Goal: Task Accomplishment & Management: Manage account settings

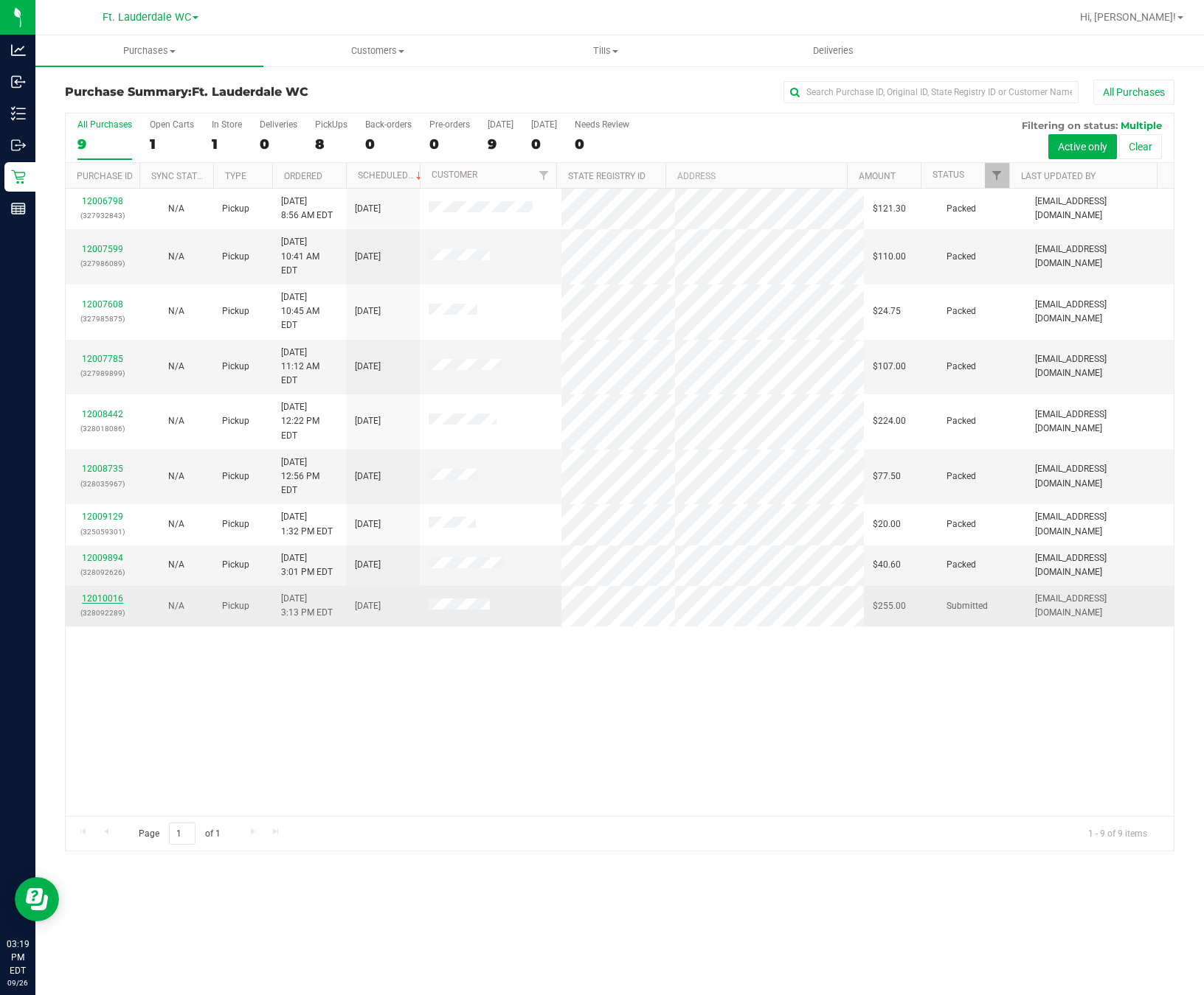
click at [95, 594] on link "12010016" at bounding box center [103, 598] width 41 height 10
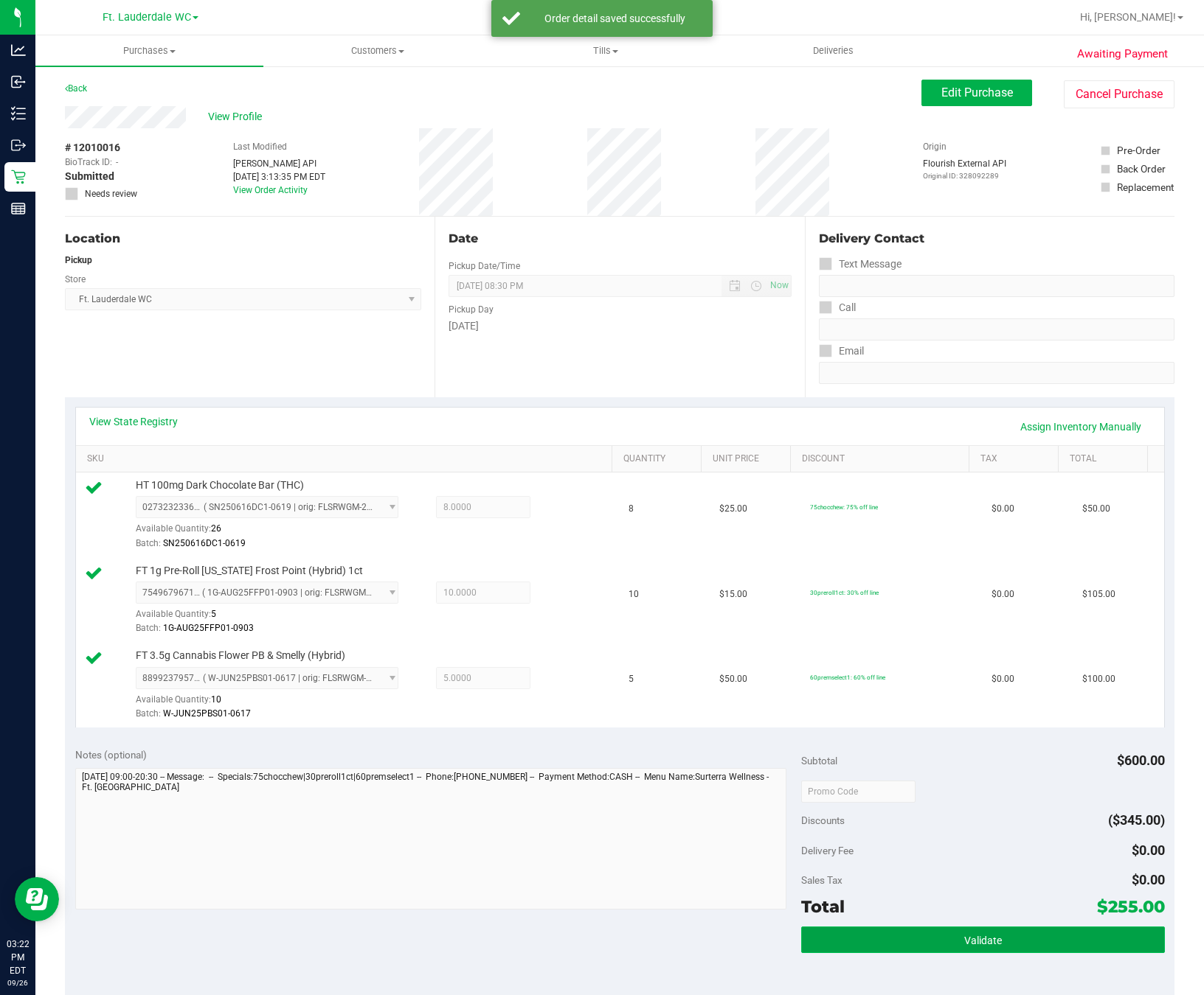
click at [908, 951] on button "Validate" at bounding box center [982, 940] width 363 height 27
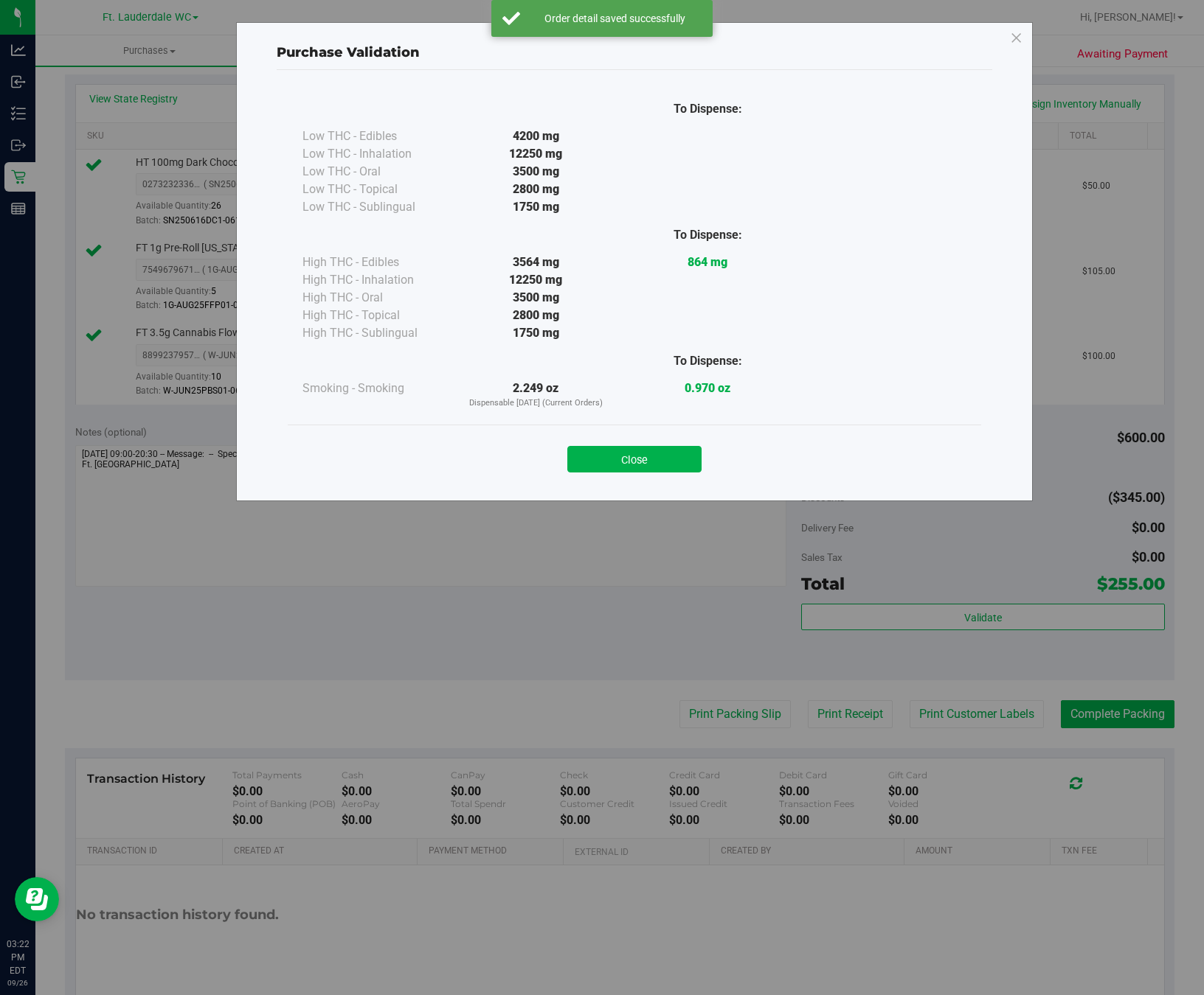
scroll to position [332, 0]
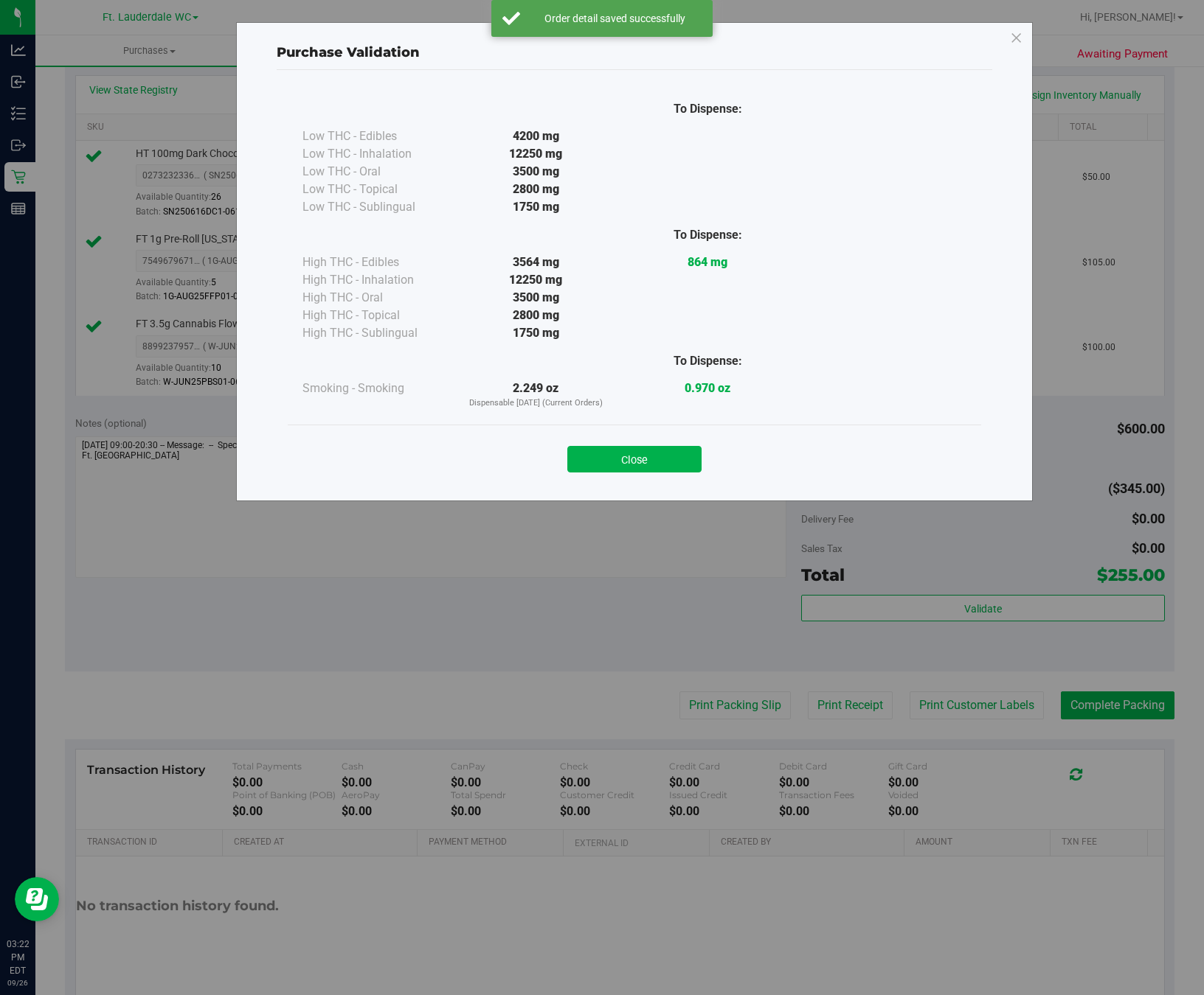
click at [619, 420] on div "To Dispense: Low THC - Edibles 4200 mg" at bounding box center [634, 257] width 693 height 335
click at [613, 443] on div "Close" at bounding box center [634, 454] width 671 height 37
click at [660, 488] on div "To Dispense: Low THC - Edibles 4200 mg" at bounding box center [633, 279] width 715 height 417
click at [660, 480] on div "Close" at bounding box center [634, 454] width 693 height 59
click at [660, 468] on button "Close" at bounding box center [633, 460] width 134 height 27
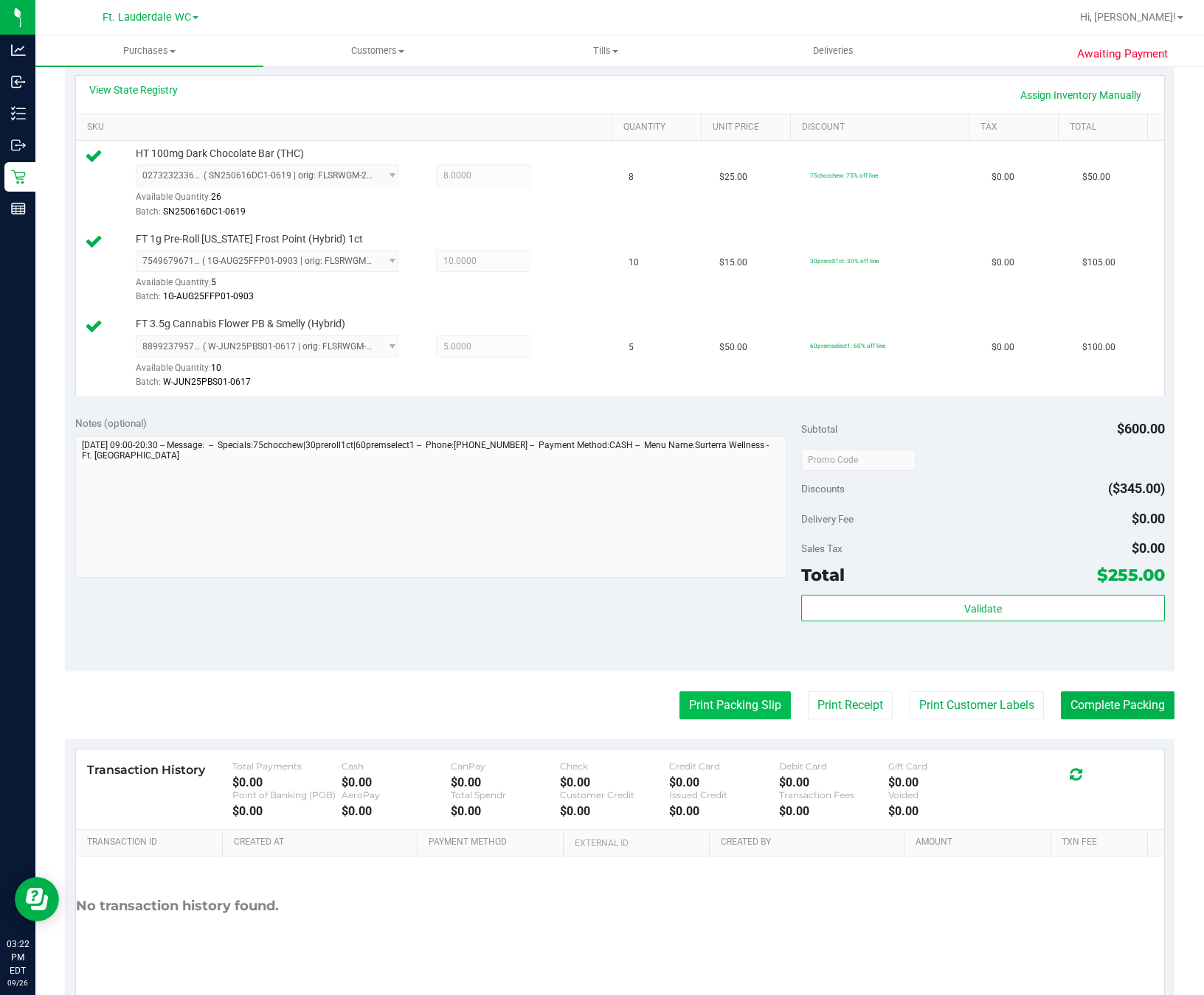
click at [761, 704] on button "Print Packing Slip" at bounding box center [735, 705] width 112 height 28
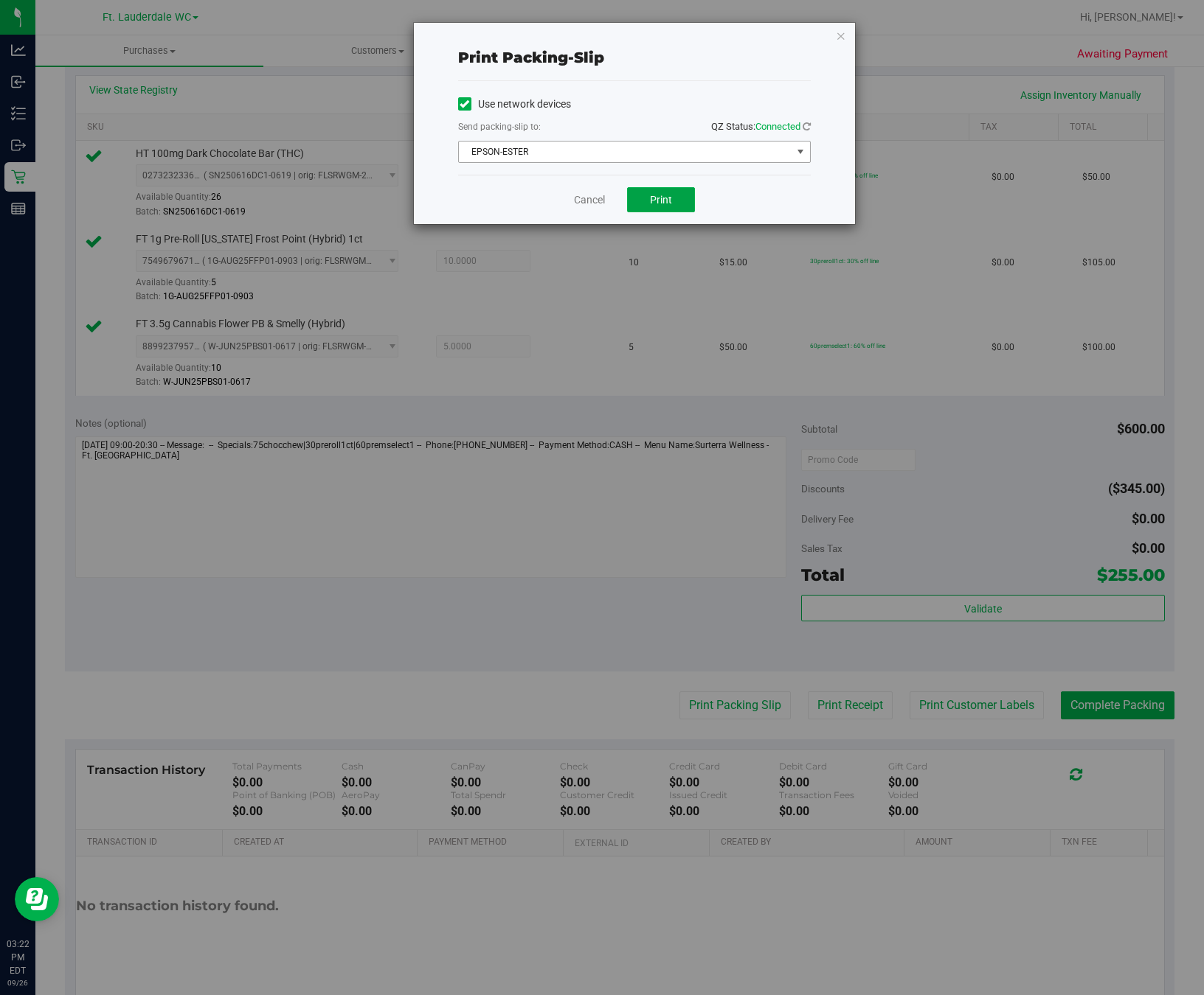
drag, startPoint x: 647, startPoint y: 193, endPoint x: 499, endPoint y: 159, distance: 151.9
click at [498, 159] on div "Print packing-slip Use network devices Send packing-slip to: QZ Status: Connect…" at bounding box center [634, 123] width 441 height 202
click at [499, 159] on span "EPSON-ESTER" at bounding box center [625, 151] width 333 height 21
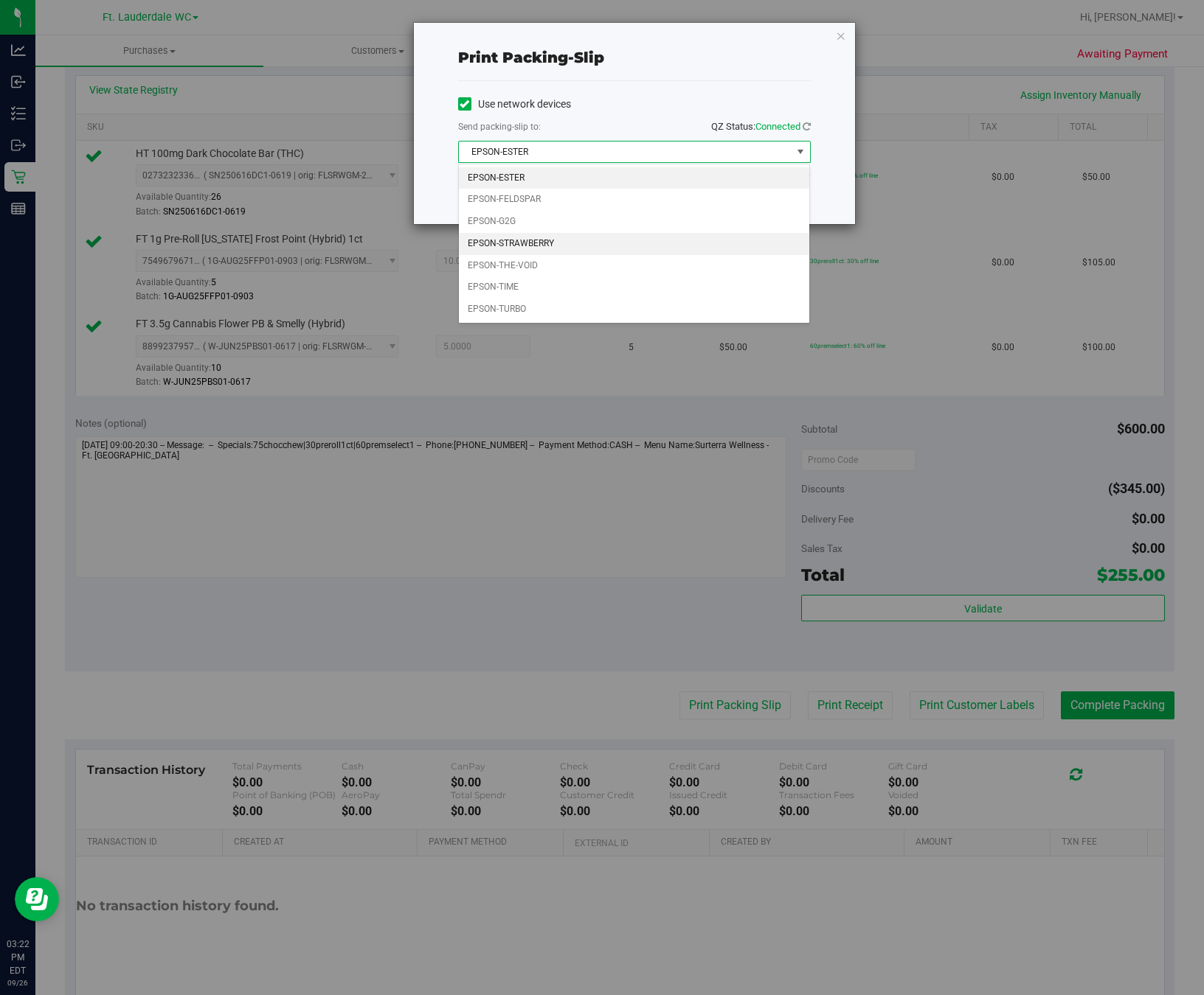
click at [521, 247] on li "EPSON-STRAWBERRY" at bounding box center [633, 244] width 350 height 22
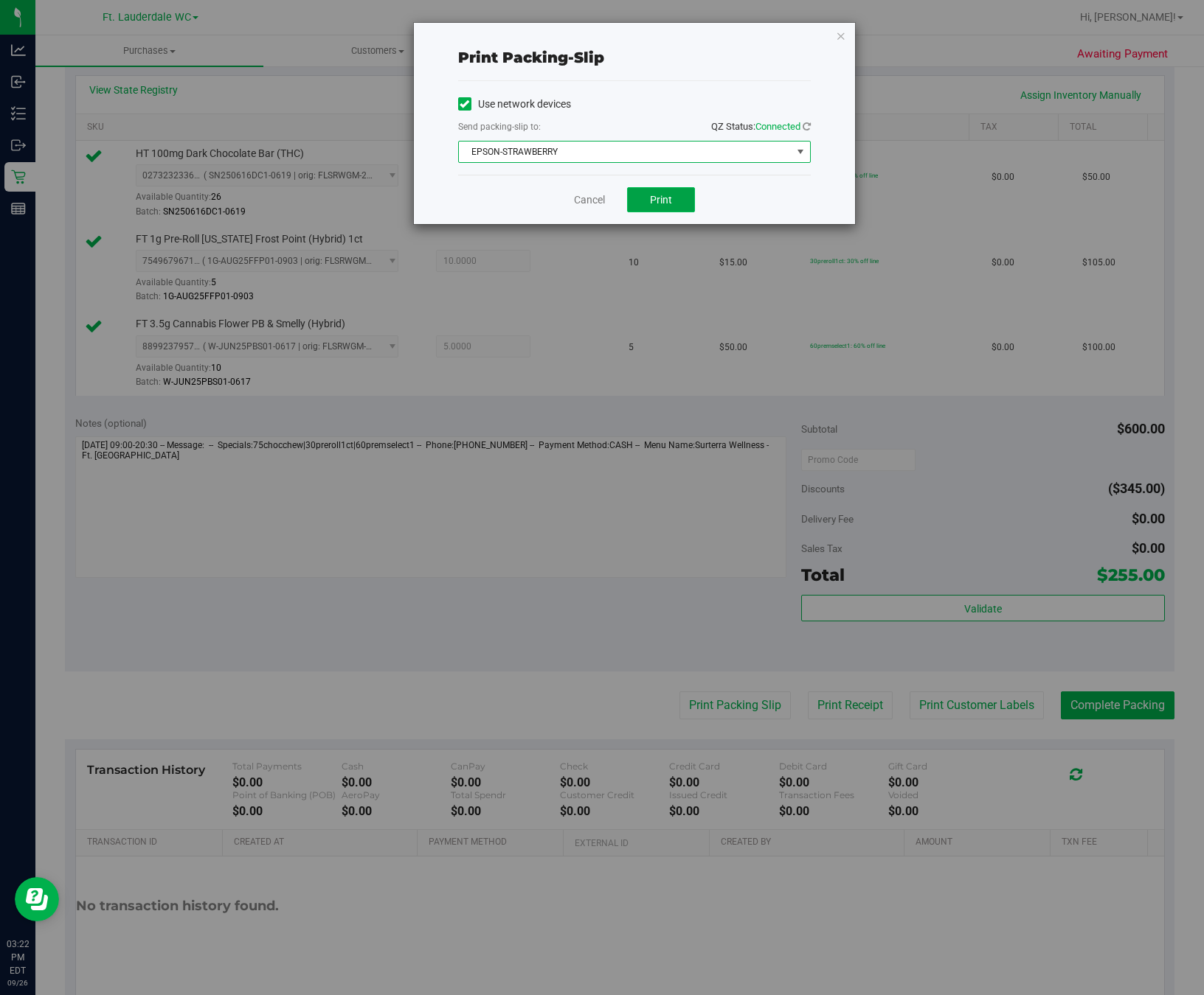
click at [681, 193] on button "Print" at bounding box center [660, 200] width 67 height 25
click at [571, 191] on div "Cancel Print" at bounding box center [634, 199] width 353 height 49
click at [595, 202] on link "Cancel" at bounding box center [589, 200] width 31 height 15
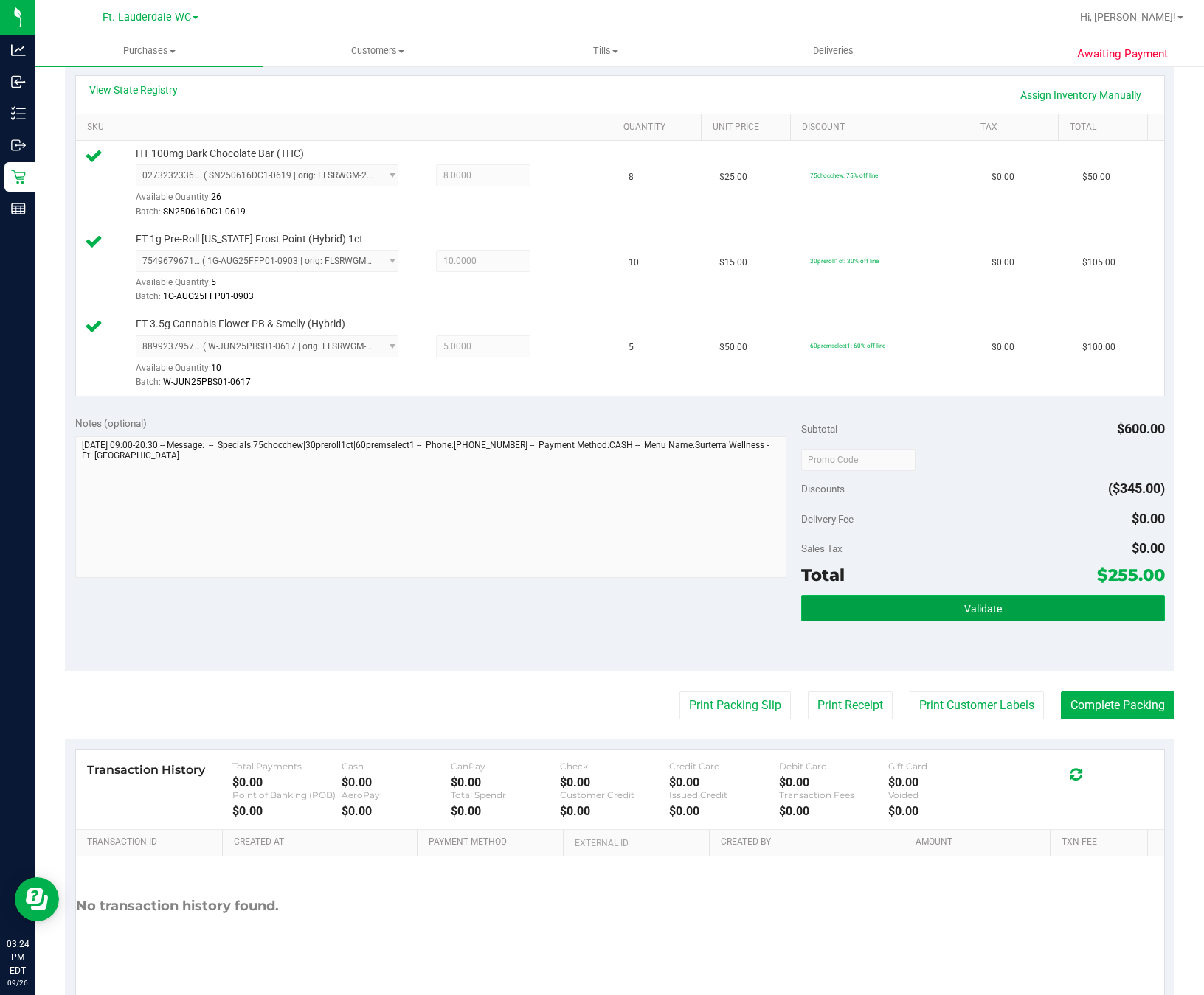
click at [984, 602] on button "Validate" at bounding box center [982, 608] width 363 height 27
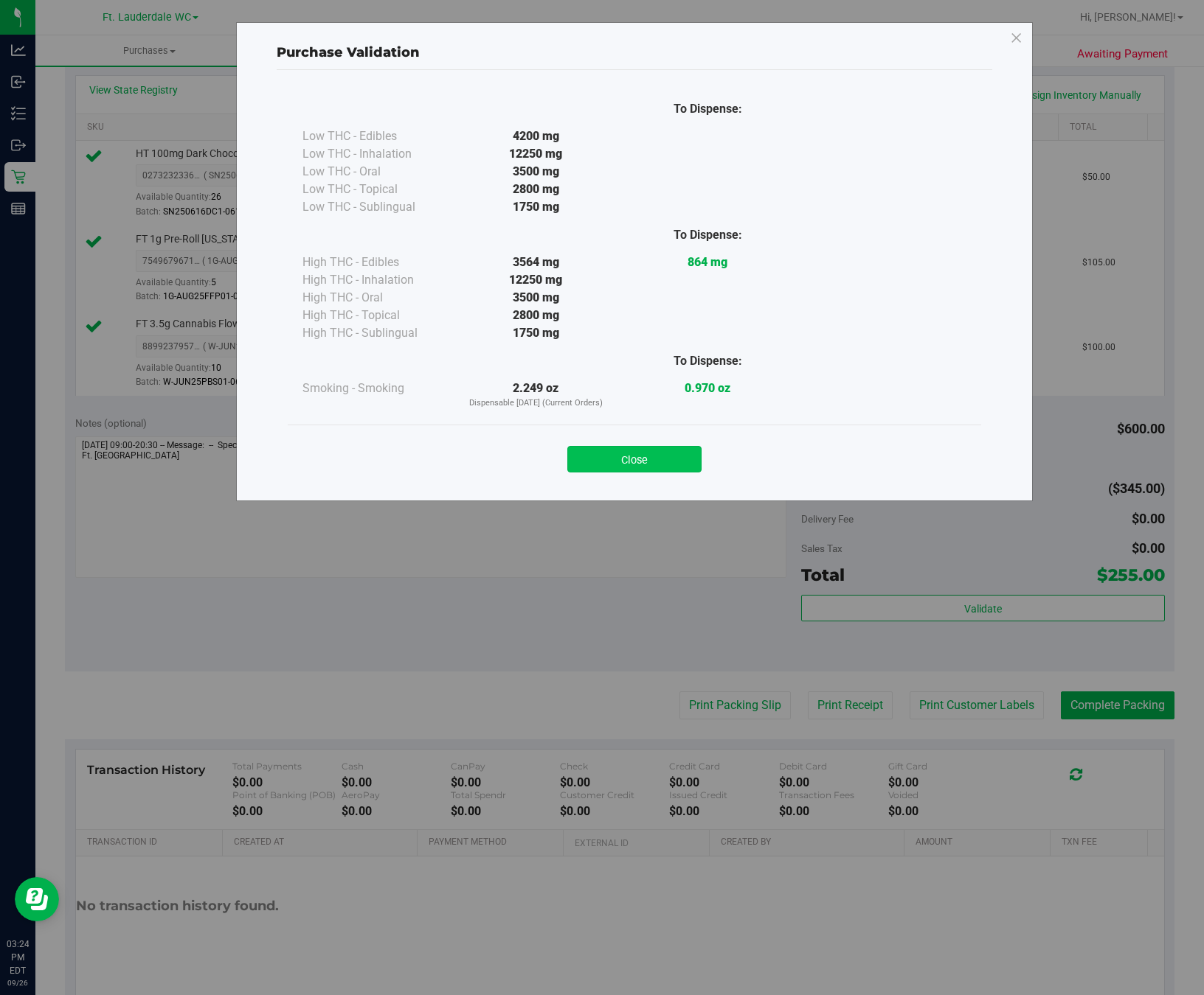
click at [664, 456] on button "Close" at bounding box center [633, 460] width 134 height 27
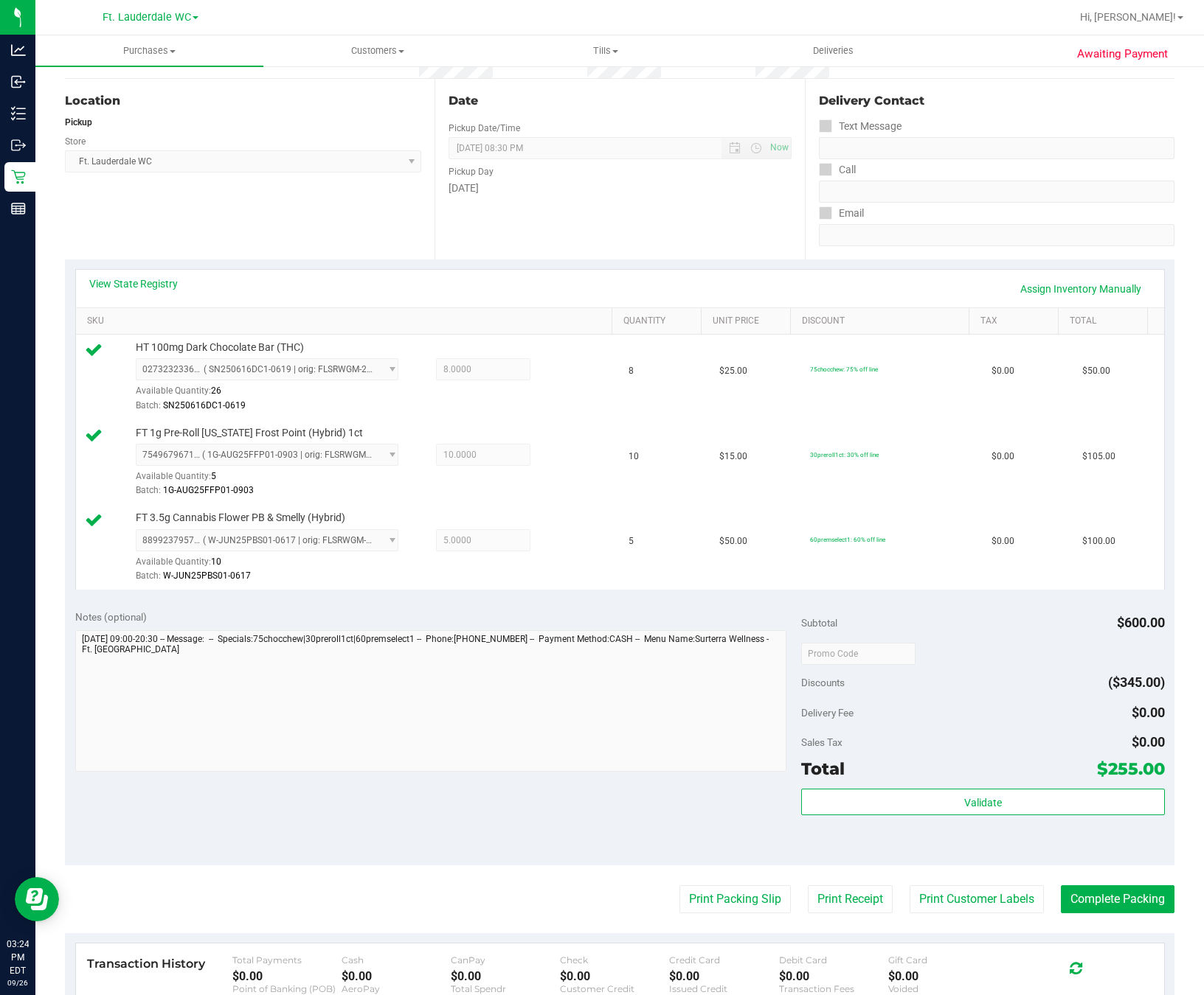
scroll to position [388, 0]
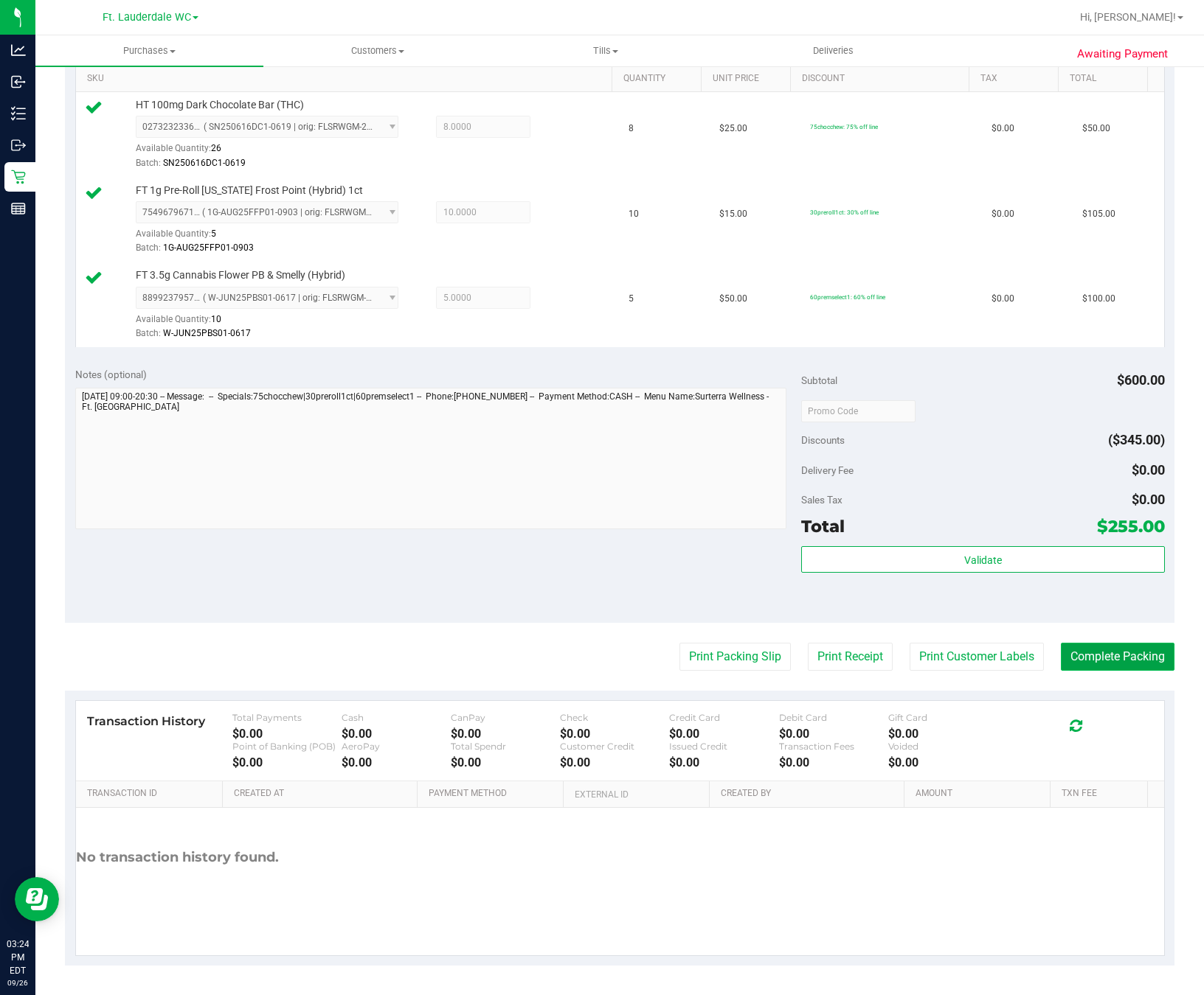
click at [1077, 650] on button "Complete Packing" at bounding box center [1118, 657] width 113 height 28
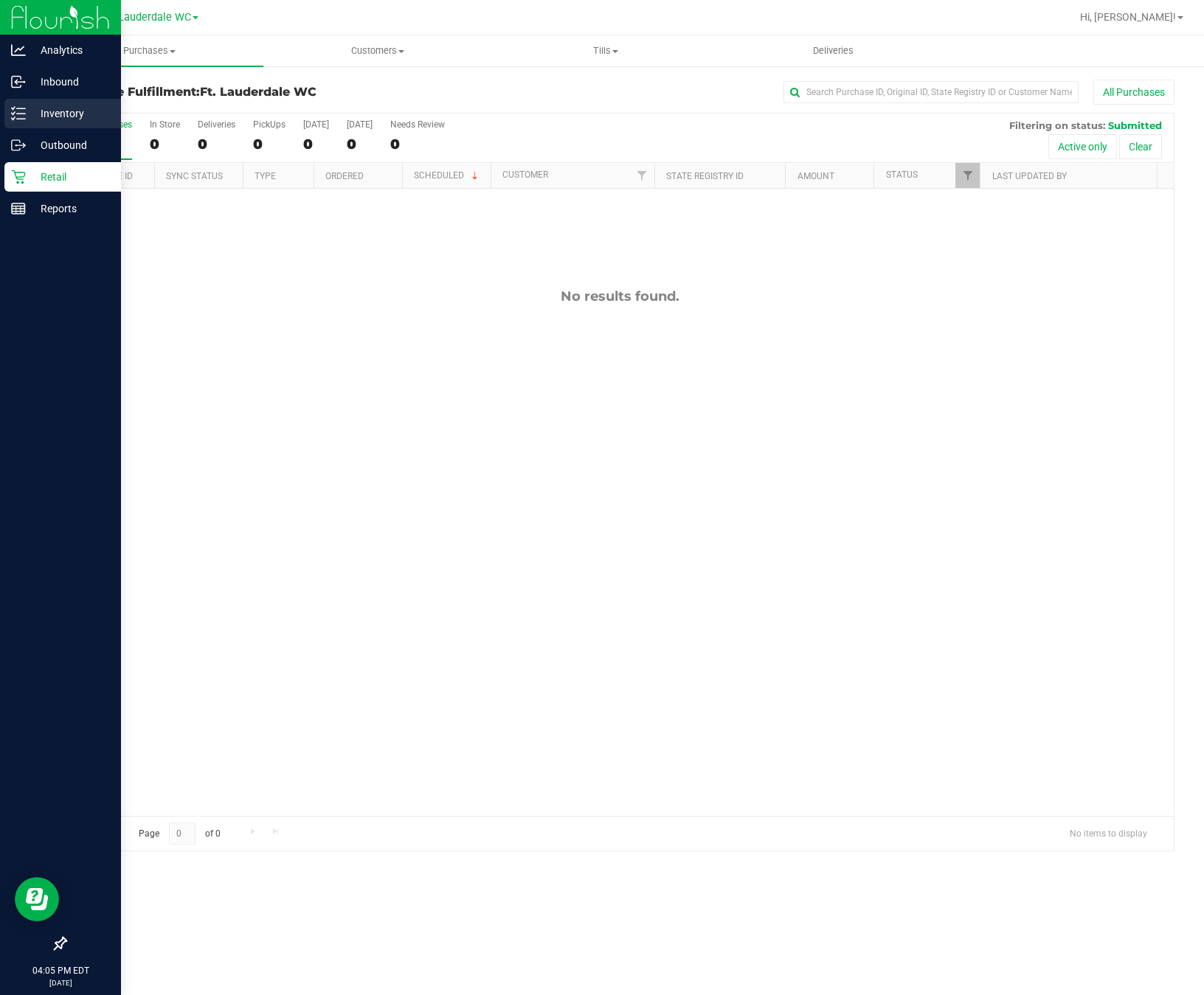
click at [22, 119] on line at bounding box center [21, 119] width 8 height 0
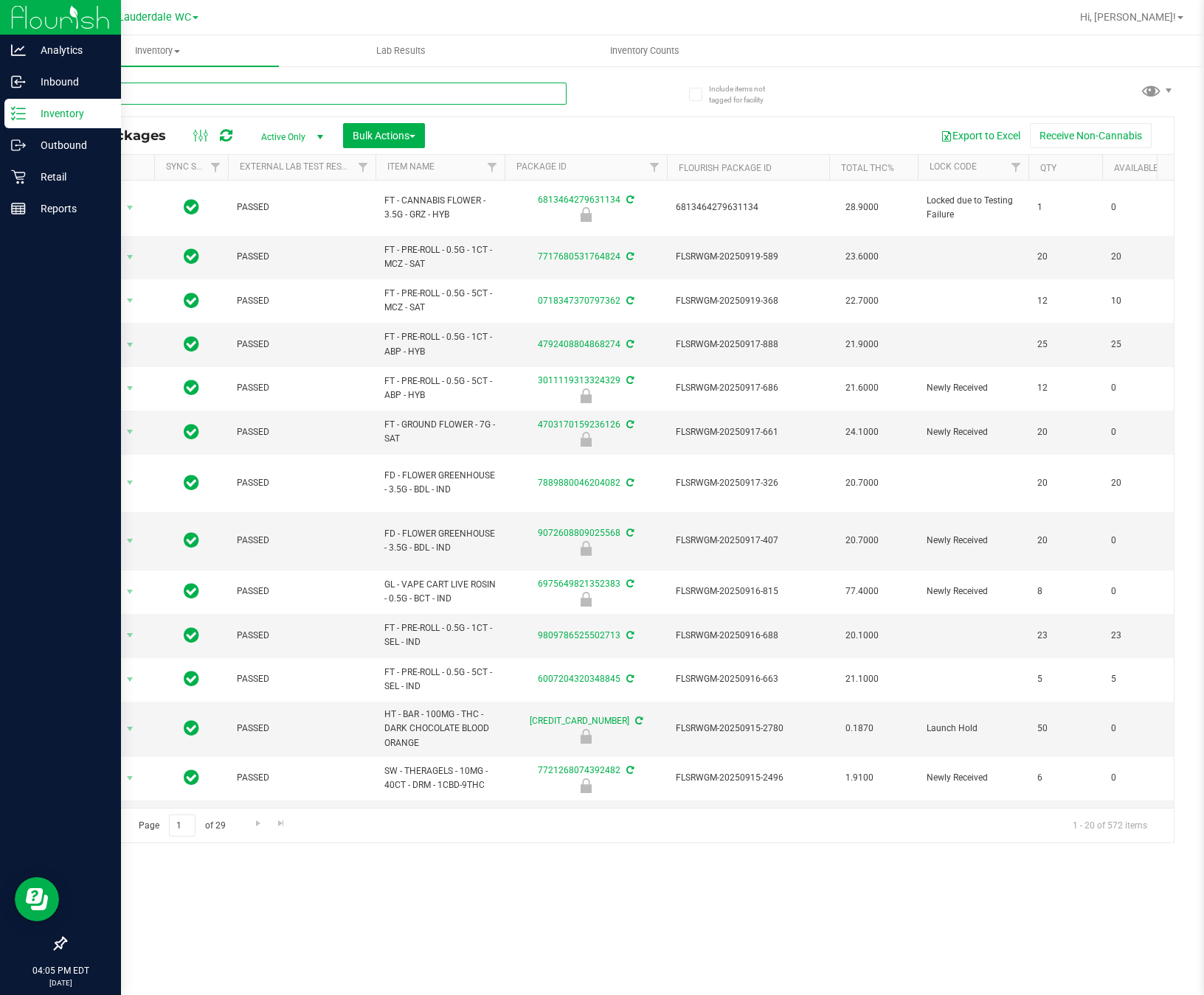
click at [239, 89] on input "text" at bounding box center [315, 94] width 501 height 22
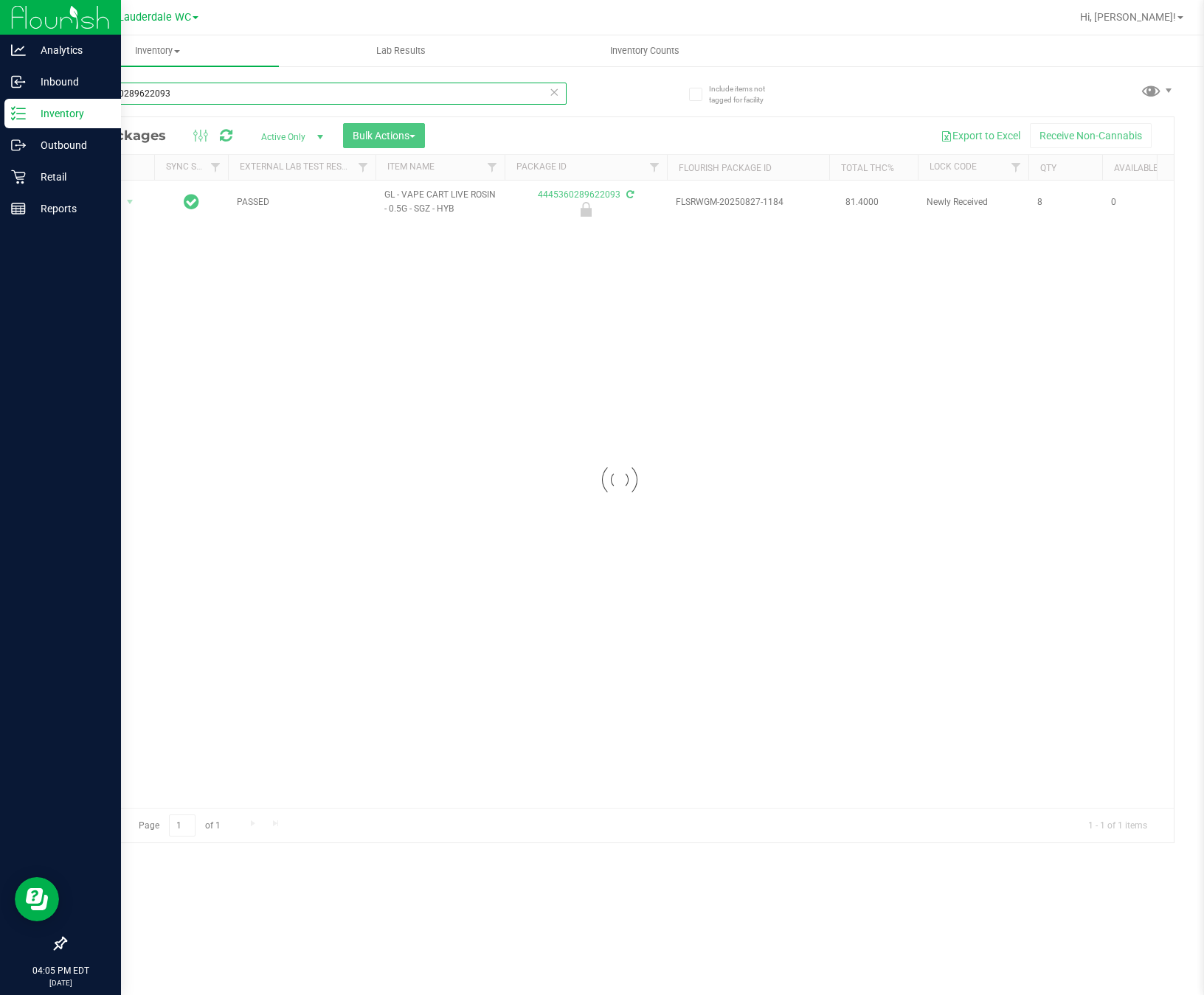
type input "4445360289622093"
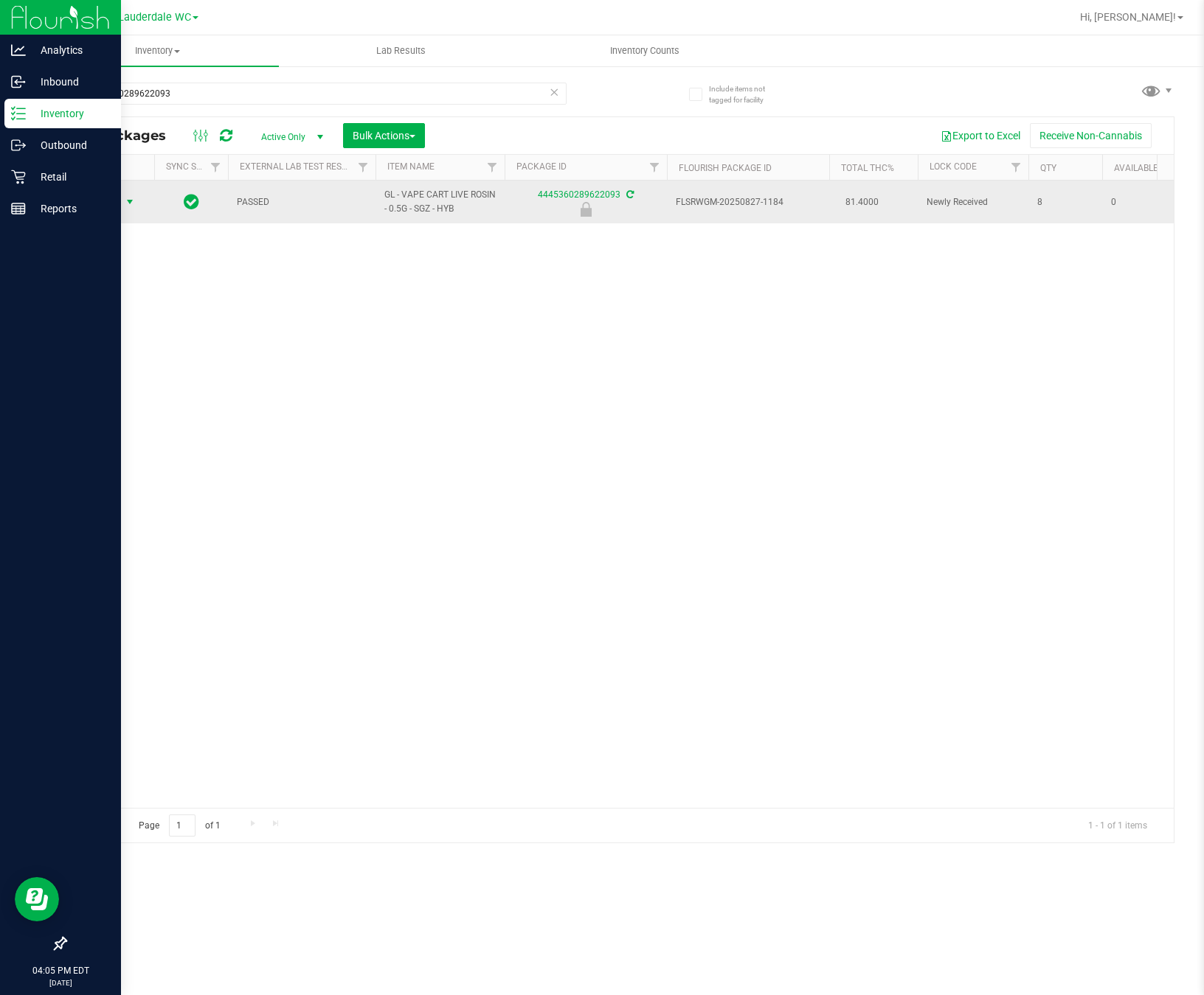
click at [129, 203] on span "select" at bounding box center [130, 202] width 12 height 12
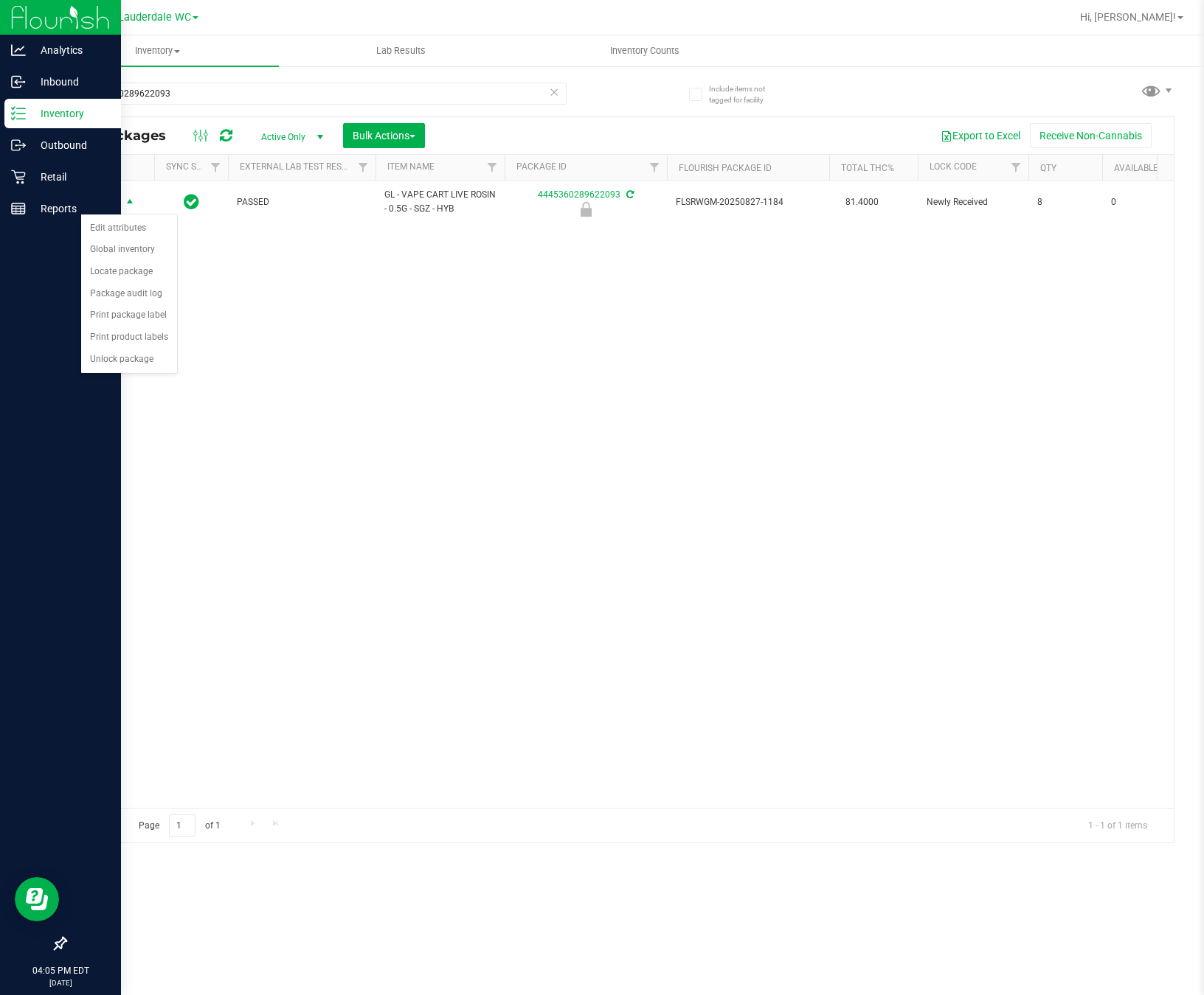
click at [133, 374] on div "Action Edit attributes Global inventory Locate package Package audit log Print …" at bounding box center [129, 294] width 97 height 160
click at [126, 371] on li "Unlock package" at bounding box center [129, 360] width 96 height 22
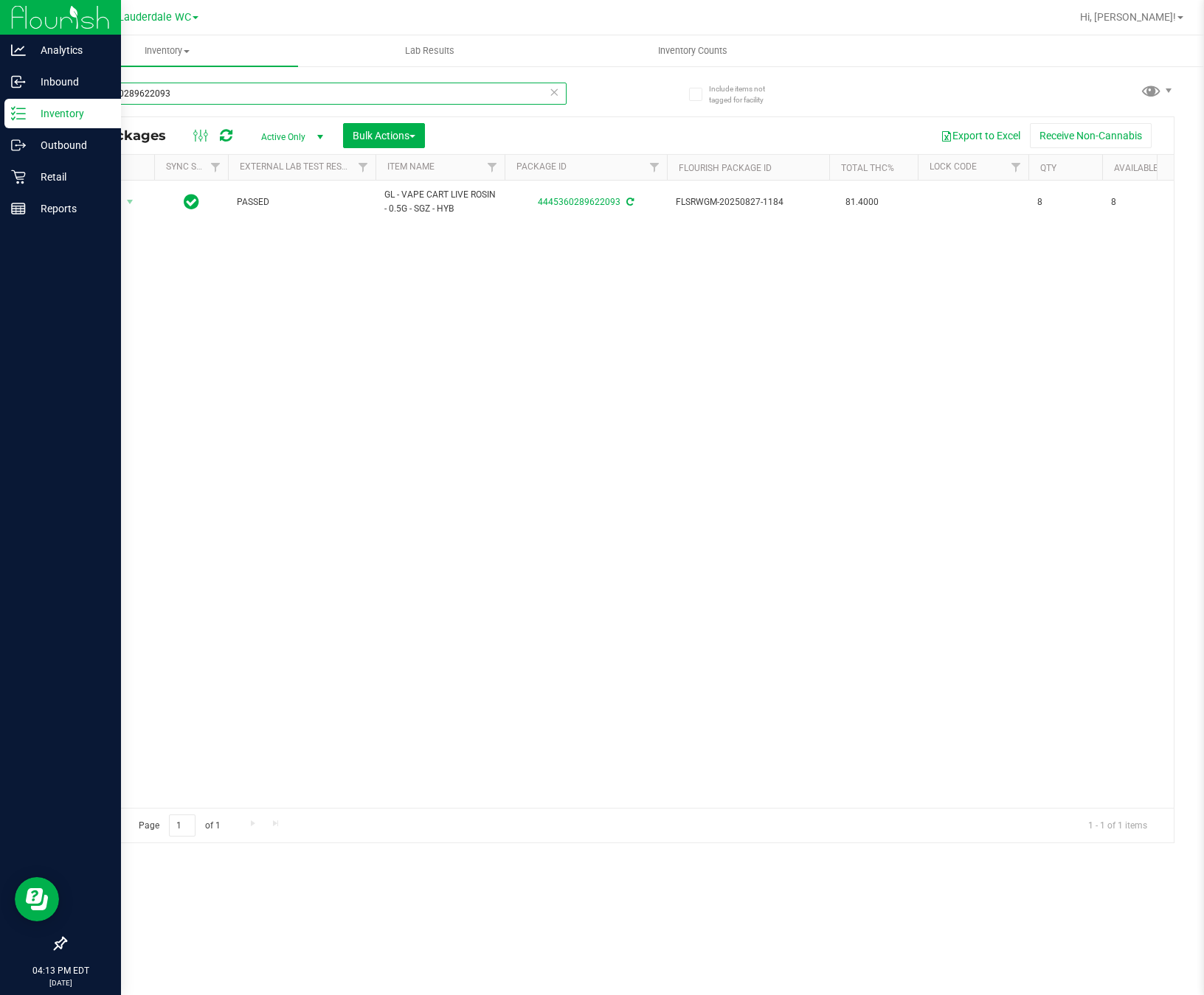
click at [310, 89] on input "4445360289622093" at bounding box center [315, 94] width 501 height 22
type input "4"
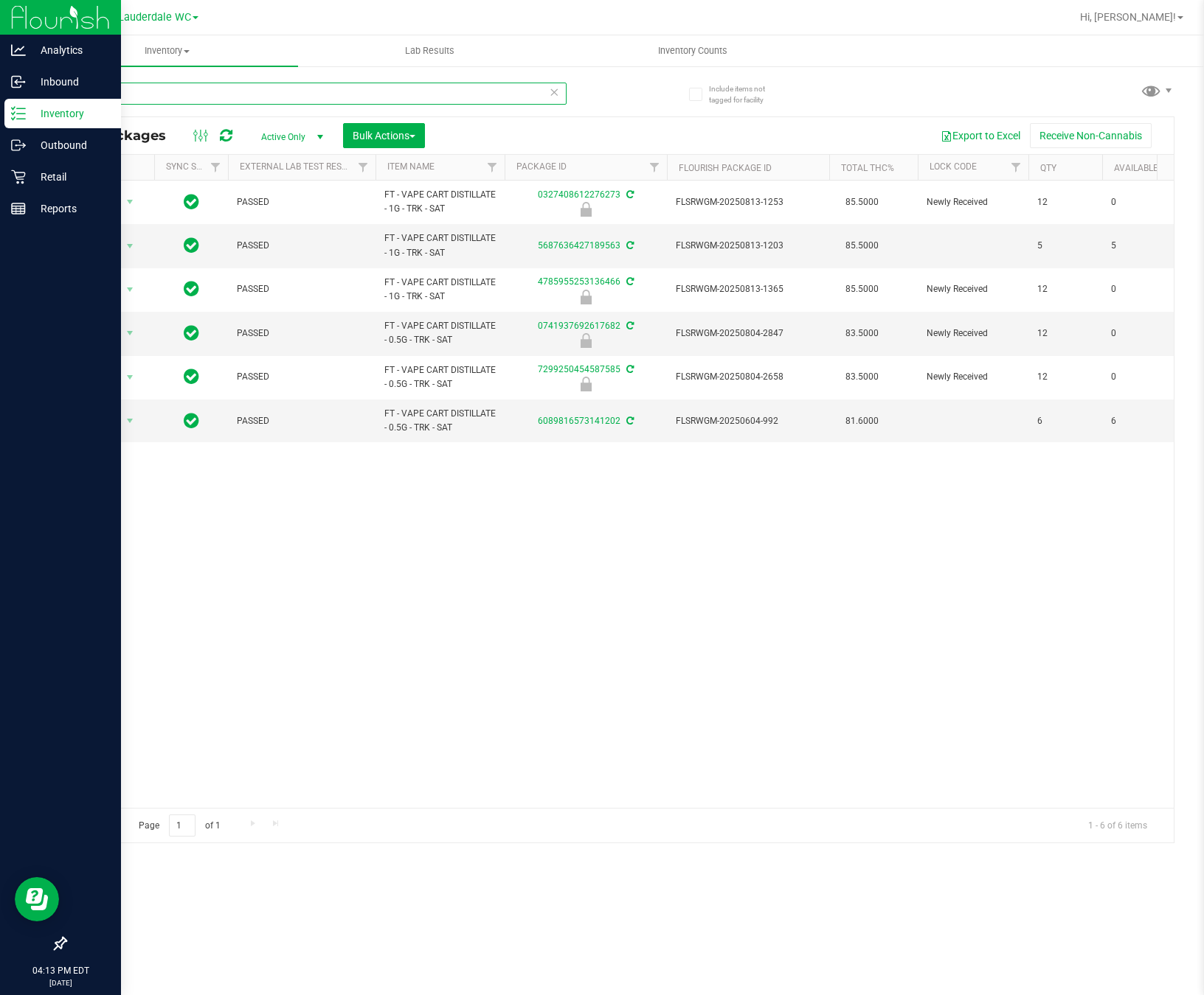
type input "t"
type input "ht"
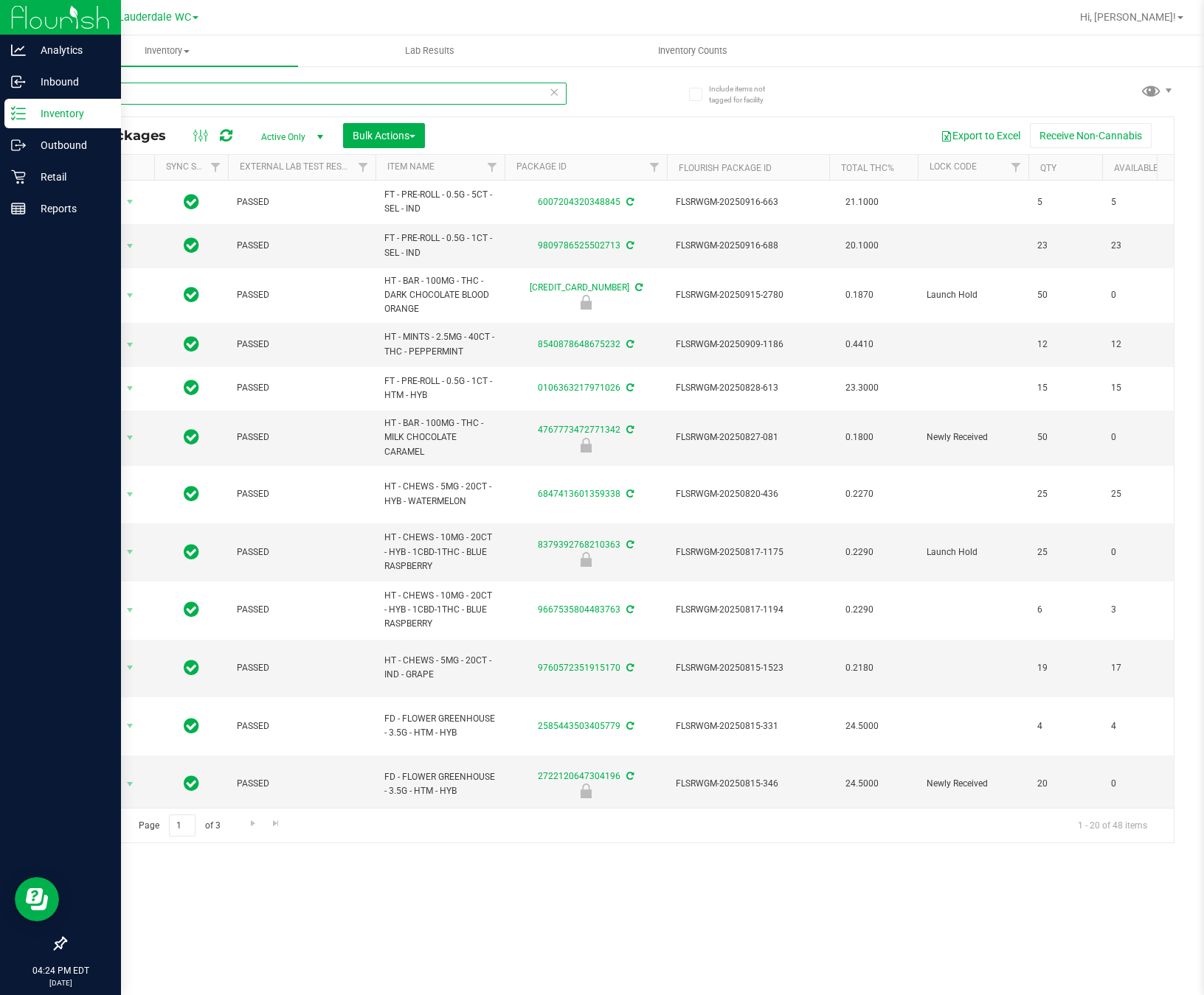
click at [496, 84] on input "ht" at bounding box center [315, 94] width 501 height 22
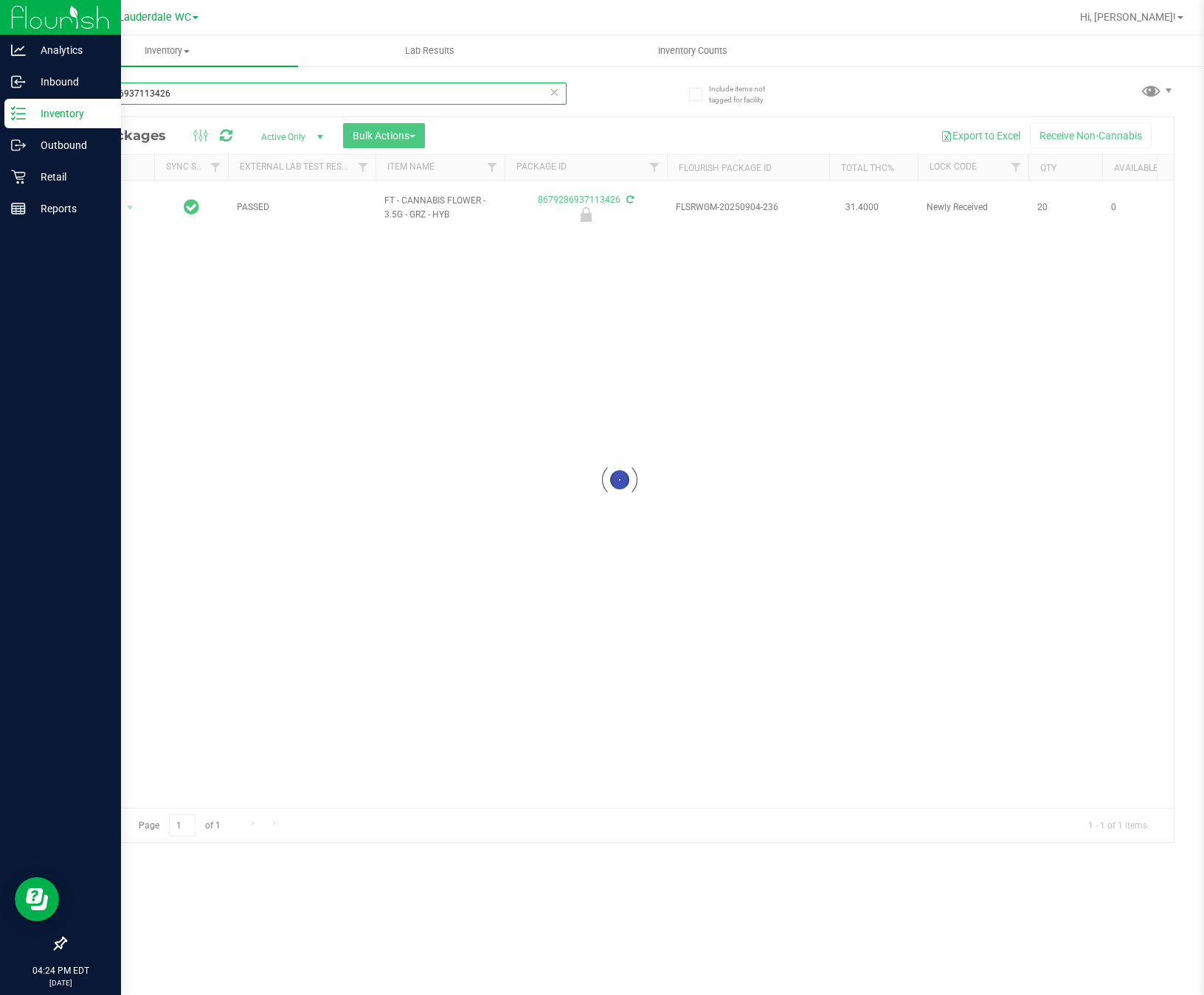
type input "8679286937113426"
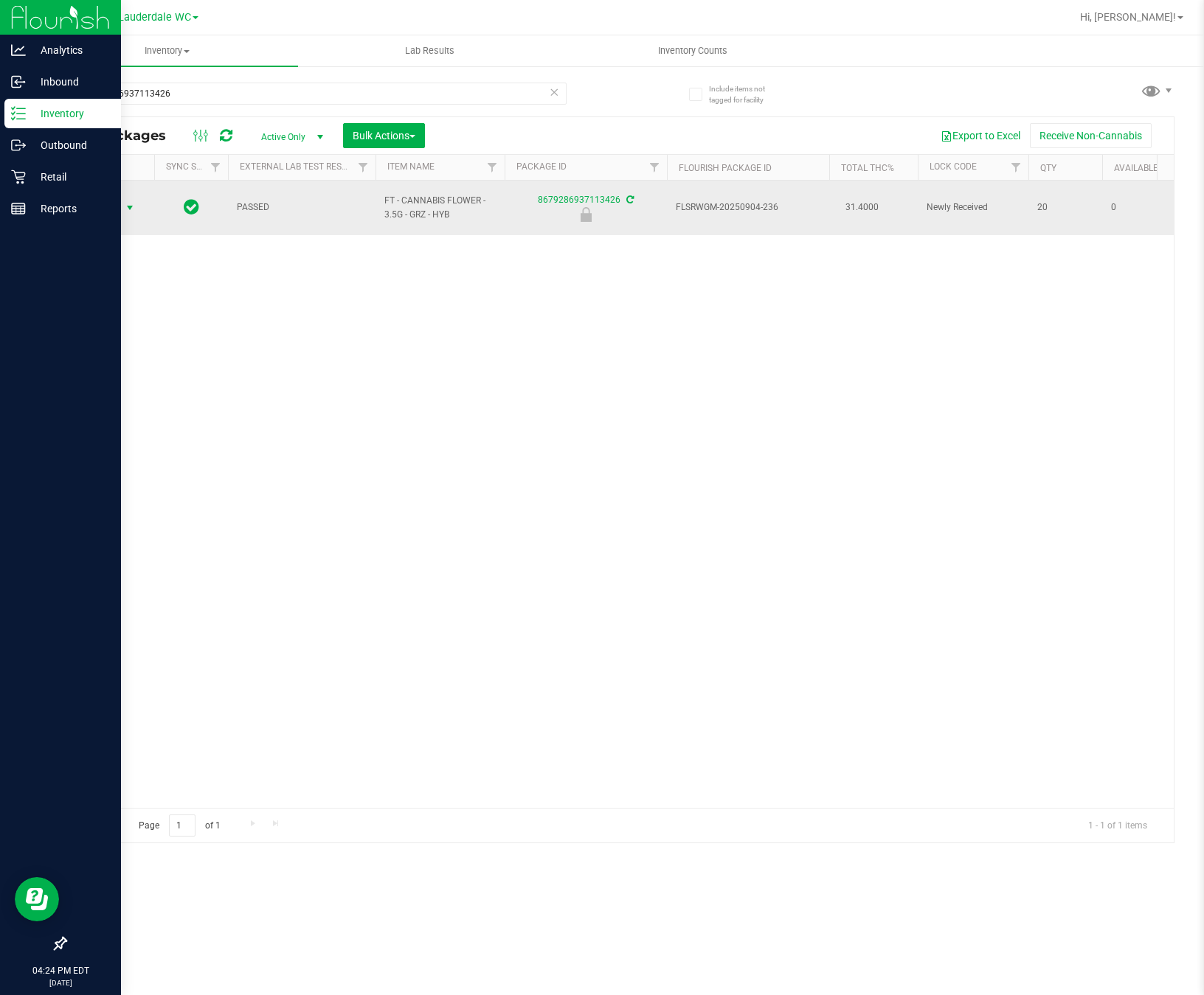
click at [130, 203] on span "select" at bounding box center [130, 208] width 12 height 12
click at [124, 204] on span "select" at bounding box center [130, 208] width 12 height 12
click at [126, 202] on span "select" at bounding box center [130, 208] width 12 height 12
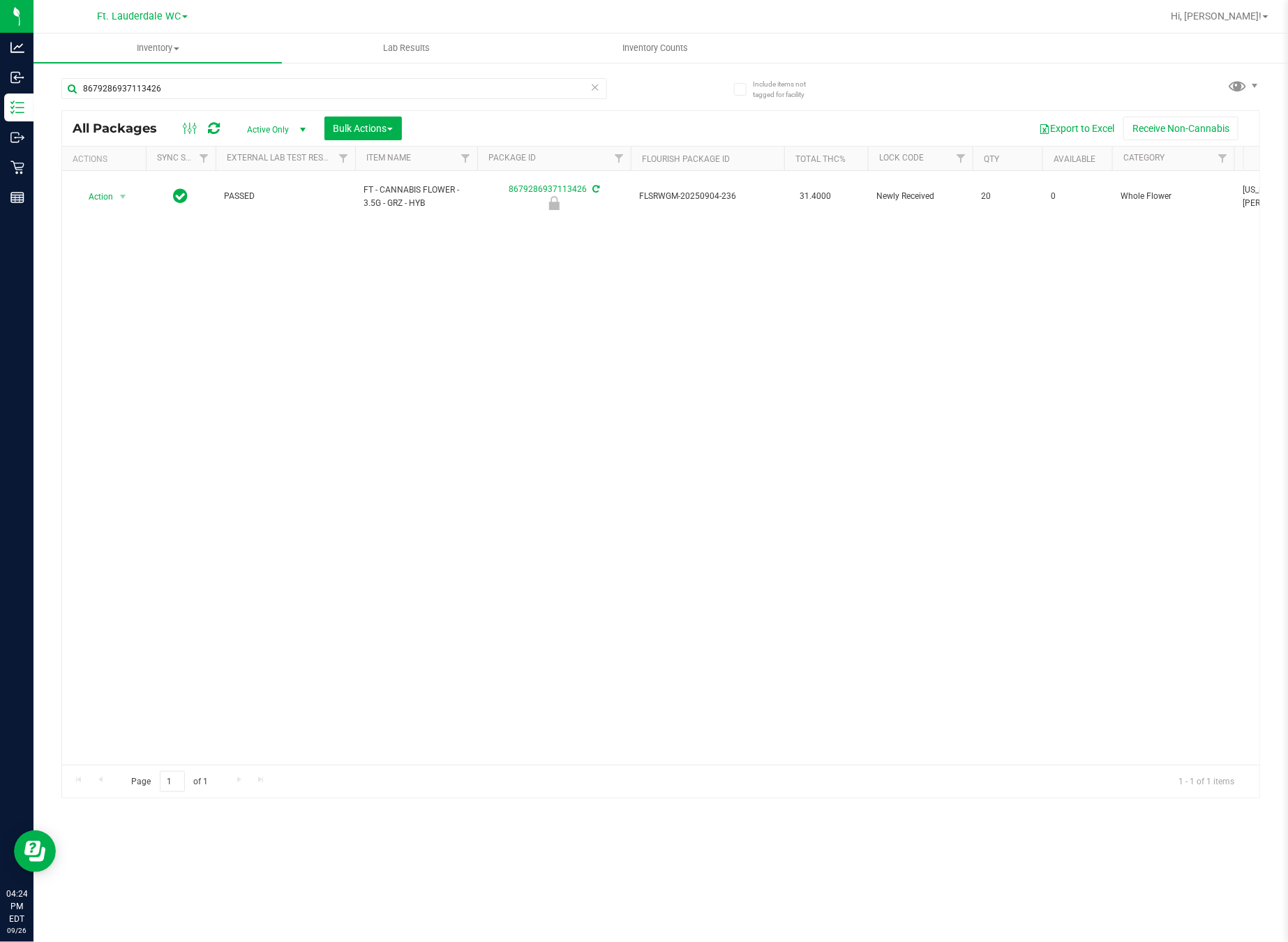
click at [701, 293] on div "Action Action Edit attributes Global inventory Locate package Package audit log…" at bounding box center [661, 468] width 1197 height 594
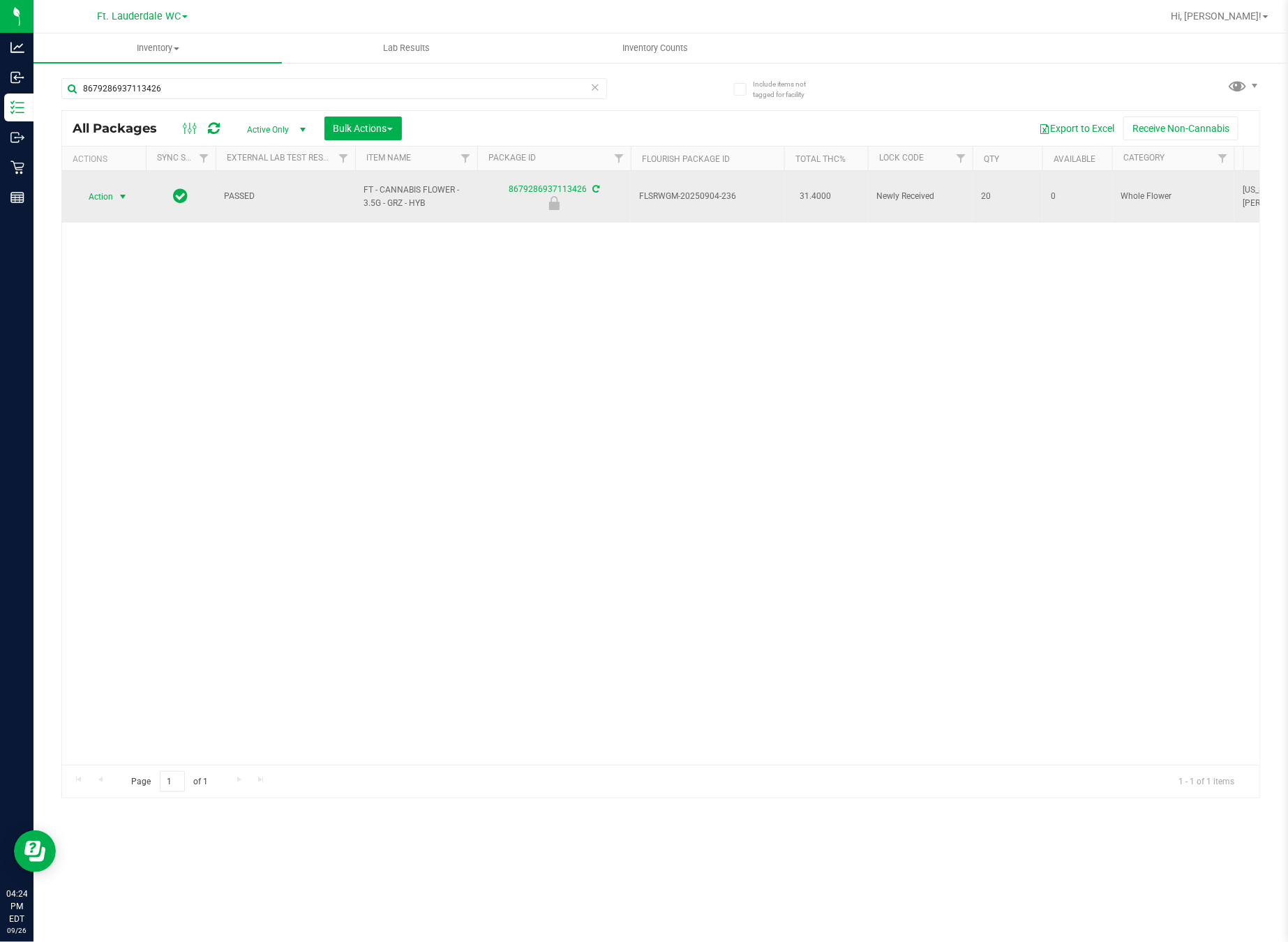
click at [76, 187] on span "Action" at bounding box center [94, 197] width 37 height 20
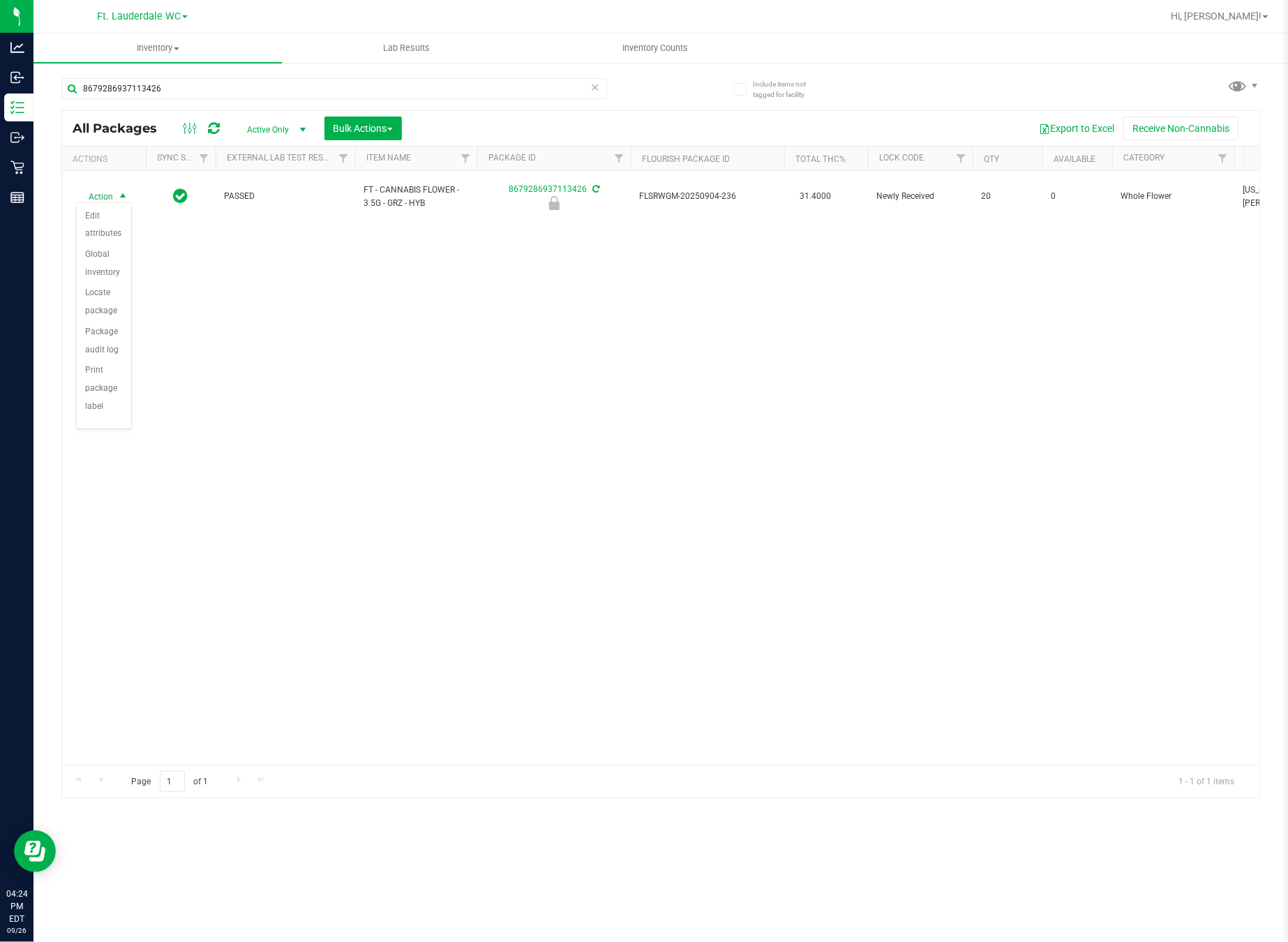
click at [163, 354] on div "Action Action Edit attributes Global inventory Locate package Package audit log…" at bounding box center [661, 468] width 1197 height 594
click at [164, 336] on div "Action Action Edit attributes Global inventory Locate package Package audit log…" at bounding box center [661, 468] width 1197 height 594
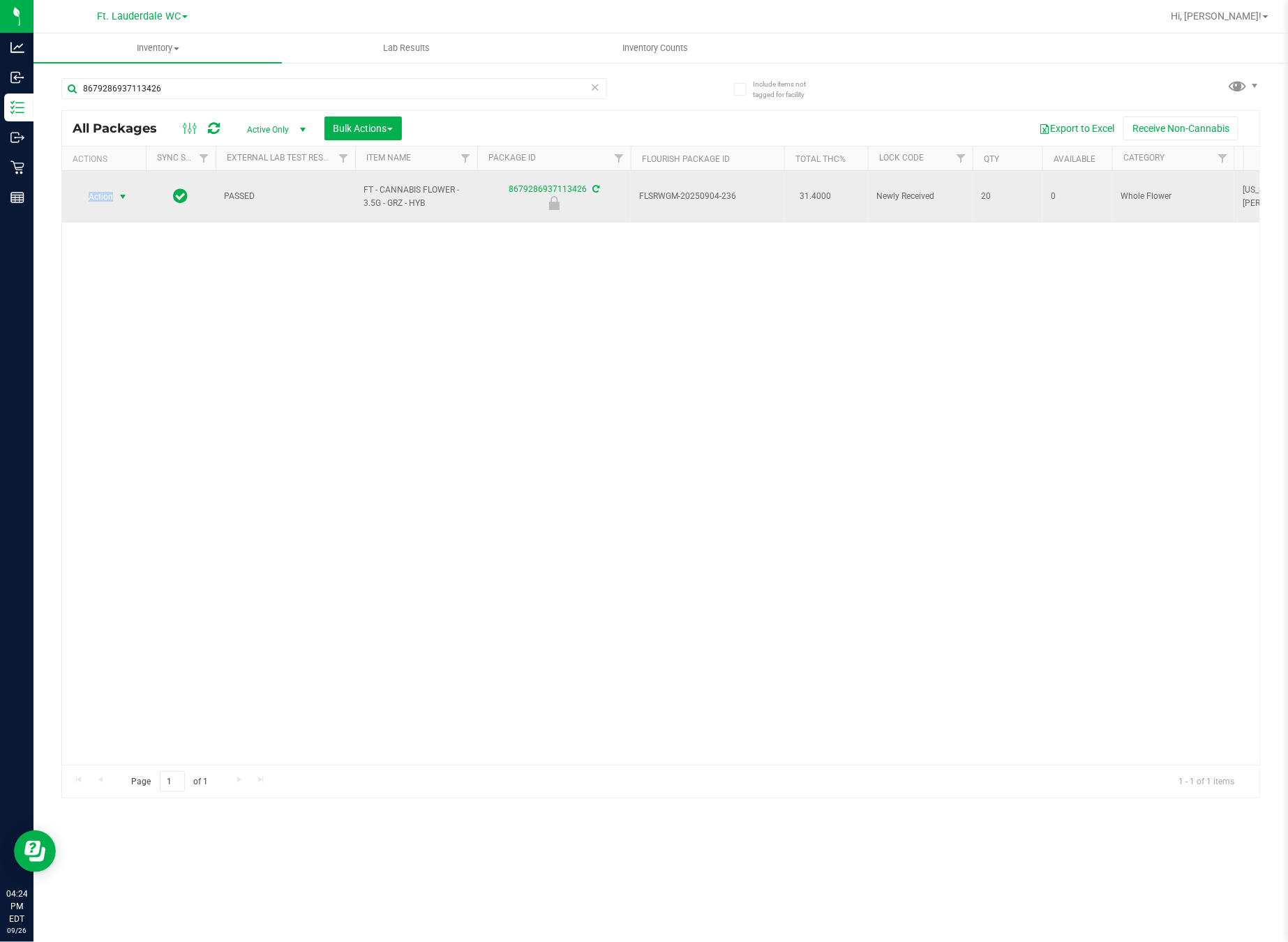
click at [99, 191] on span "Action" at bounding box center [94, 197] width 37 height 20
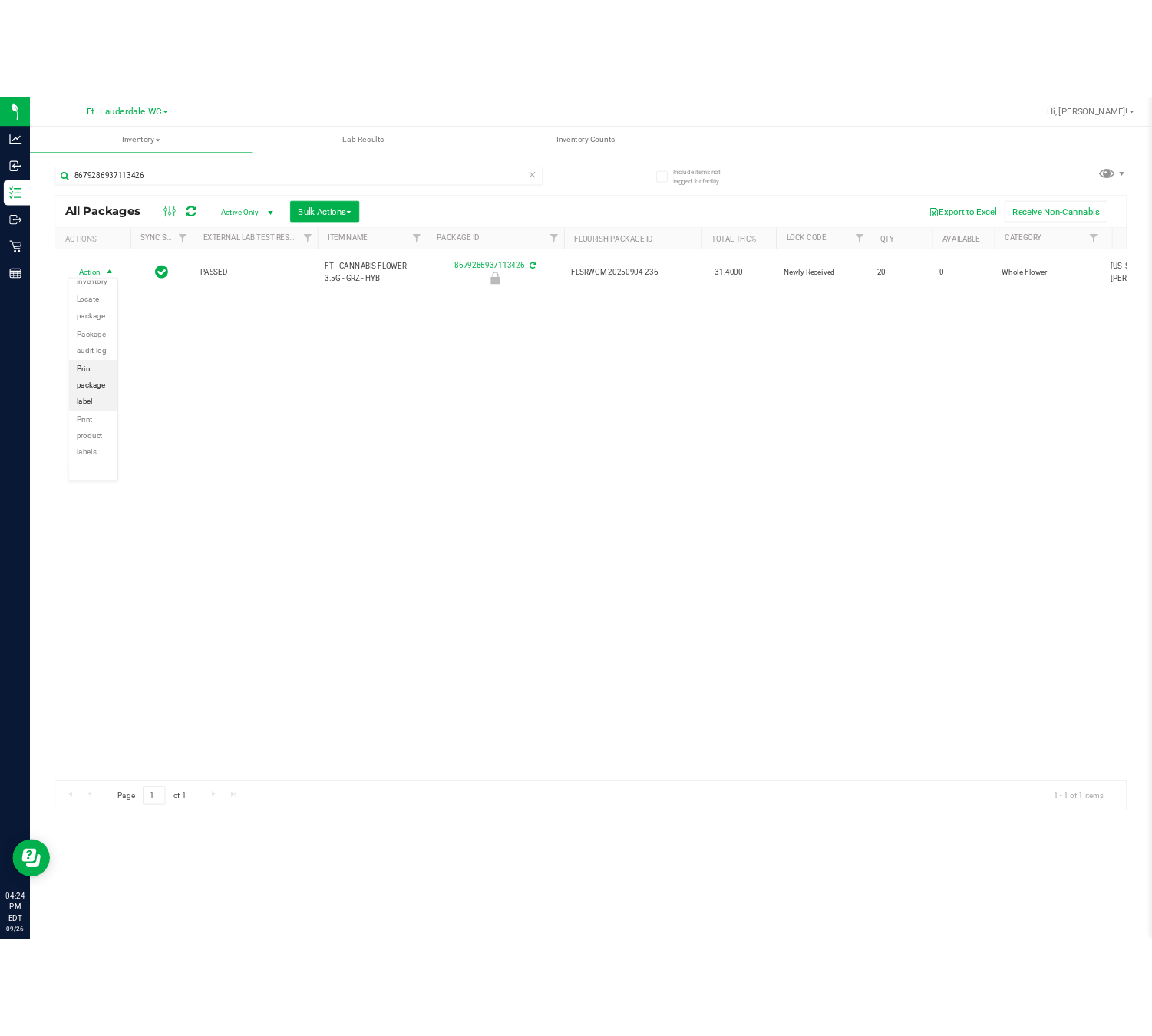
scroll to position [136, 0]
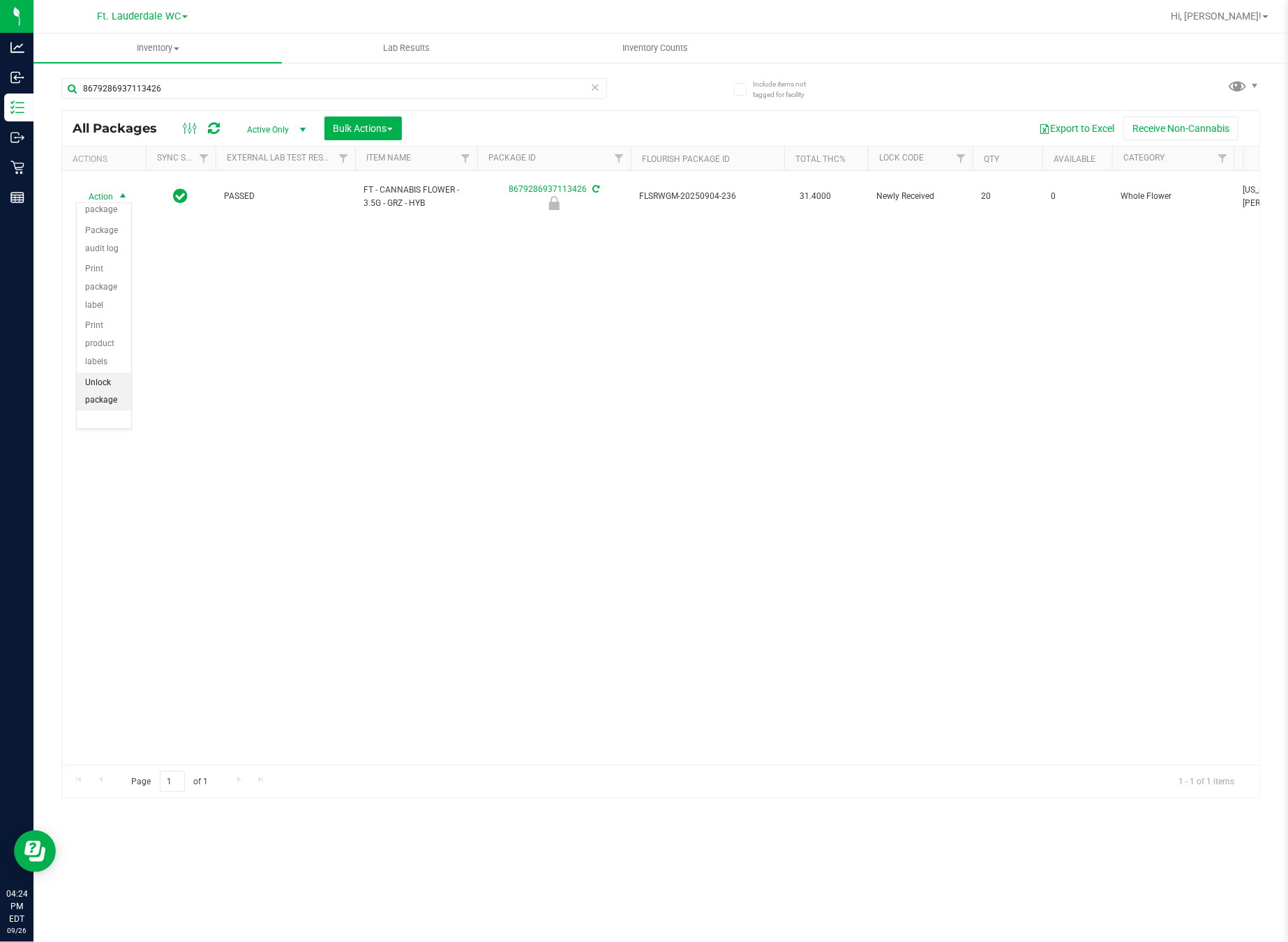
click at [105, 373] on li "Unlock package" at bounding box center [104, 392] width 54 height 38
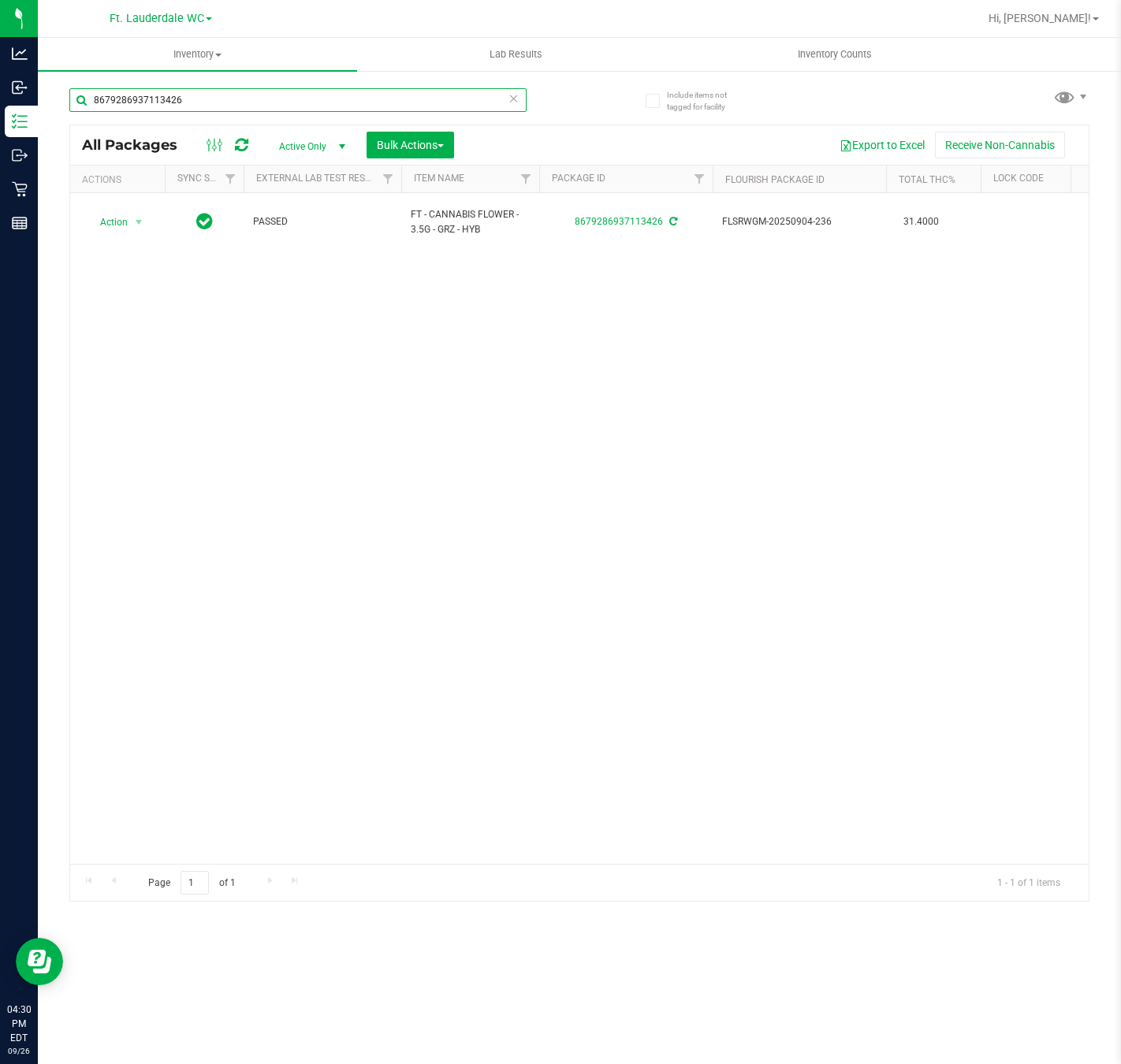
click at [217, 90] on input "8679286937113426" at bounding box center [297, 100] width 457 height 24
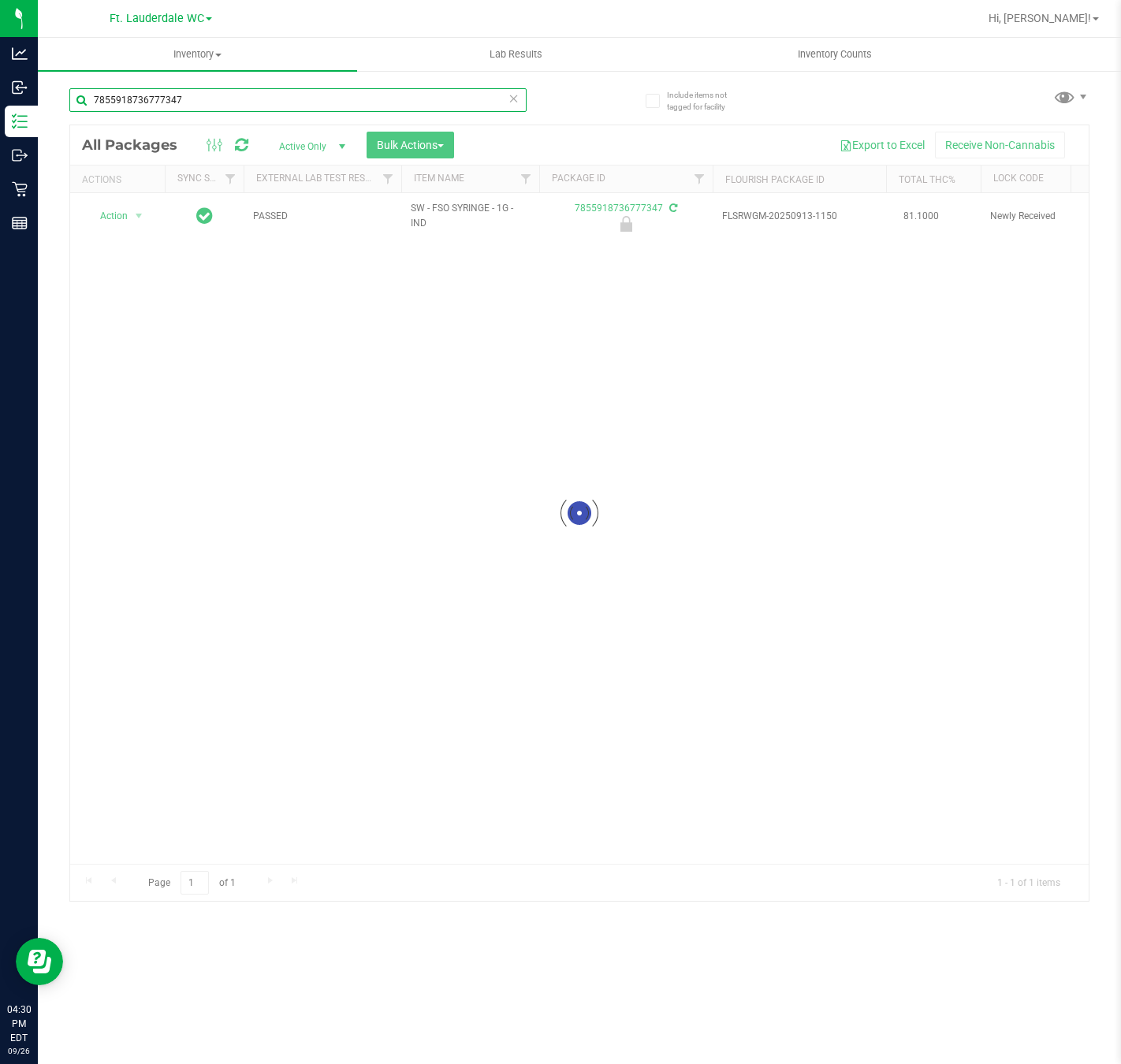
type input "7855918736777347"
click at [112, 215] on div at bounding box center [579, 513] width 1019 height 775
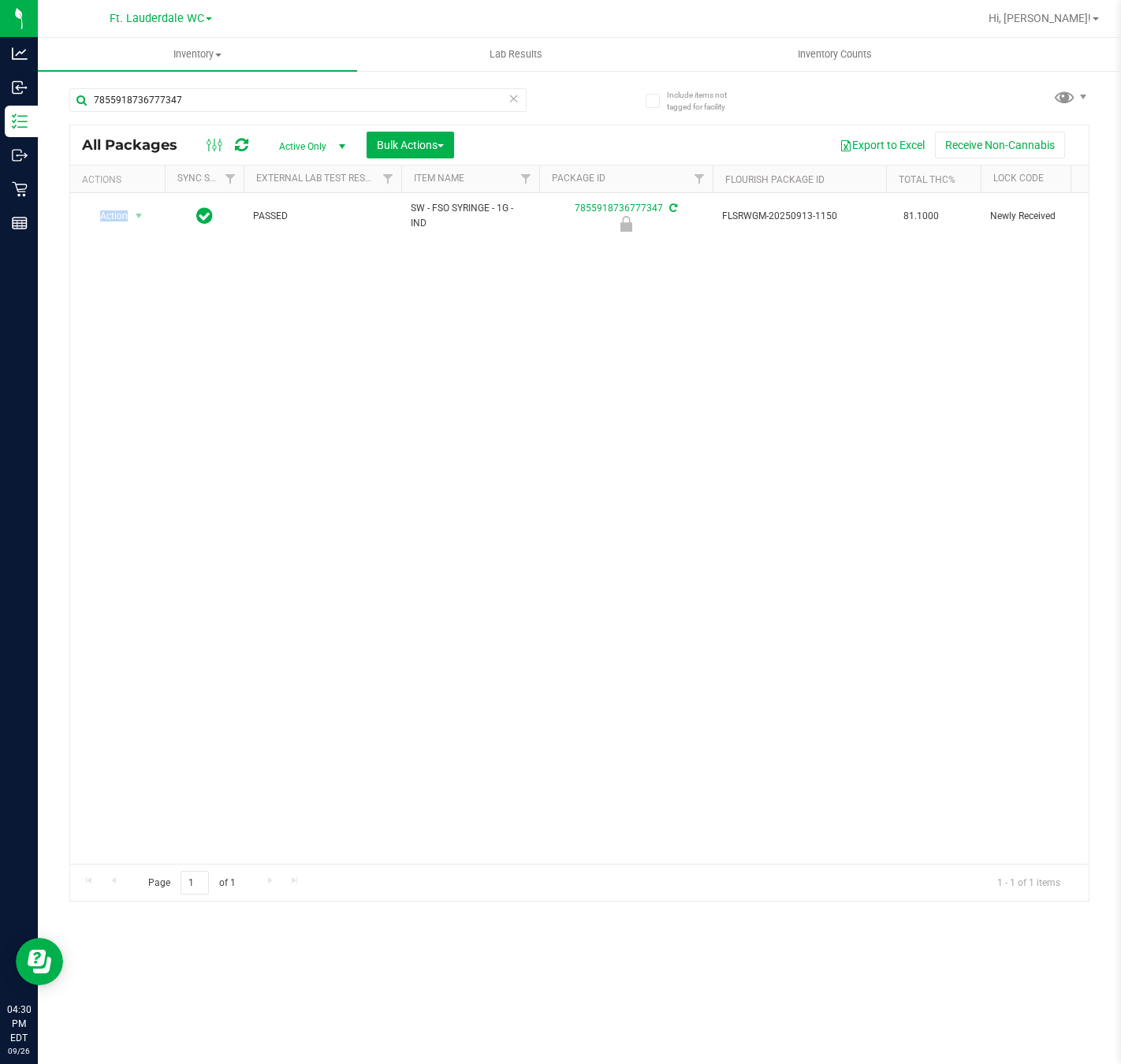
click at [112, 215] on span "Action" at bounding box center [107, 215] width 42 height 22
click at [112, 396] on li "Unlock package" at bounding box center [138, 385] width 103 height 24
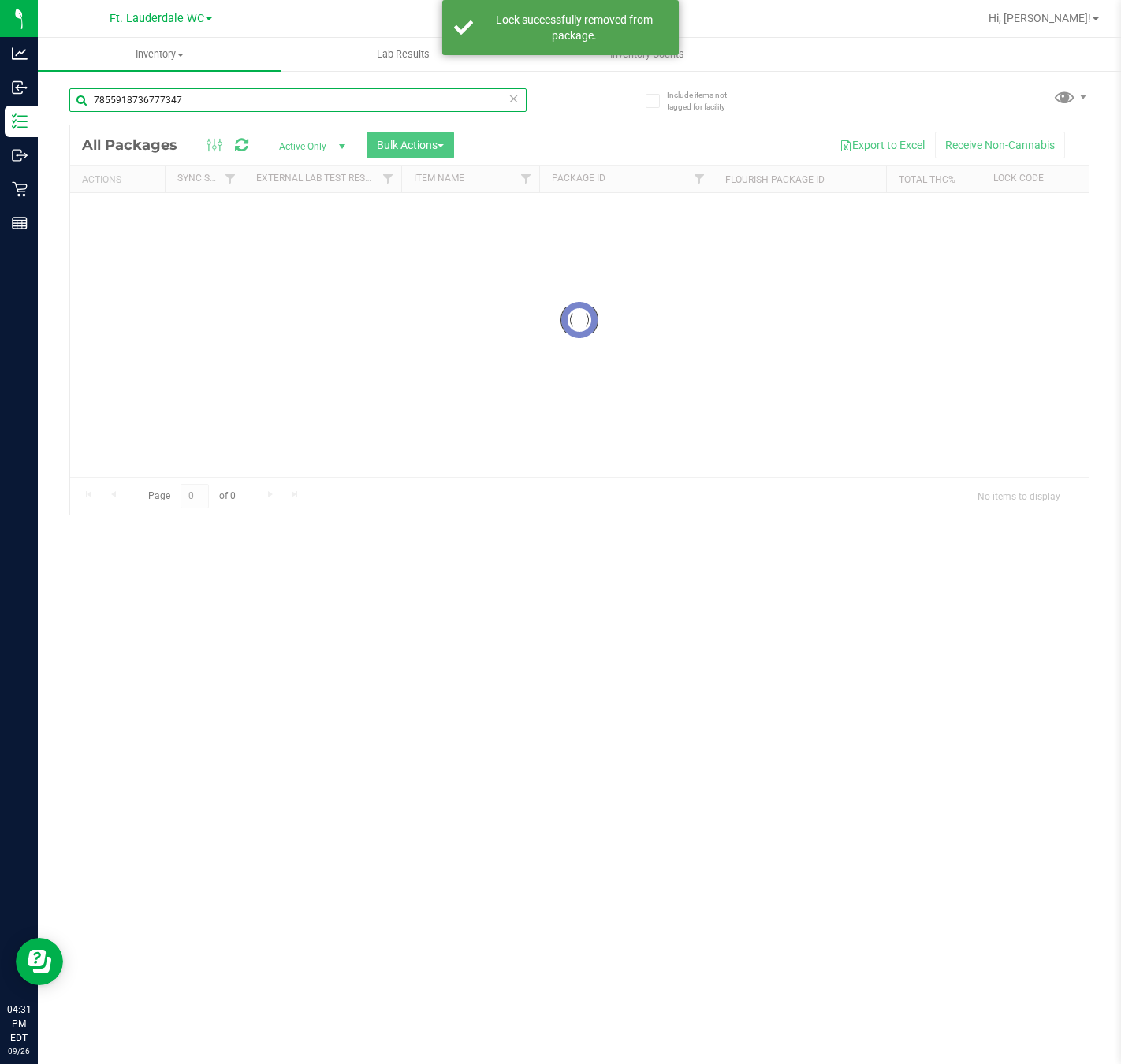
click at [192, 104] on input "7855918736777347" at bounding box center [297, 100] width 457 height 24
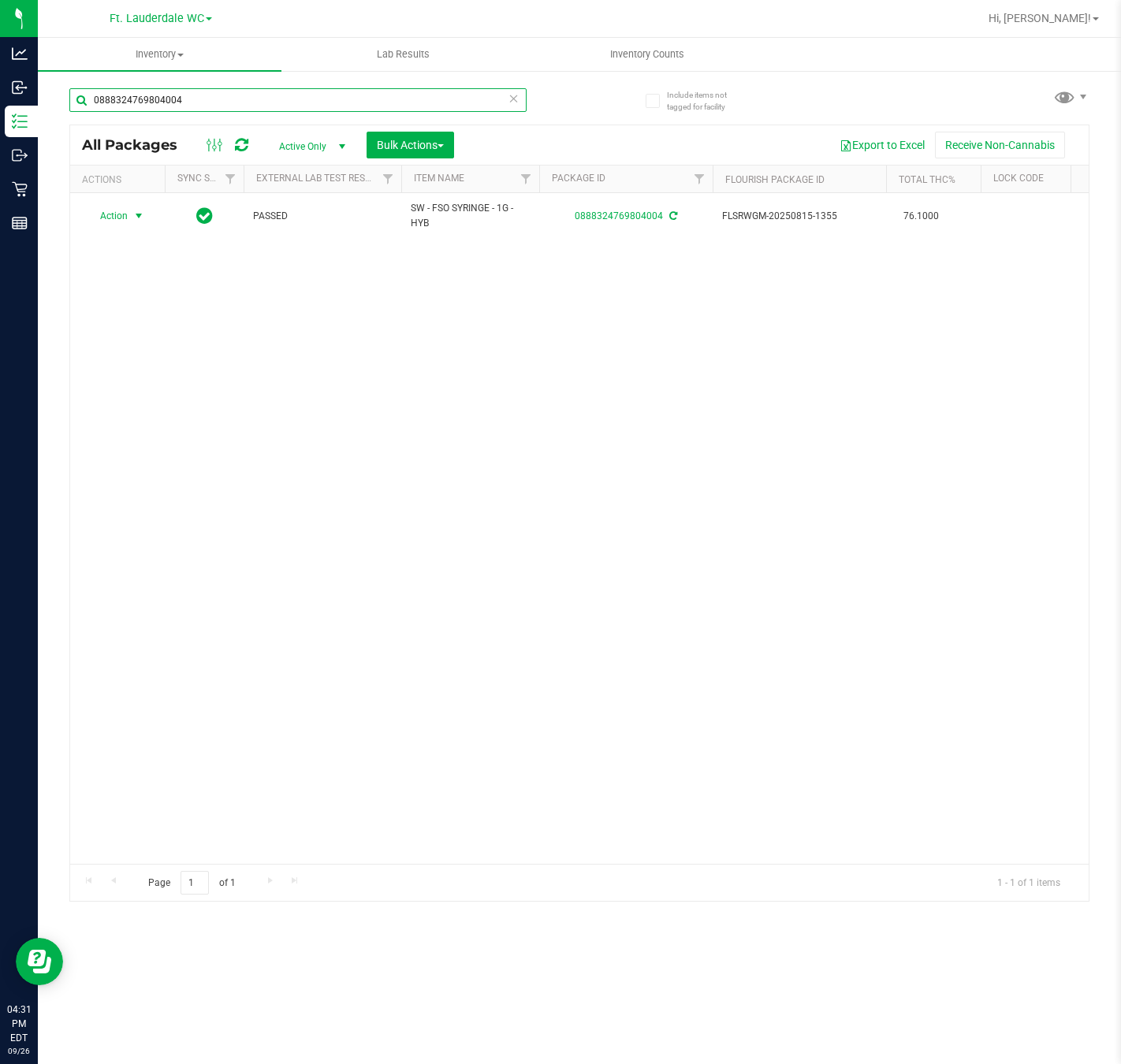
type input "0888324769804004"
click at [120, 216] on span "Action" at bounding box center [107, 215] width 42 height 22
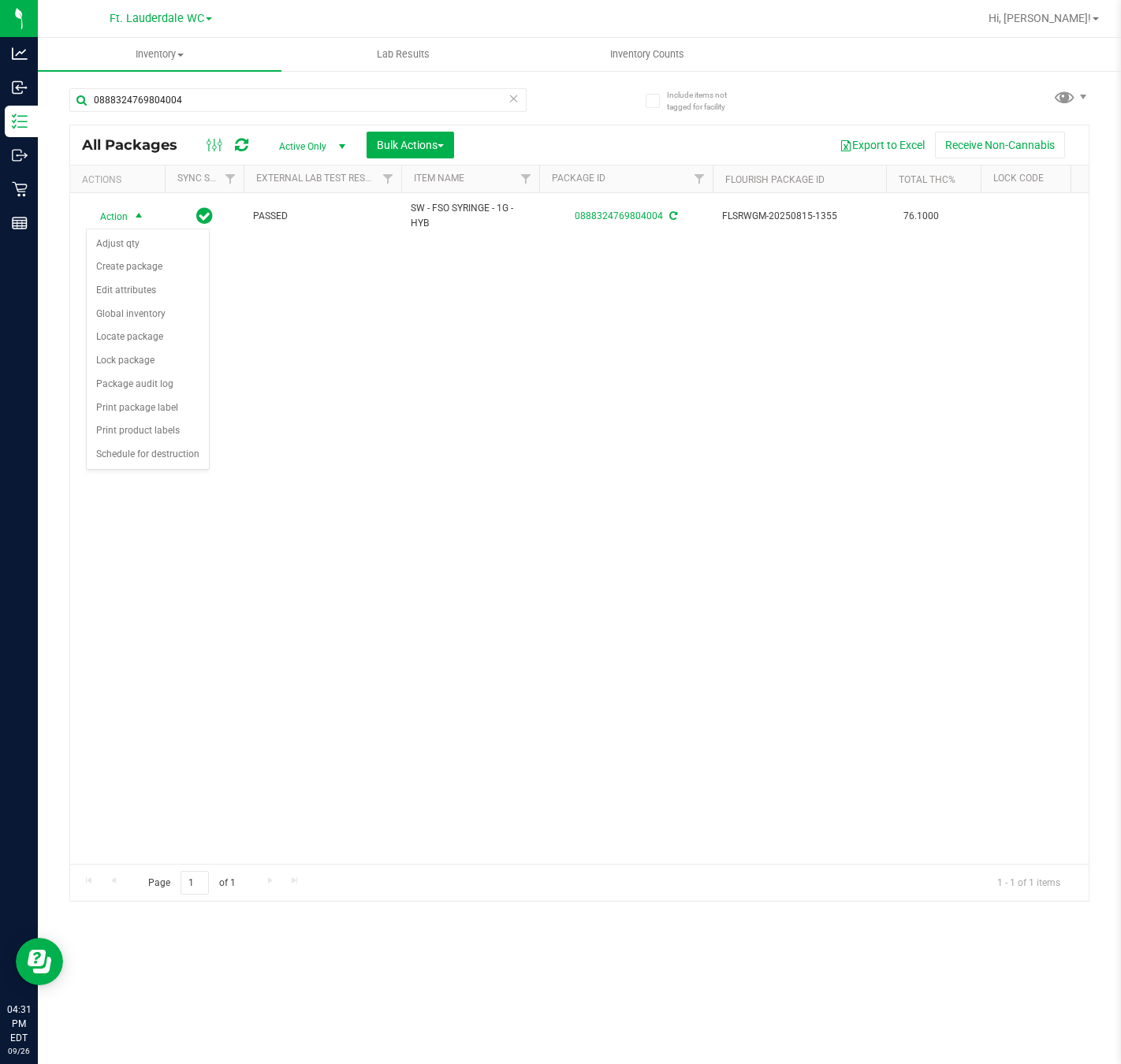
click at [277, 360] on div "Action Action Adjust qty Create package Edit attributes Global inventory Locate…" at bounding box center [579, 528] width 1019 height 671
click at [220, 289] on div "Action Action Adjust qty Create package Edit attributes Global inventory Locate…" at bounding box center [579, 528] width 1019 height 671
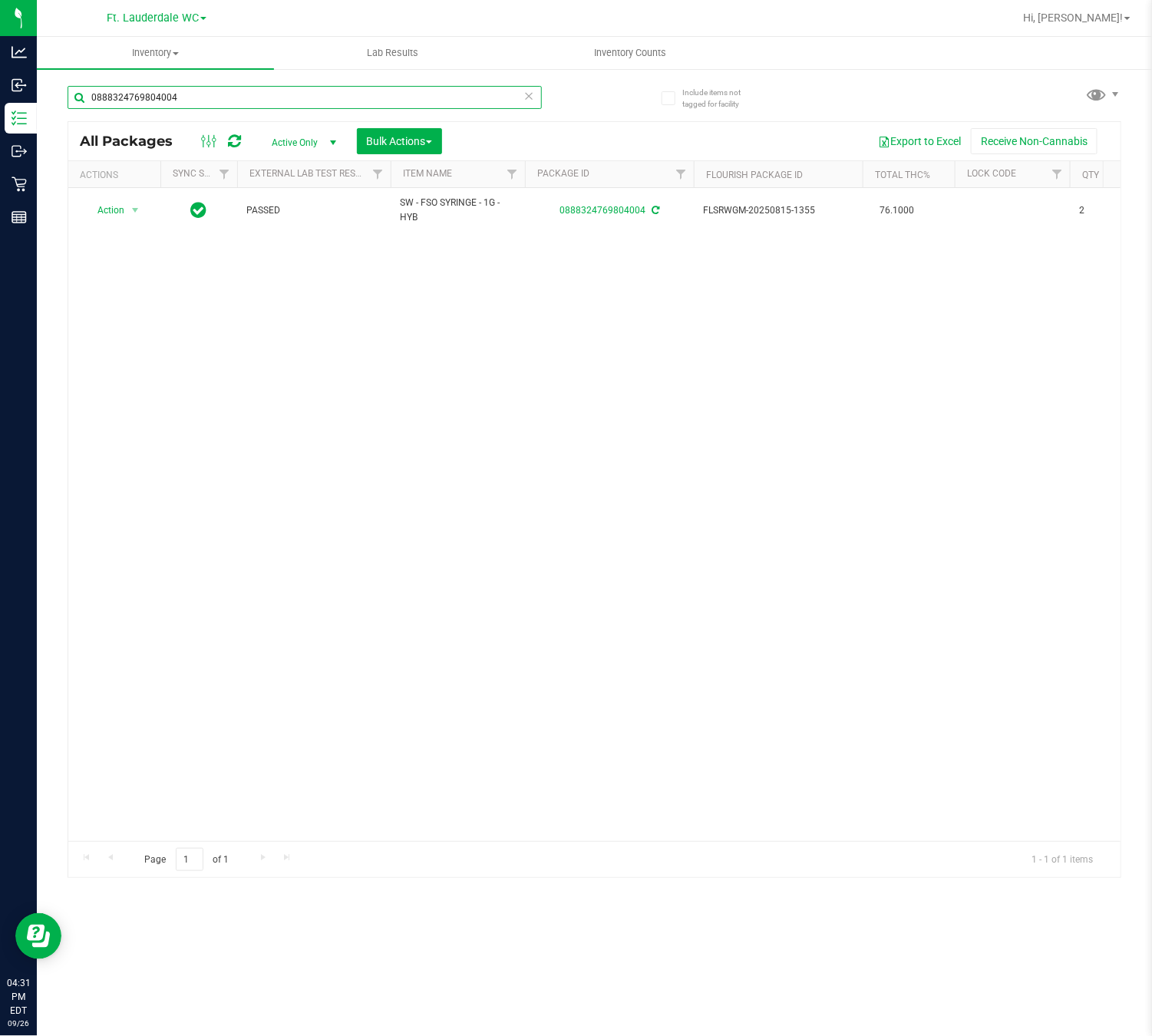
click at [185, 95] on input "0888324769804004" at bounding box center [304, 97] width 475 height 23
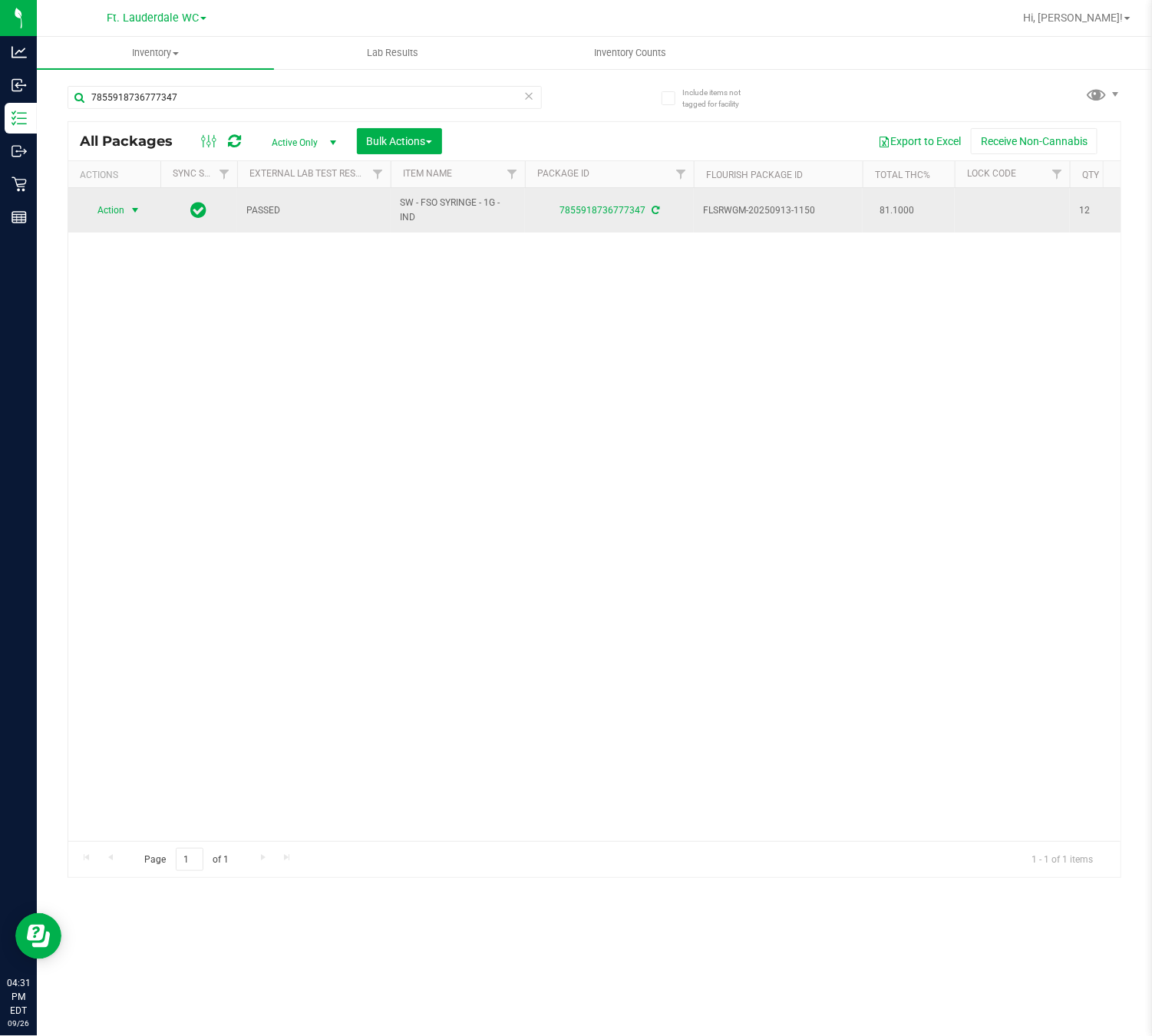
click at [113, 216] on span "Action" at bounding box center [104, 210] width 41 height 22
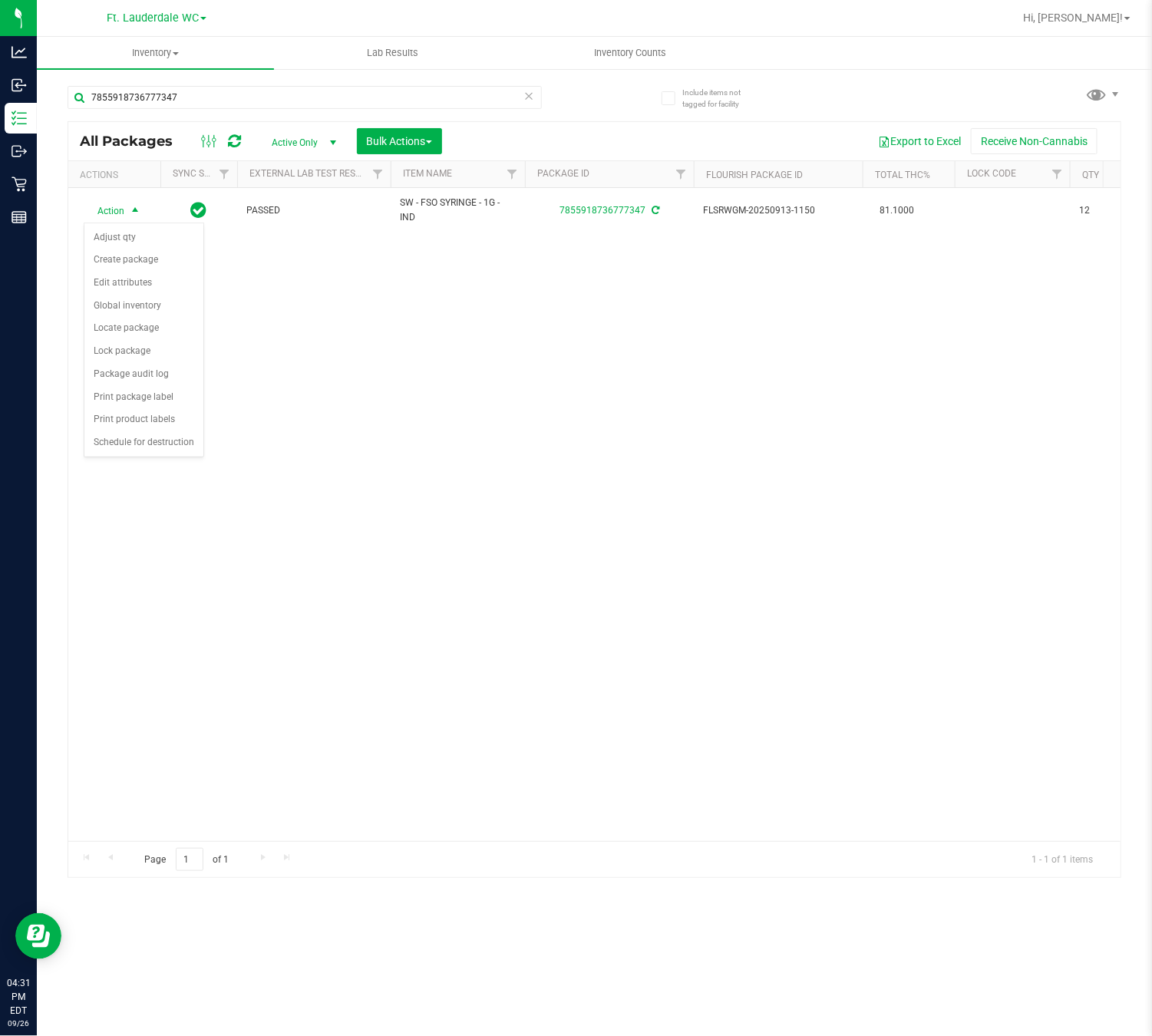
click at [466, 426] on div "Action Action Adjust qty Create package Edit attributes Global inventory Locate…" at bounding box center [595, 514] width 1053 height 653
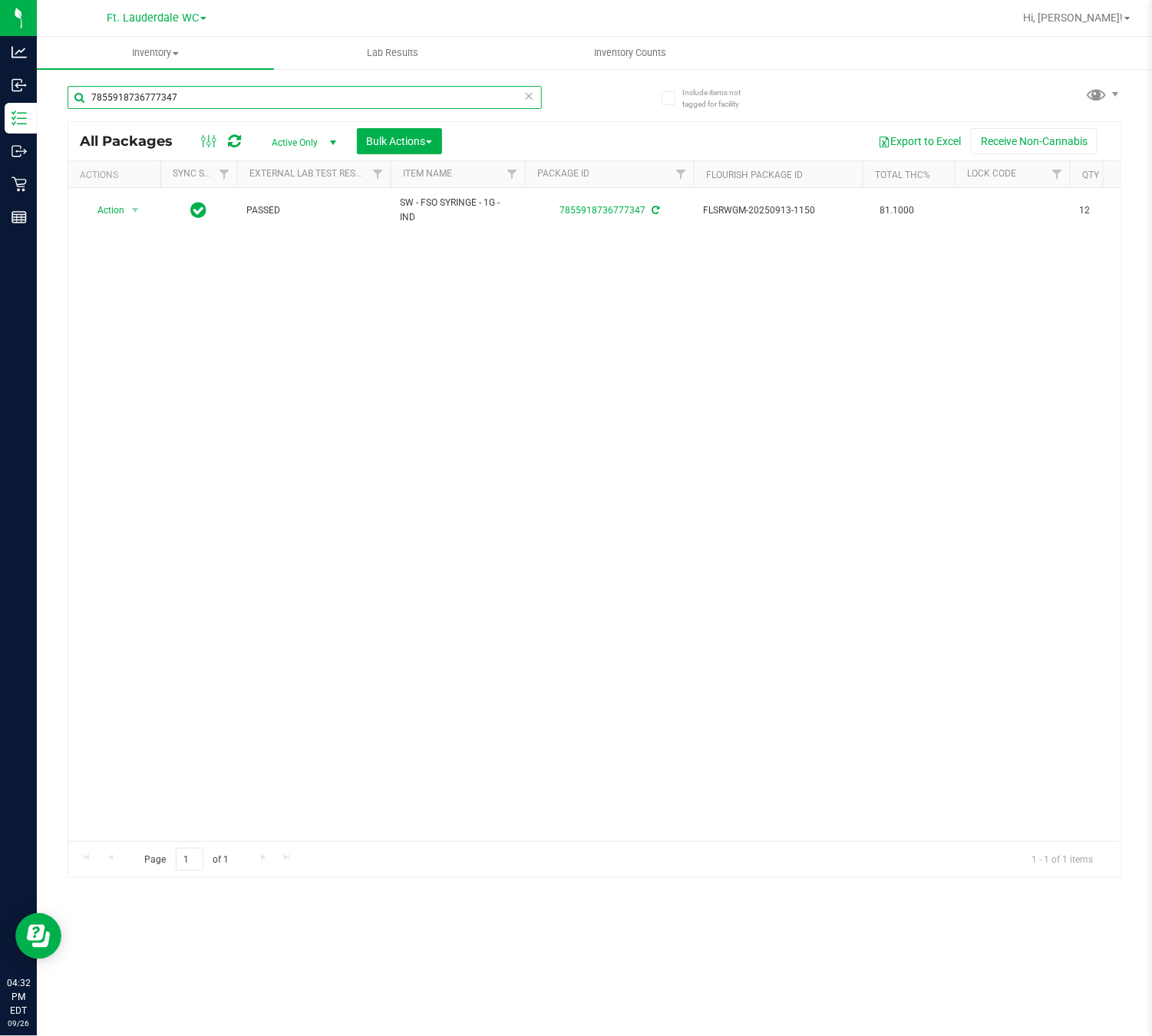
click at [328, 100] on input "7855918736777347" at bounding box center [304, 97] width 475 height 23
type input "0888324769804004"
click at [120, 208] on span "Action" at bounding box center [104, 210] width 41 height 22
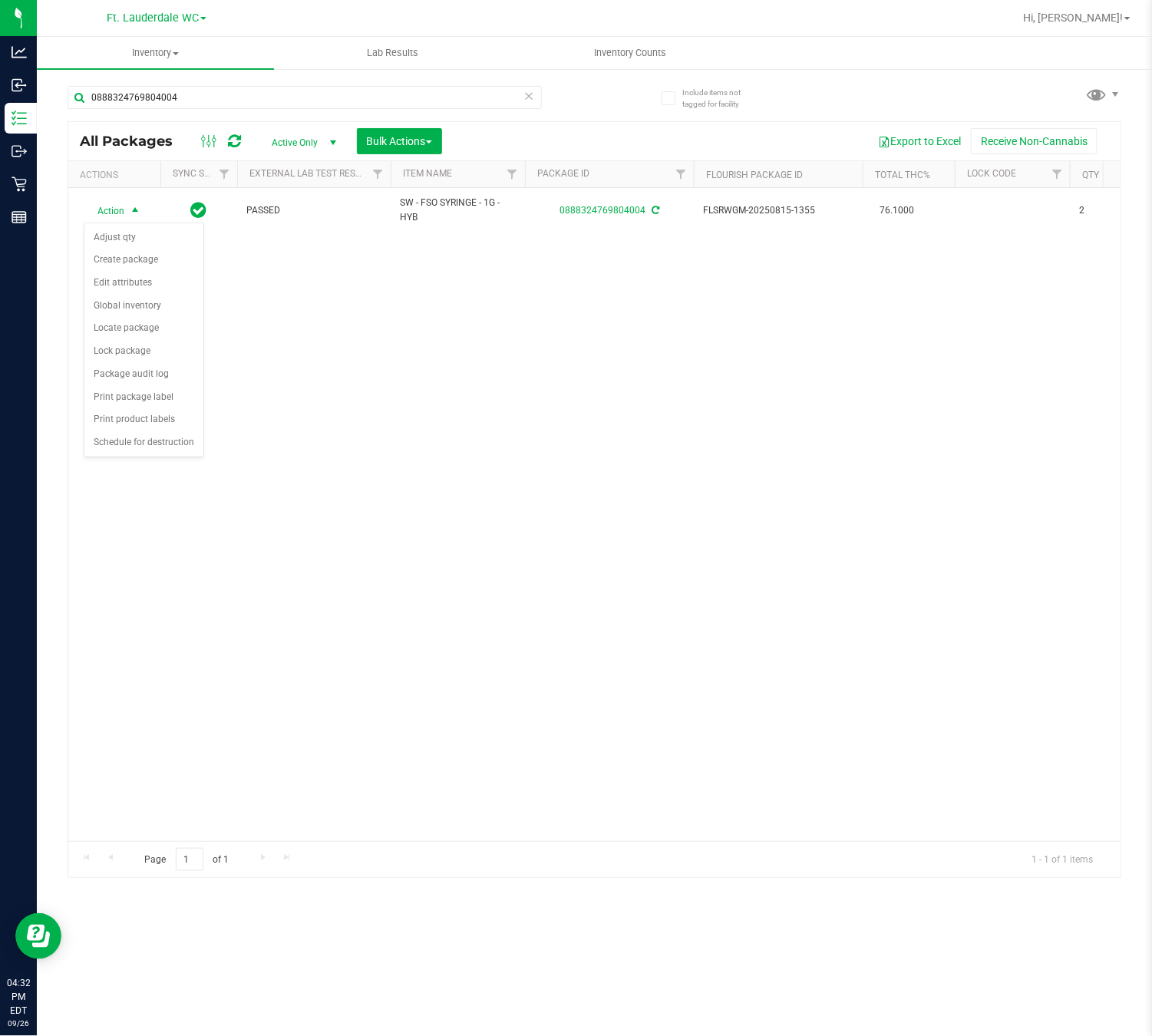
click at [244, 242] on div "Action Action Adjust qty Create package Edit attributes Global inventory Locate…" at bounding box center [595, 514] width 1053 height 653
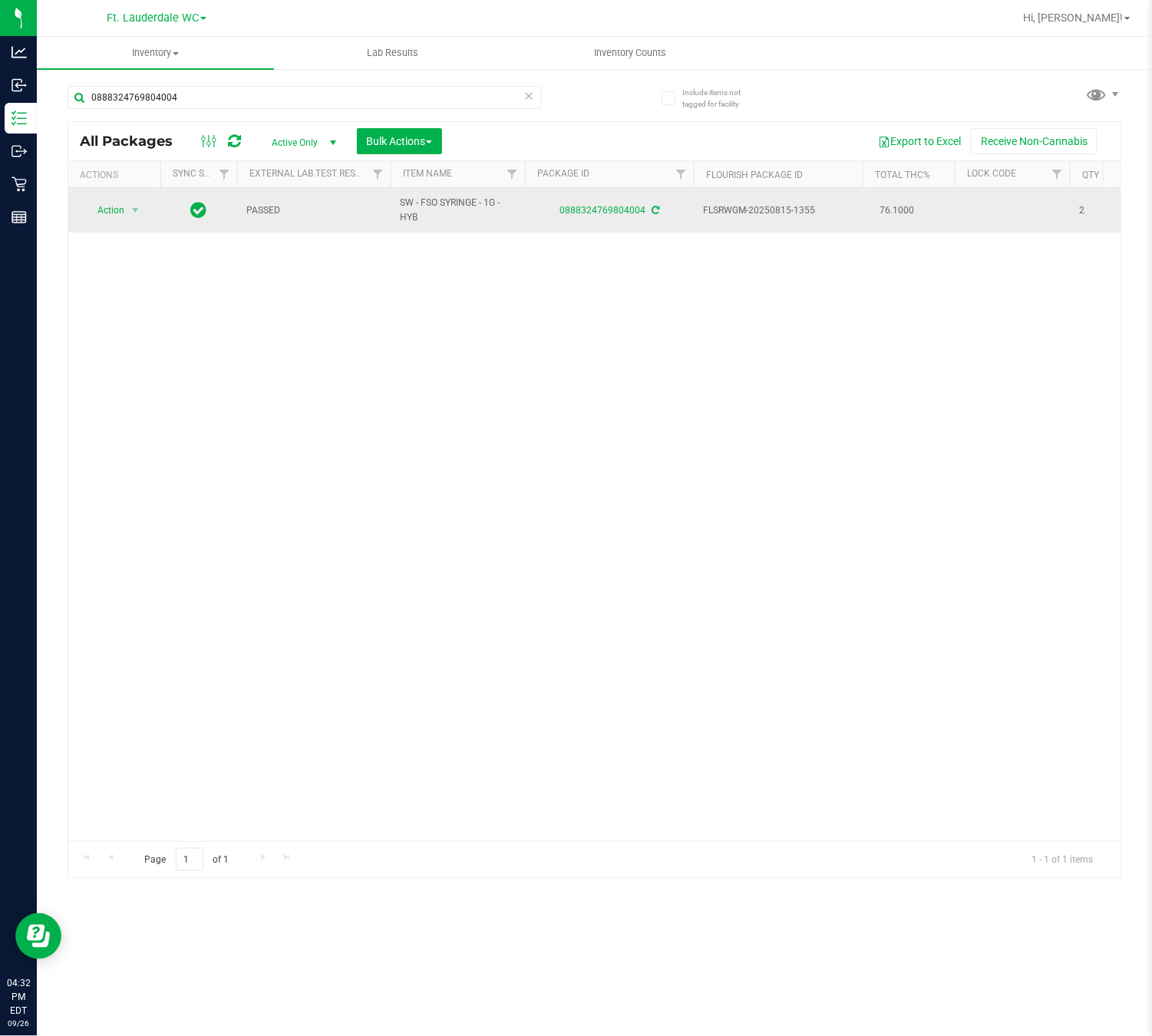
click at [295, 222] on td "PASSED" at bounding box center [314, 211] width 154 height 45
click at [429, 216] on span "SW - FSO SYRINGE - 1G - HYB" at bounding box center [458, 210] width 116 height 29
click at [118, 208] on span "Action" at bounding box center [104, 210] width 41 height 22
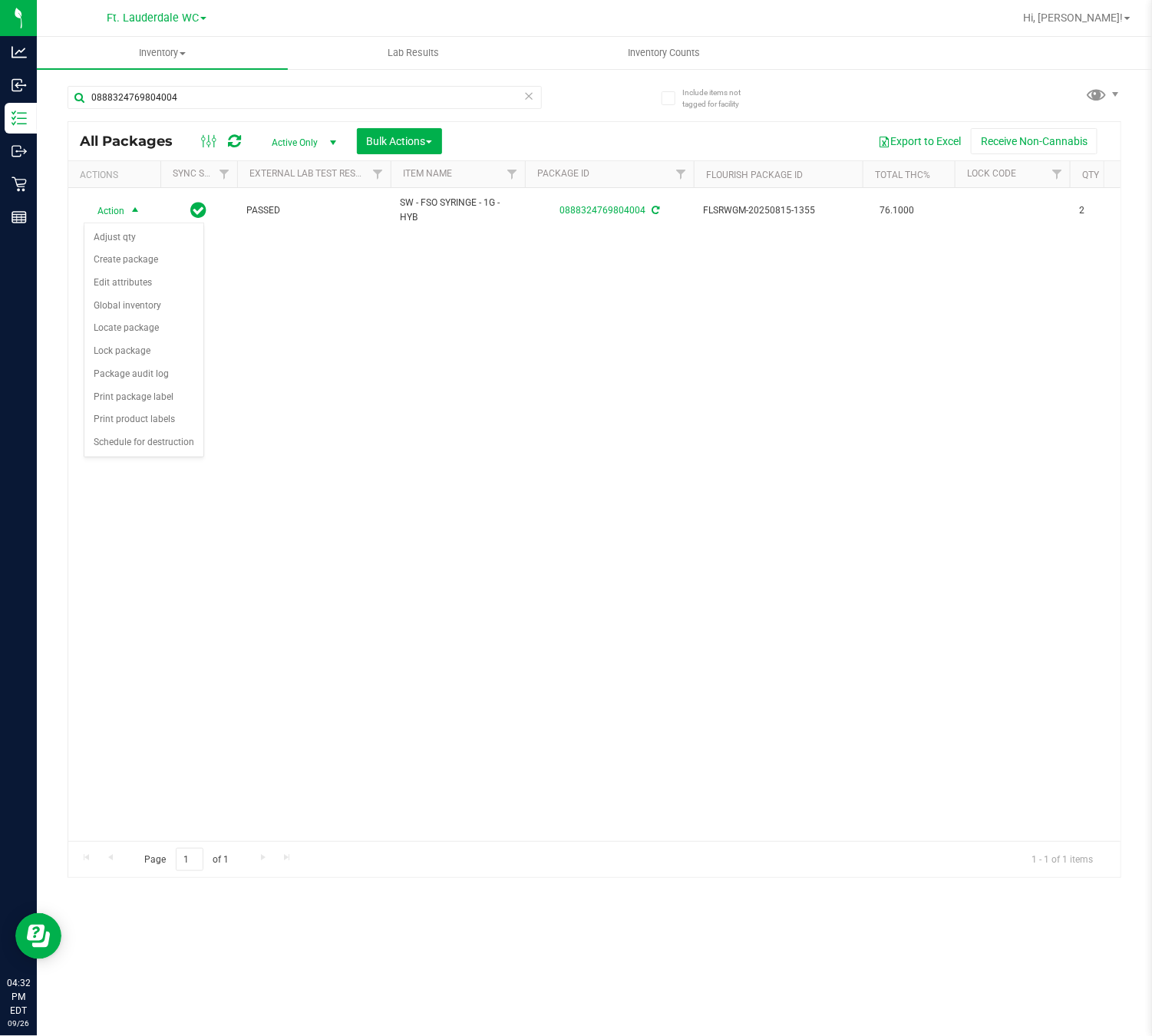
click at [219, 378] on div "Action Action Adjust qty Create package Edit attributes Global inventory Locate…" at bounding box center [595, 514] width 1053 height 653
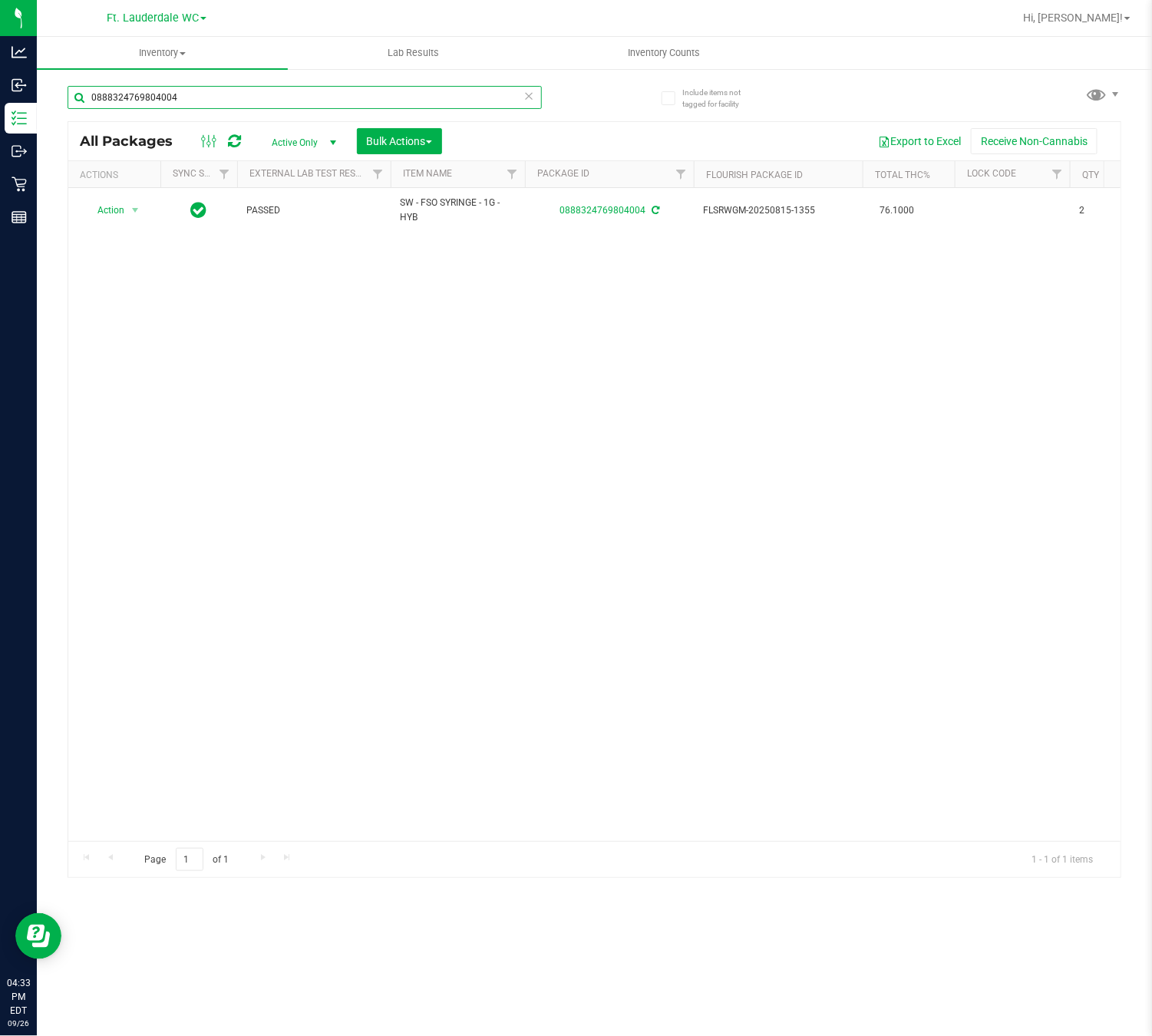
click at [214, 96] on input "0888324769804004" at bounding box center [304, 97] width 475 height 23
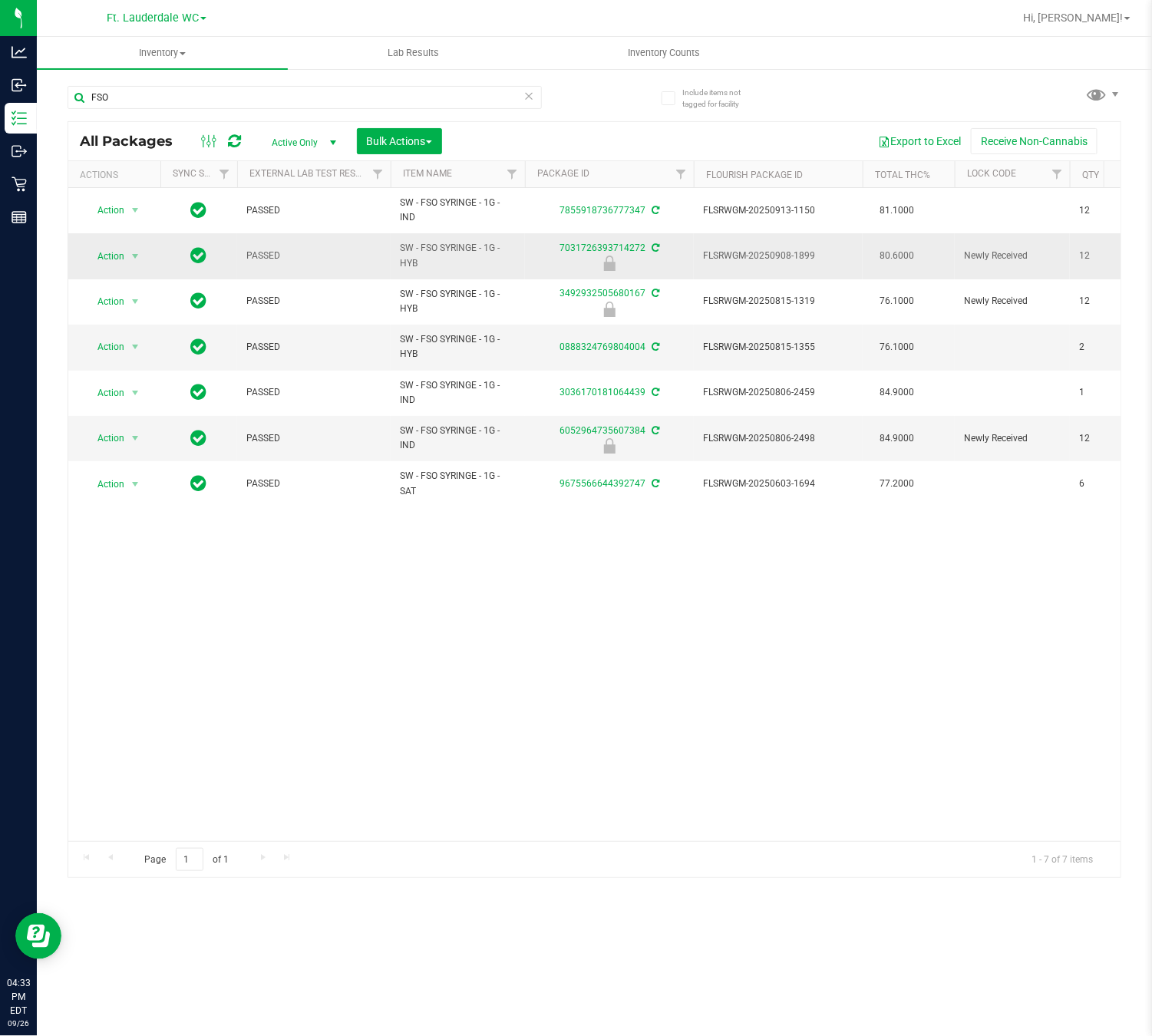
click at [410, 247] on span "SW - FSO SYRINGE - 1G - HYB" at bounding box center [458, 255] width 116 height 29
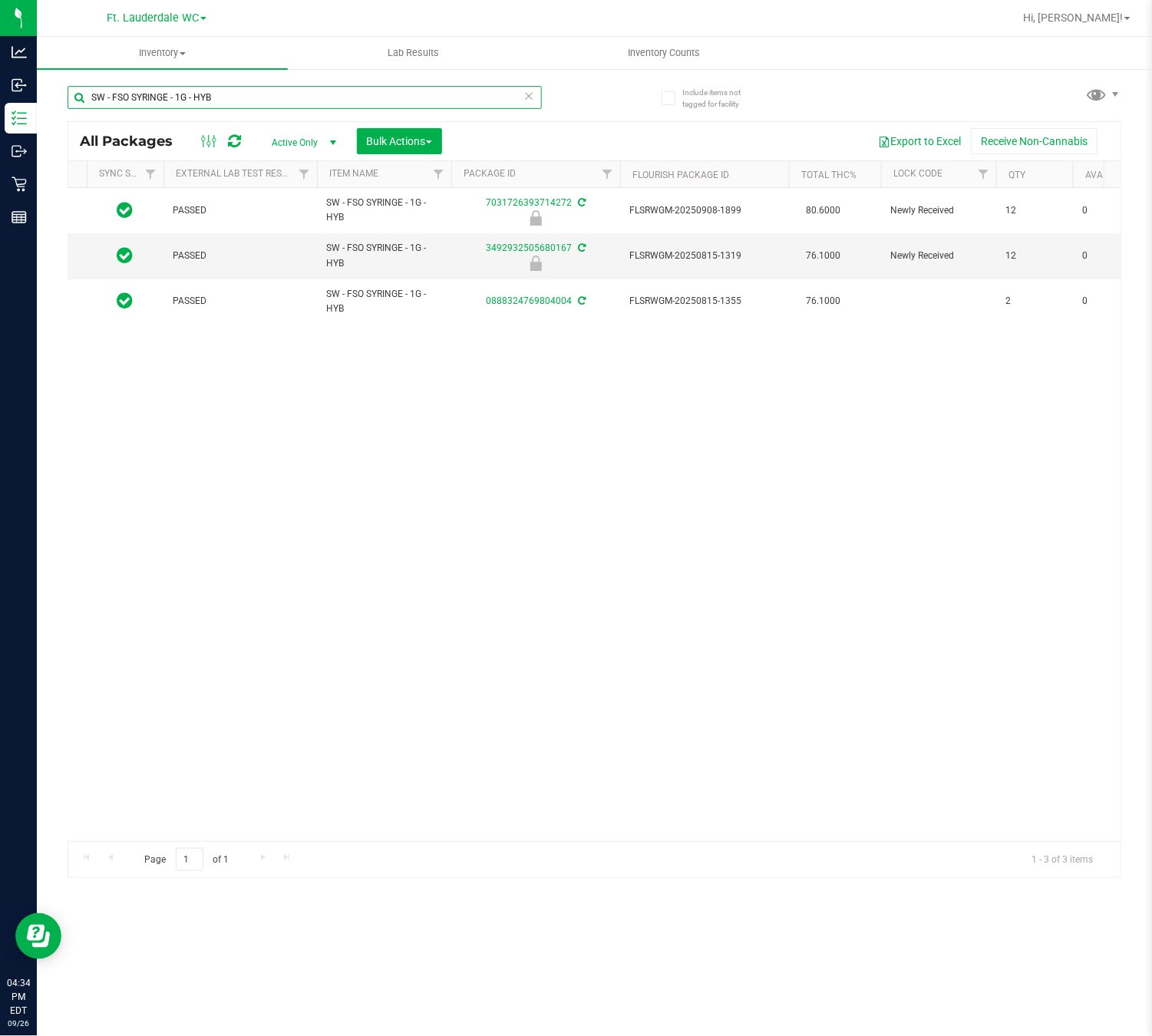
scroll to position [0, 70]
type input "SW - FSO SYRINGE - 1G - HYB"
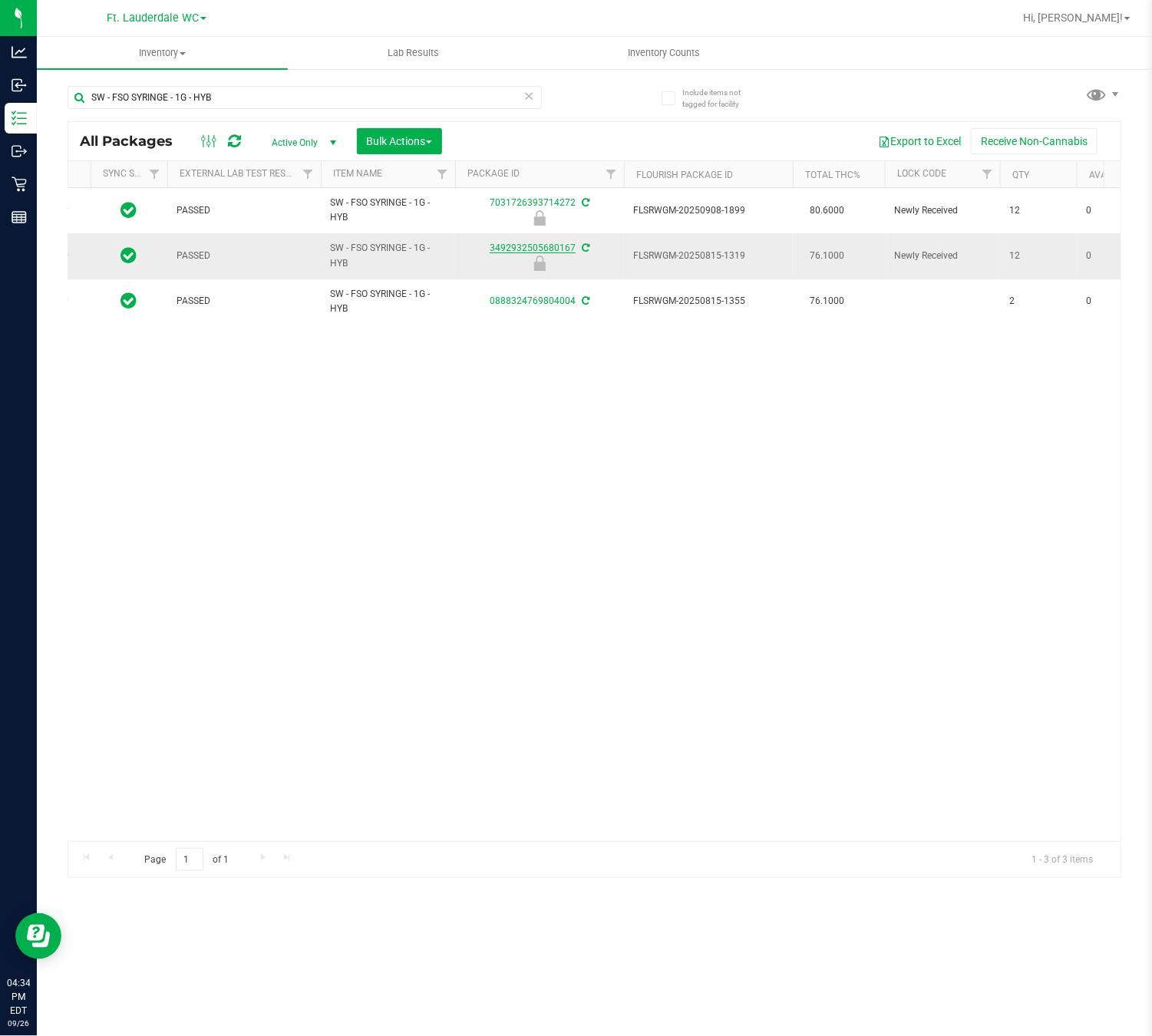
click at [537, 252] on link "3492932505680167" at bounding box center [533, 247] width 86 height 10
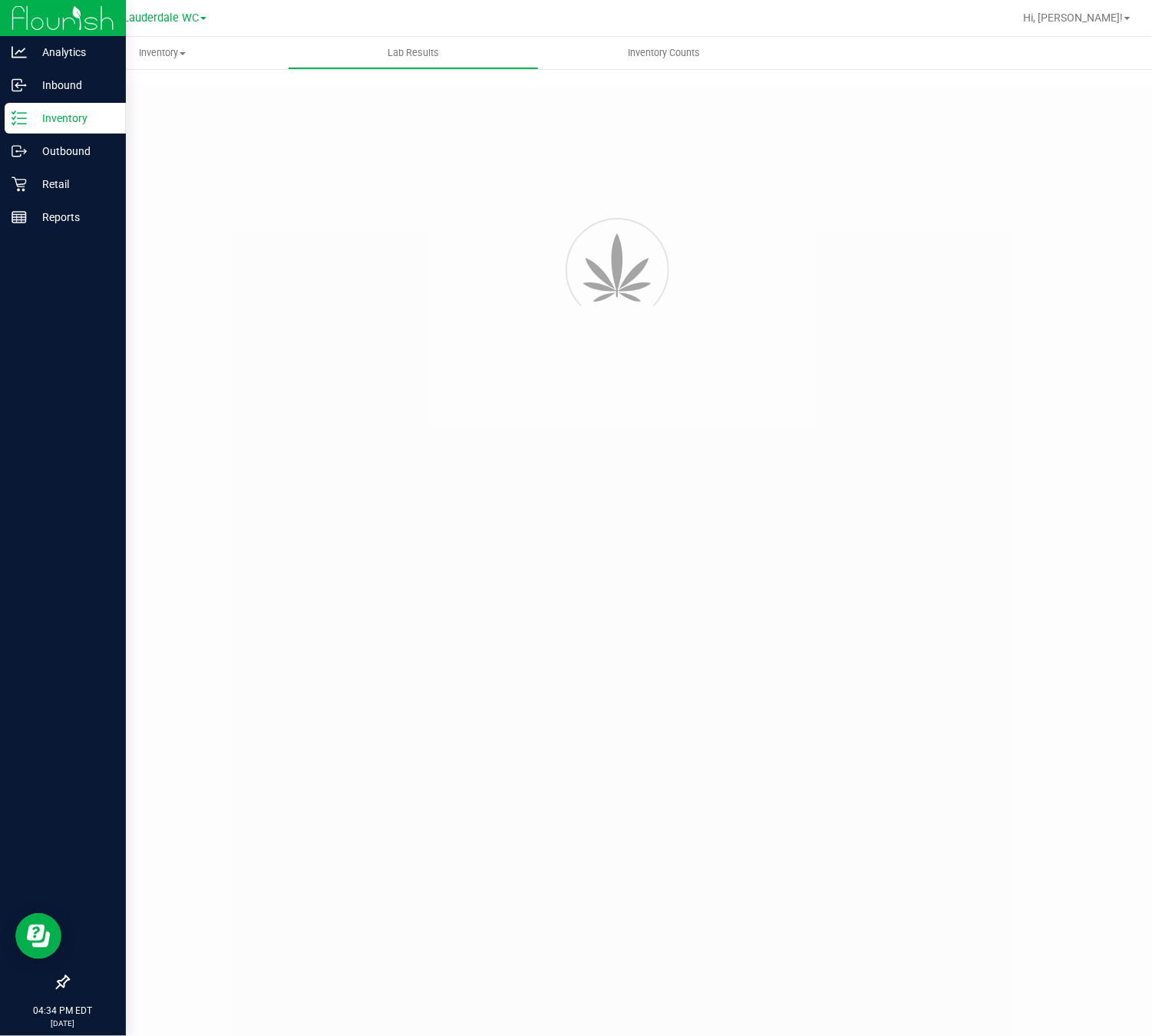
click at [14, 121] on icon at bounding box center [19, 118] width 15 height 15
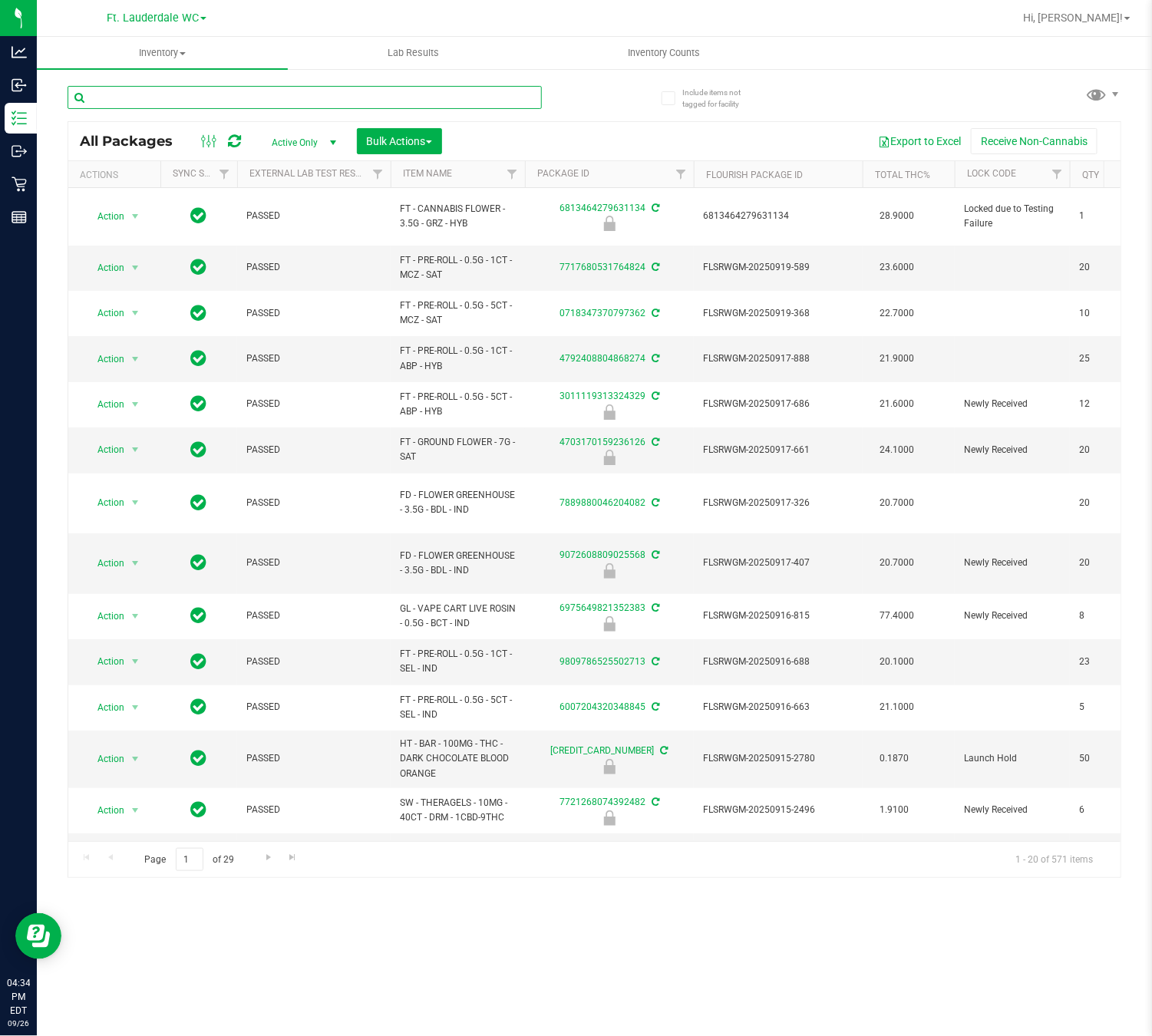
click at [231, 92] on input "text" at bounding box center [304, 97] width 475 height 23
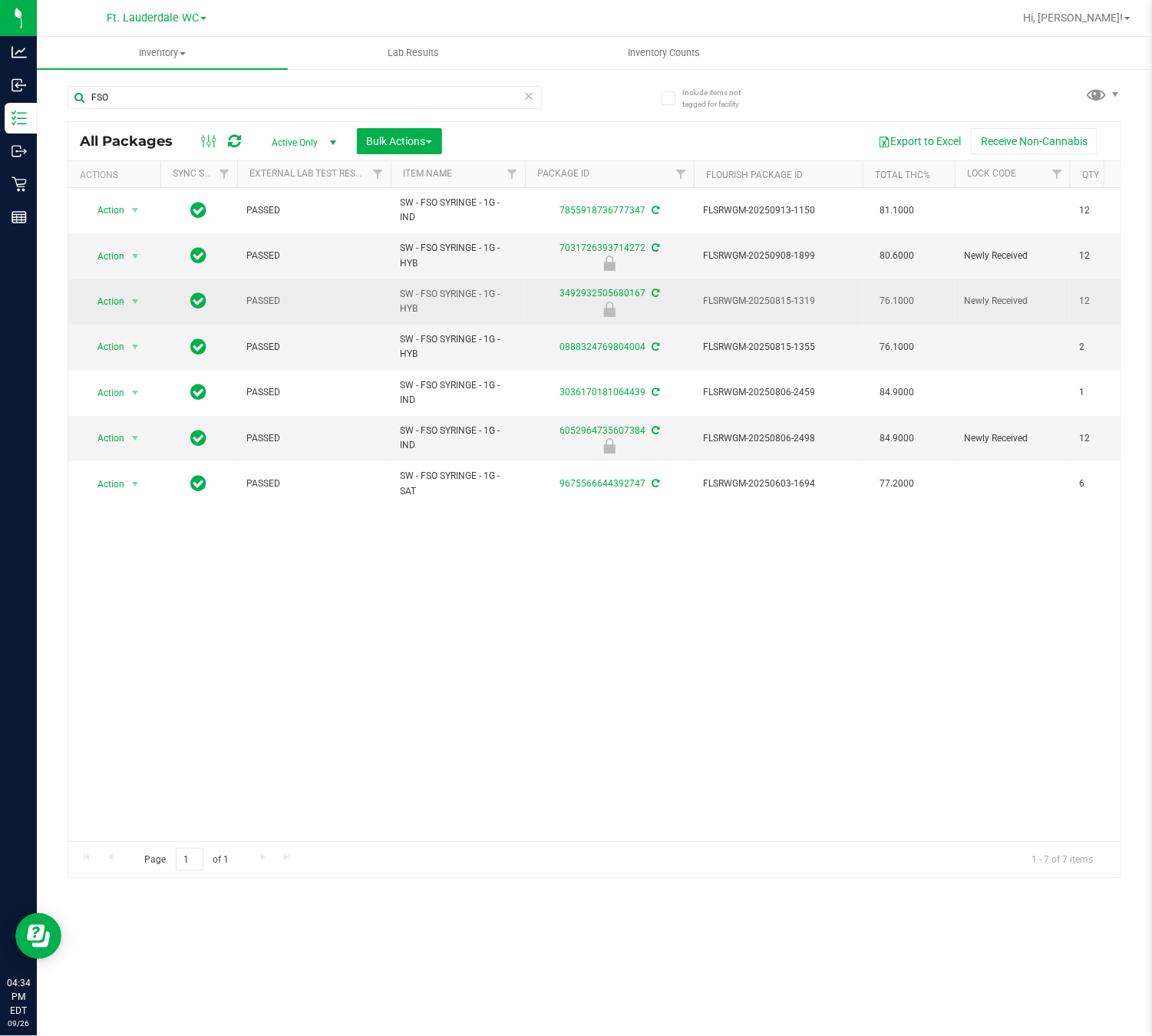
click at [445, 298] on span "SW - FSO SYRINGE - 1G - HYB" at bounding box center [458, 302] width 116 height 29
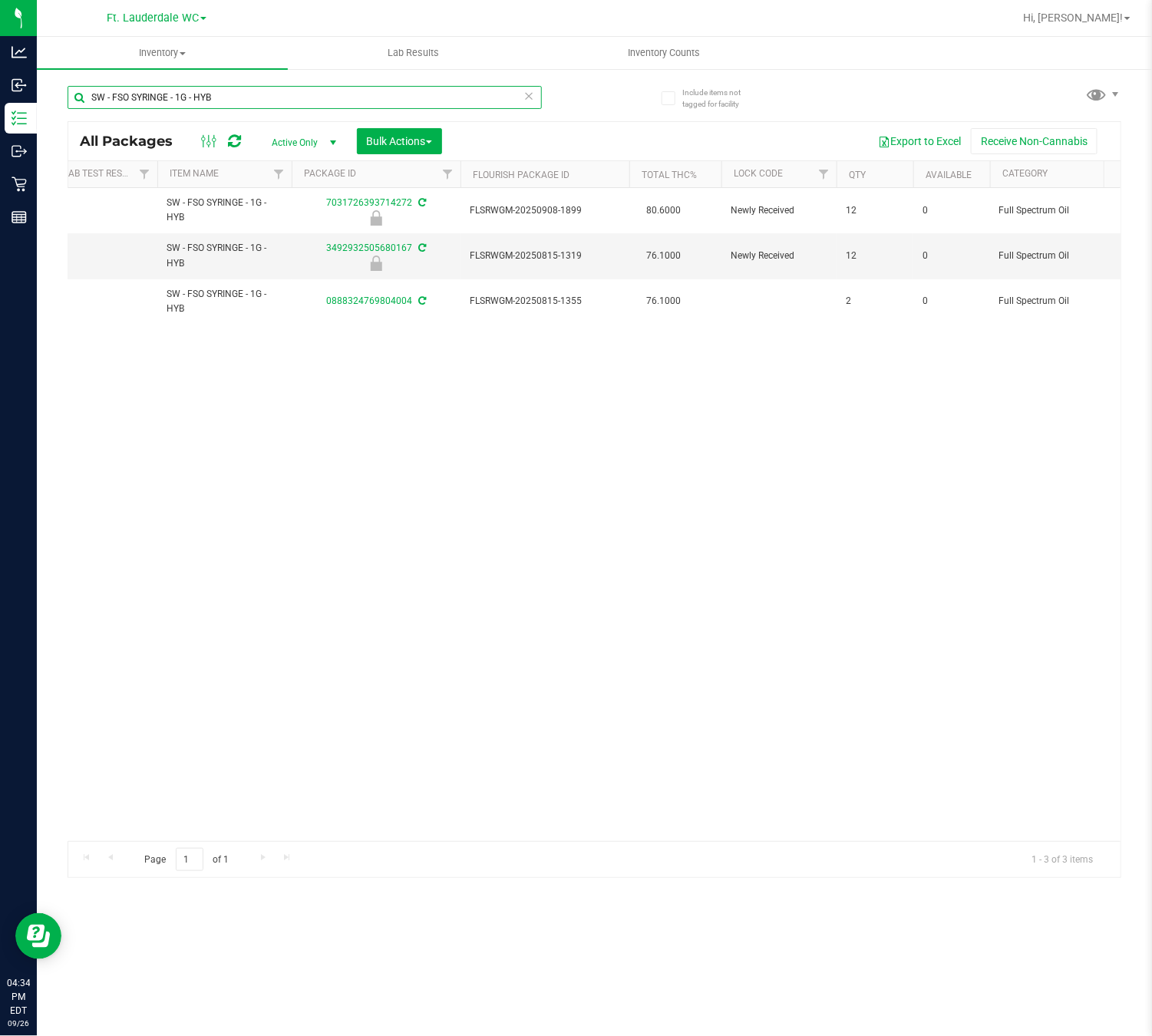
scroll to position [0, 36]
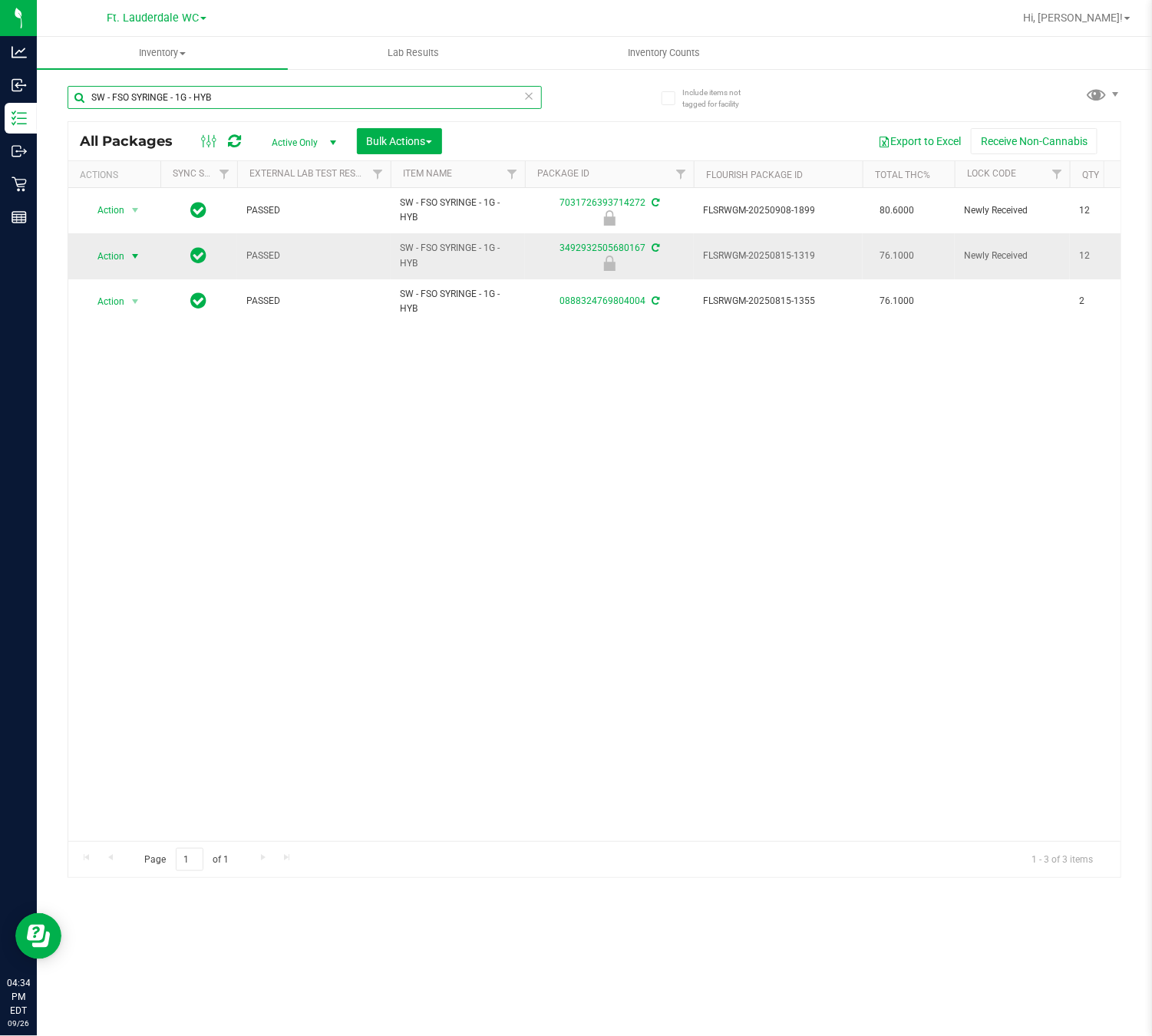
type input "SW - FSO SYRINGE - 1G - HYB"
click at [131, 258] on span "select" at bounding box center [135, 256] width 12 height 12
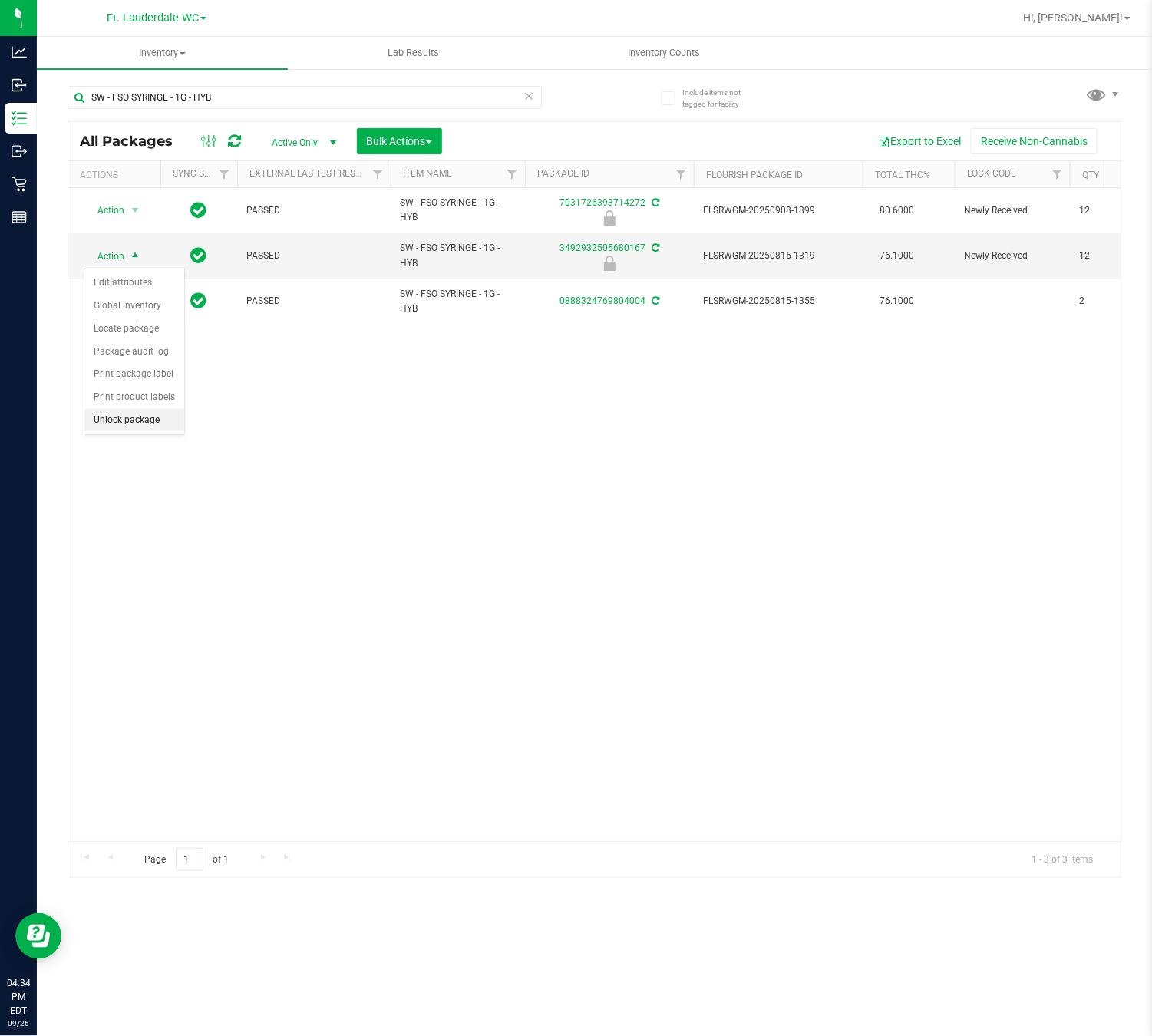
click at [152, 432] on li "Unlock package" at bounding box center [134, 421] width 100 height 23
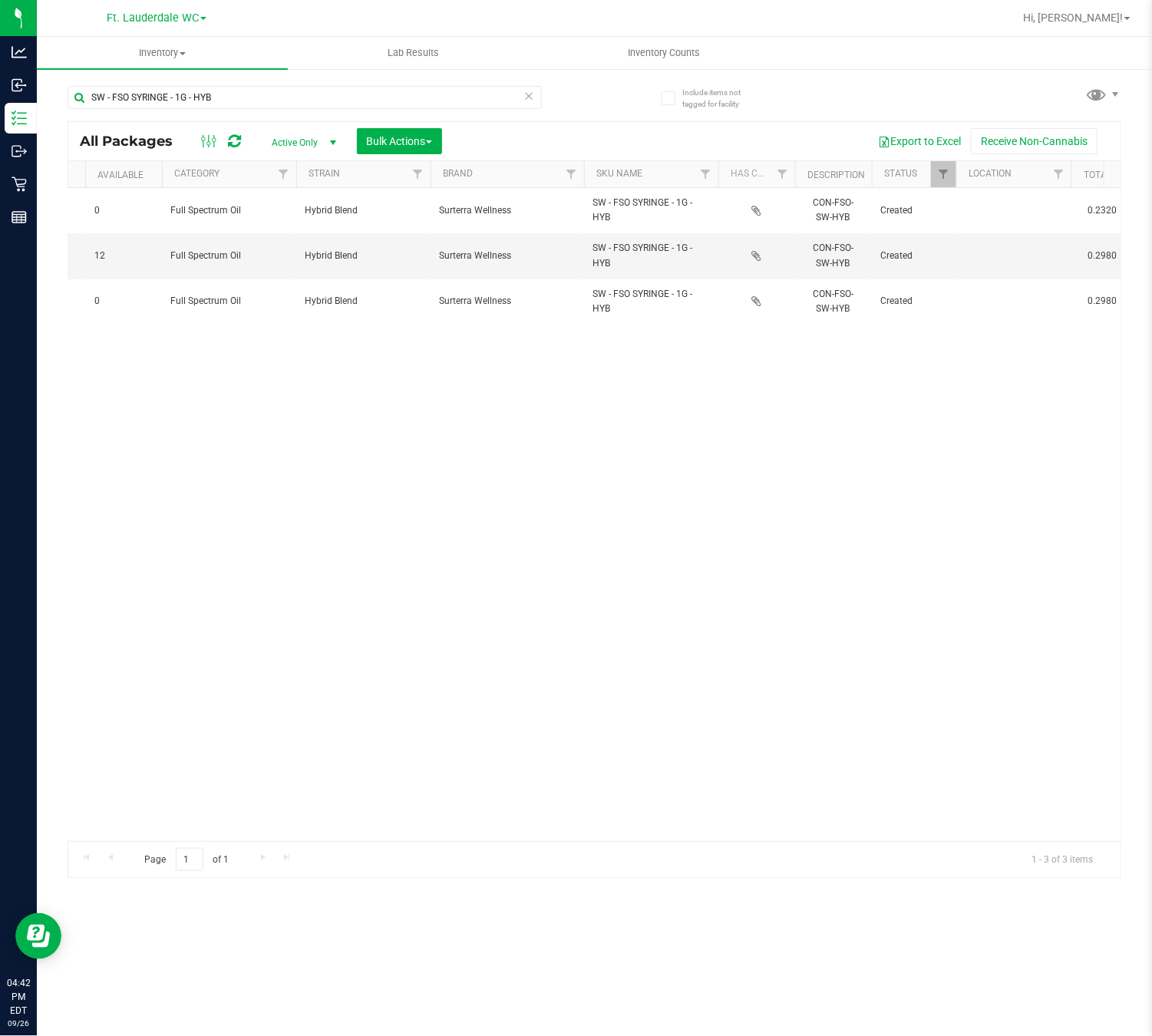
scroll to position [0, 1065]
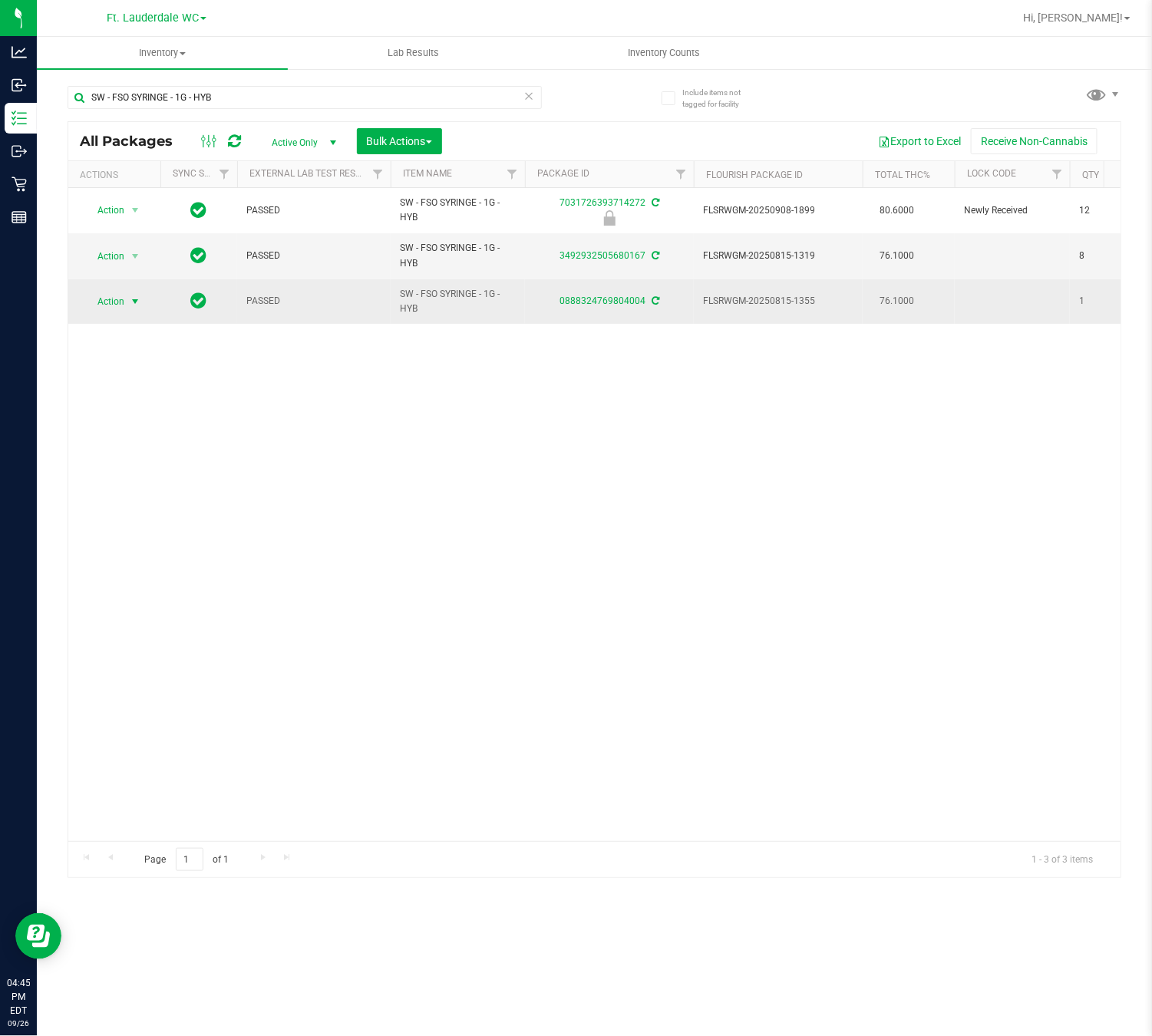
click at [130, 304] on span "select" at bounding box center [135, 302] width 12 height 12
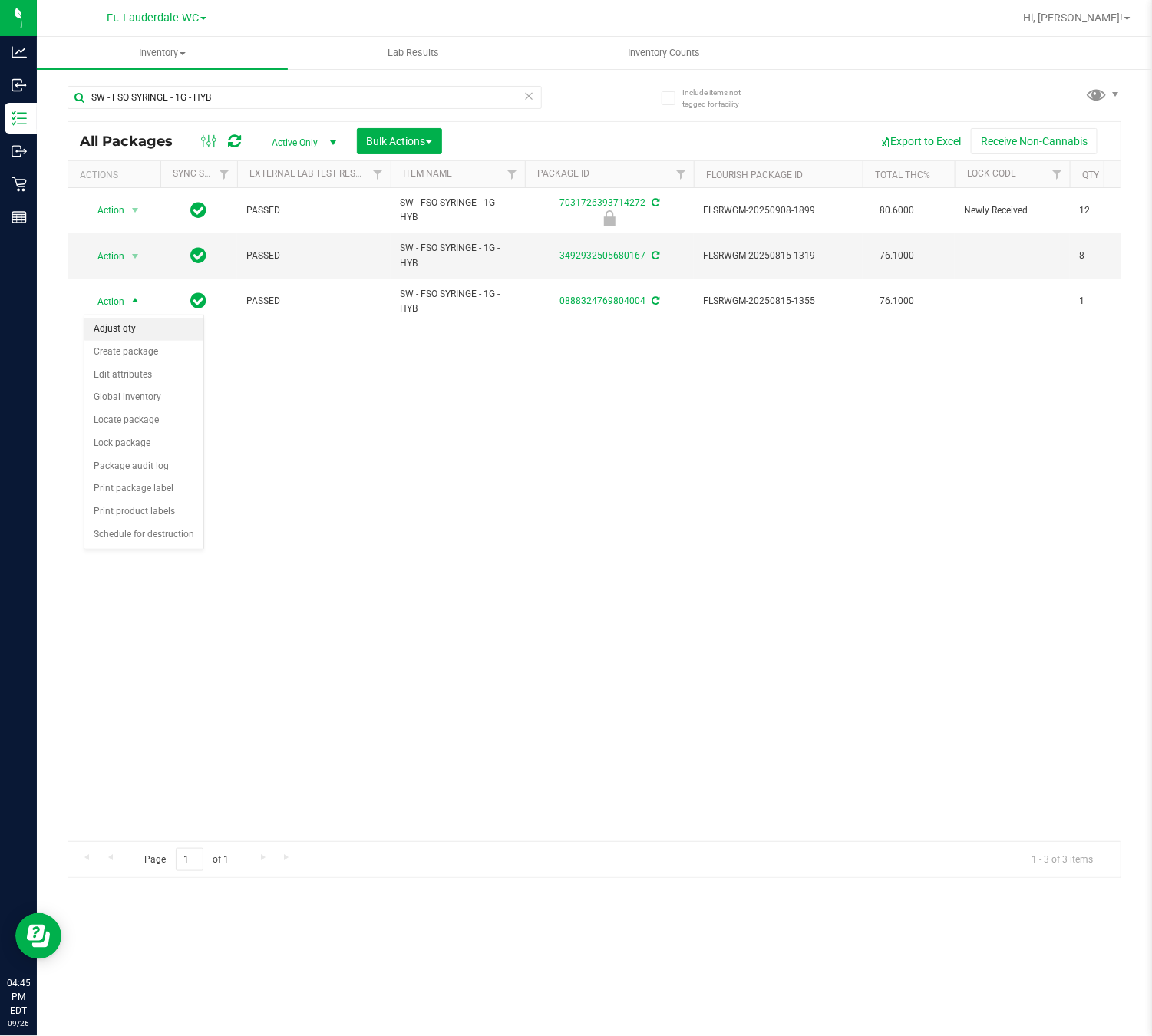
click at [156, 334] on li "Adjust qty" at bounding box center [143, 329] width 119 height 23
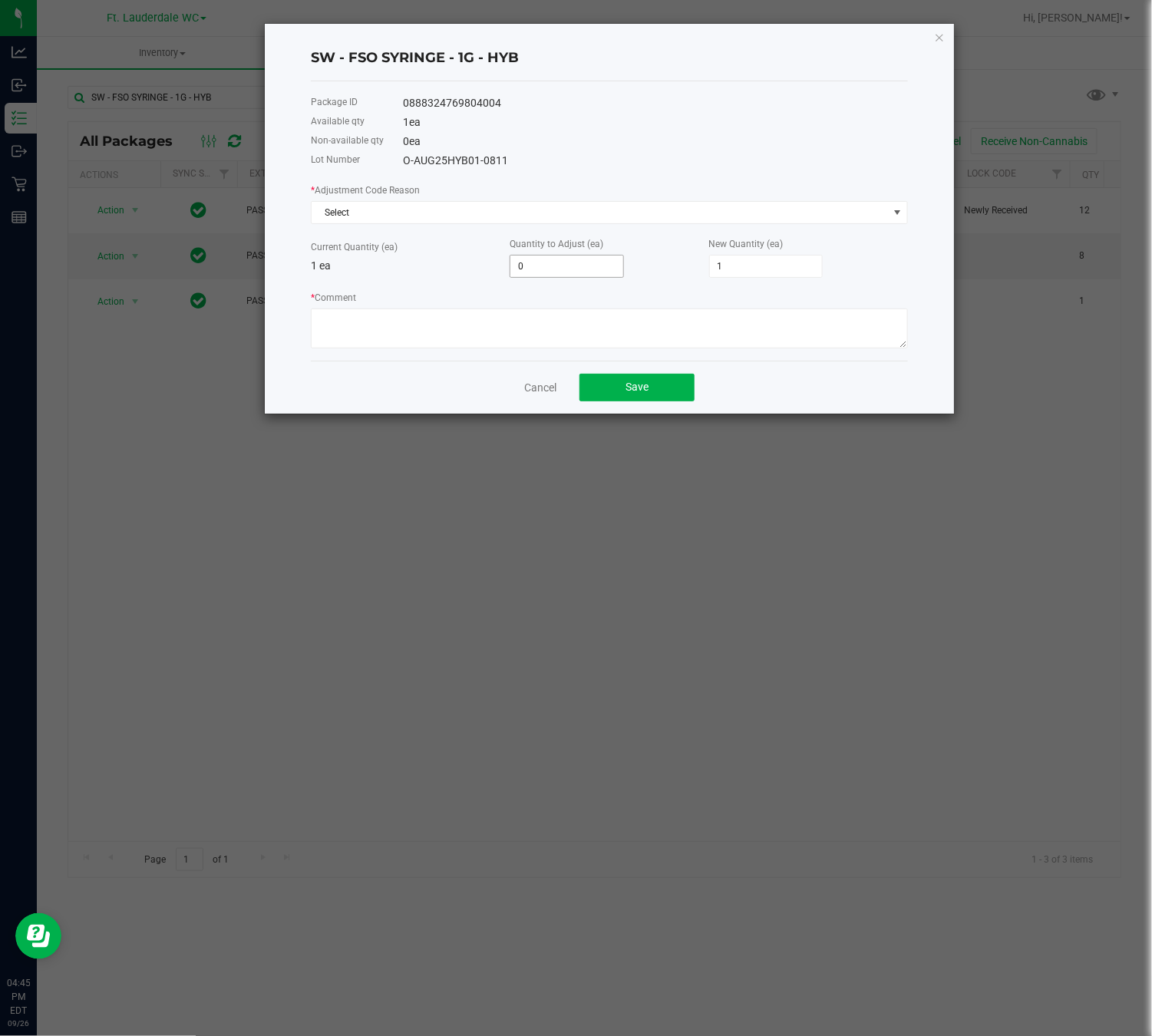
click at [574, 257] on input "0" at bounding box center [567, 266] width 112 height 22
type input "8"
type input "9"
type input "8"
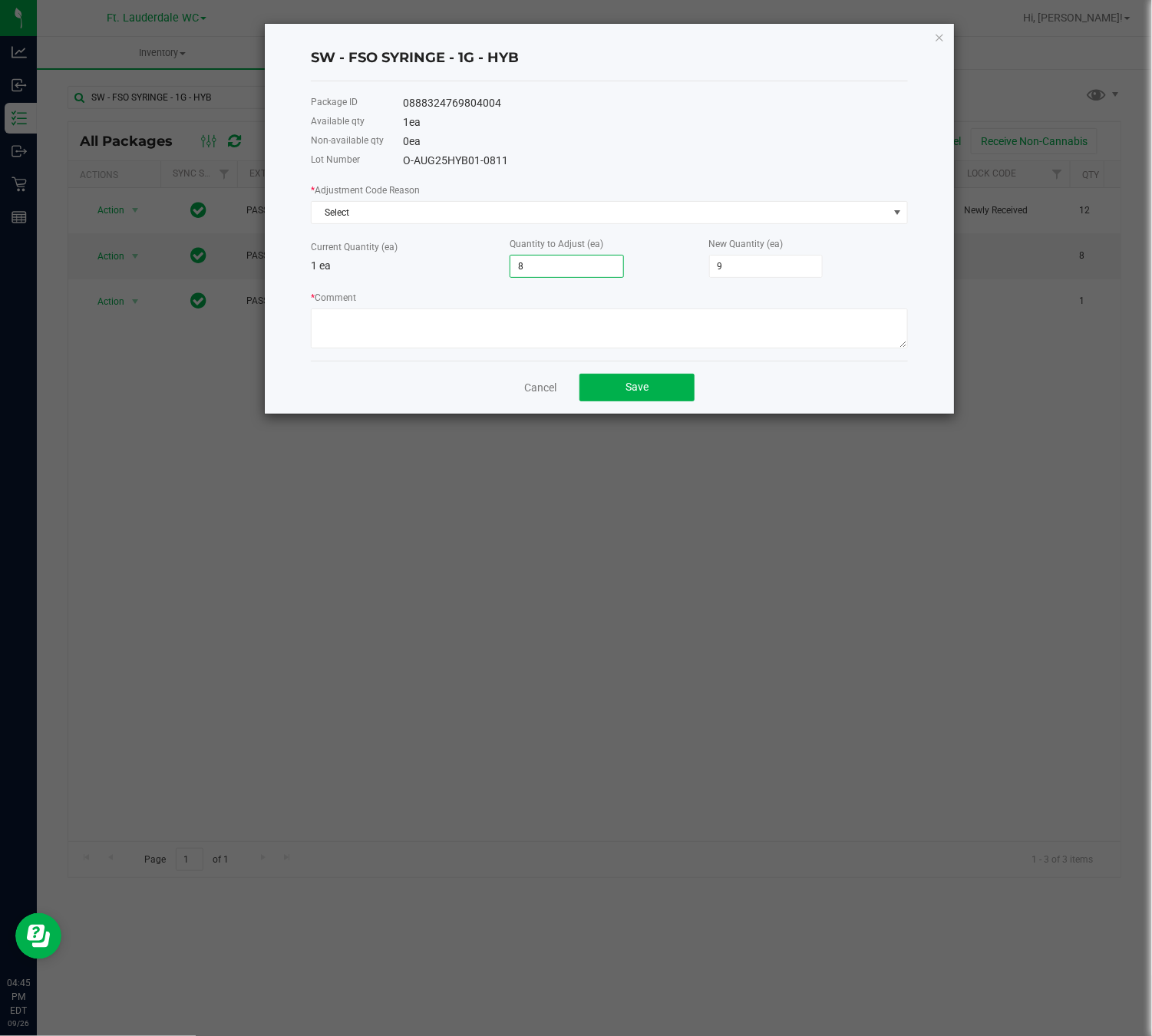
click at [422, 262] on p "1 ea" at bounding box center [410, 265] width 199 height 16
click at [479, 210] on span "Select" at bounding box center [600, 213] width 577 height 22
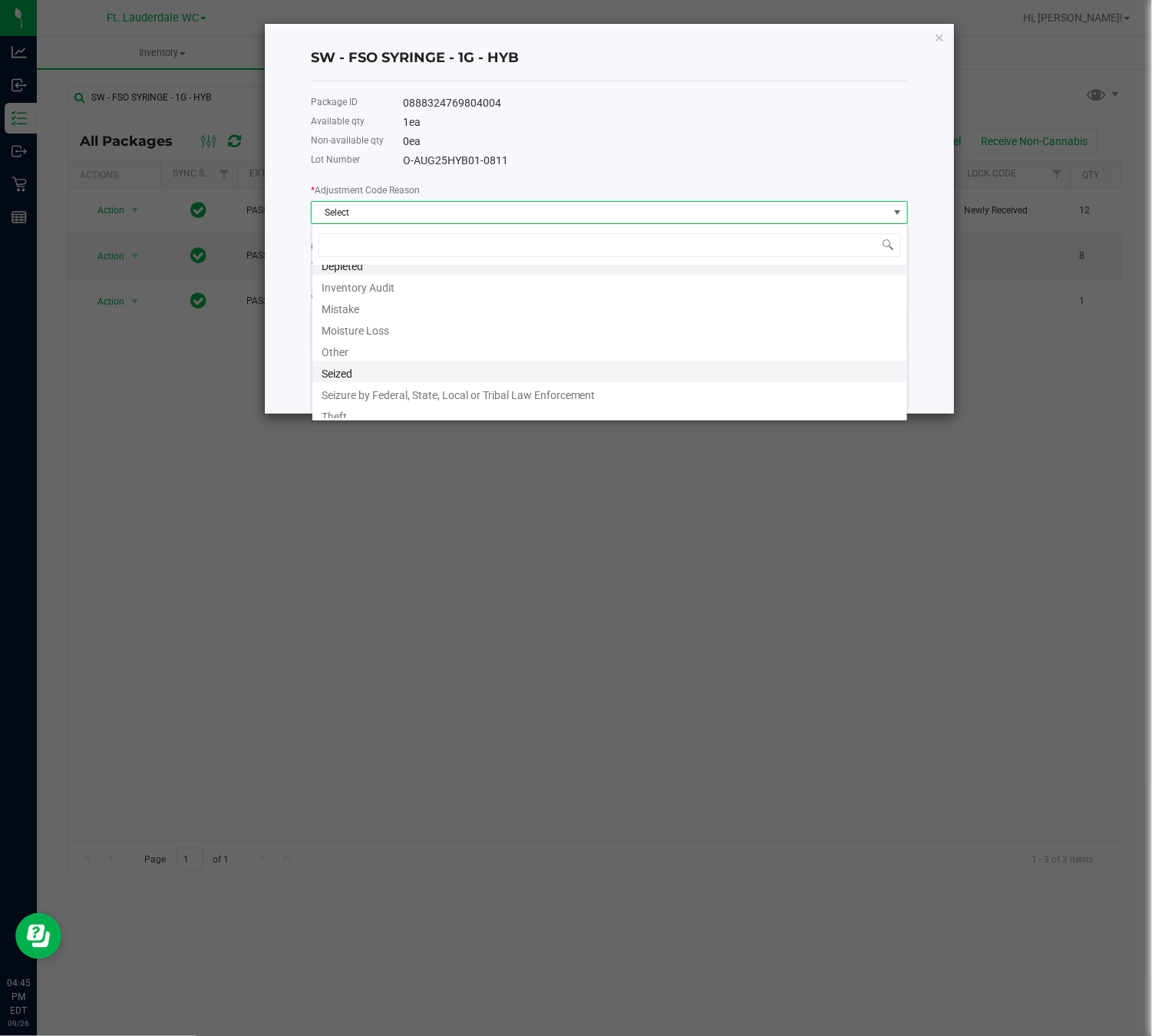
scroll to position [19, 0]
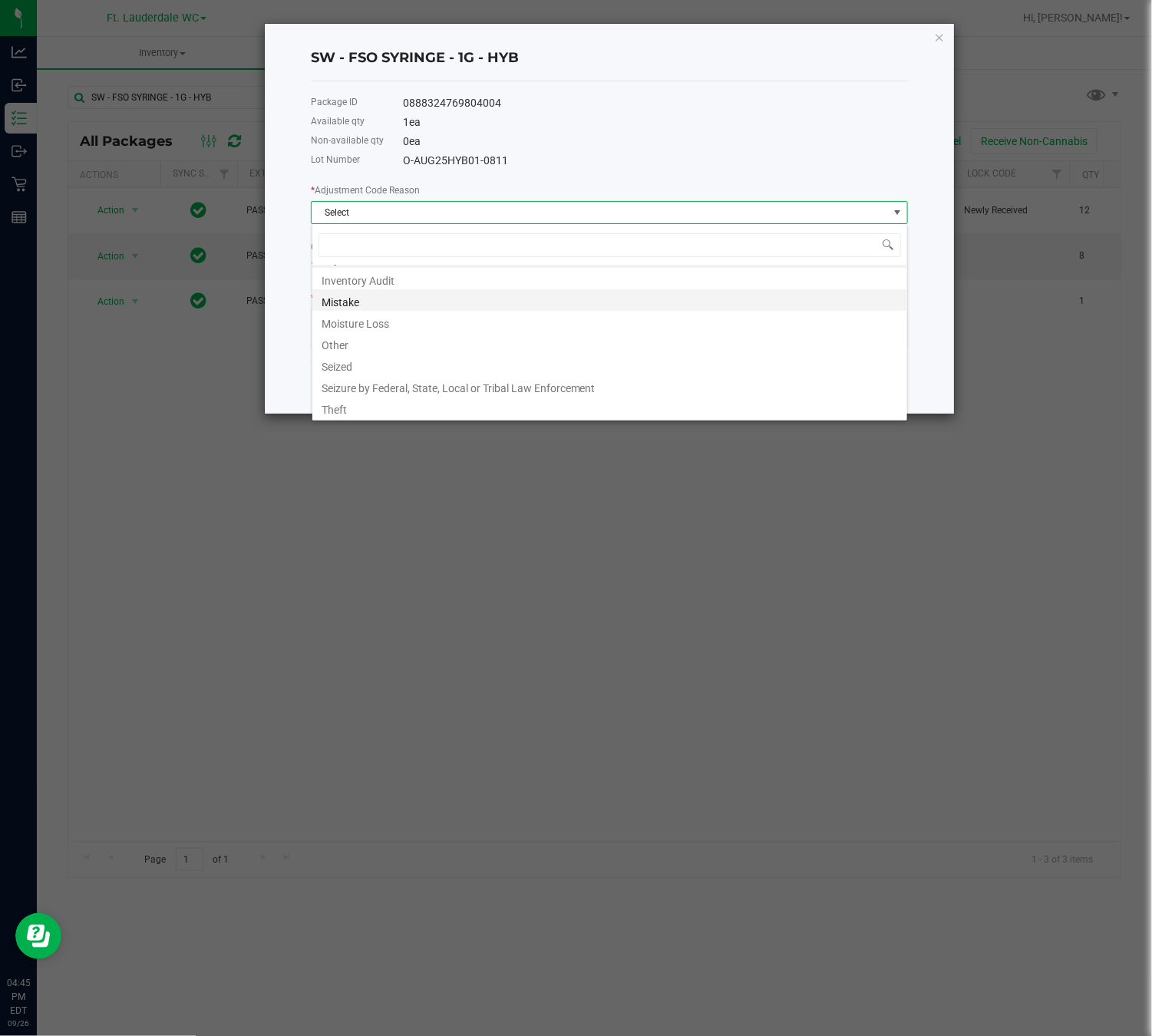
click at [373, 296] on li "Mistake" at bounding box center [610, 300] width 595 height 22
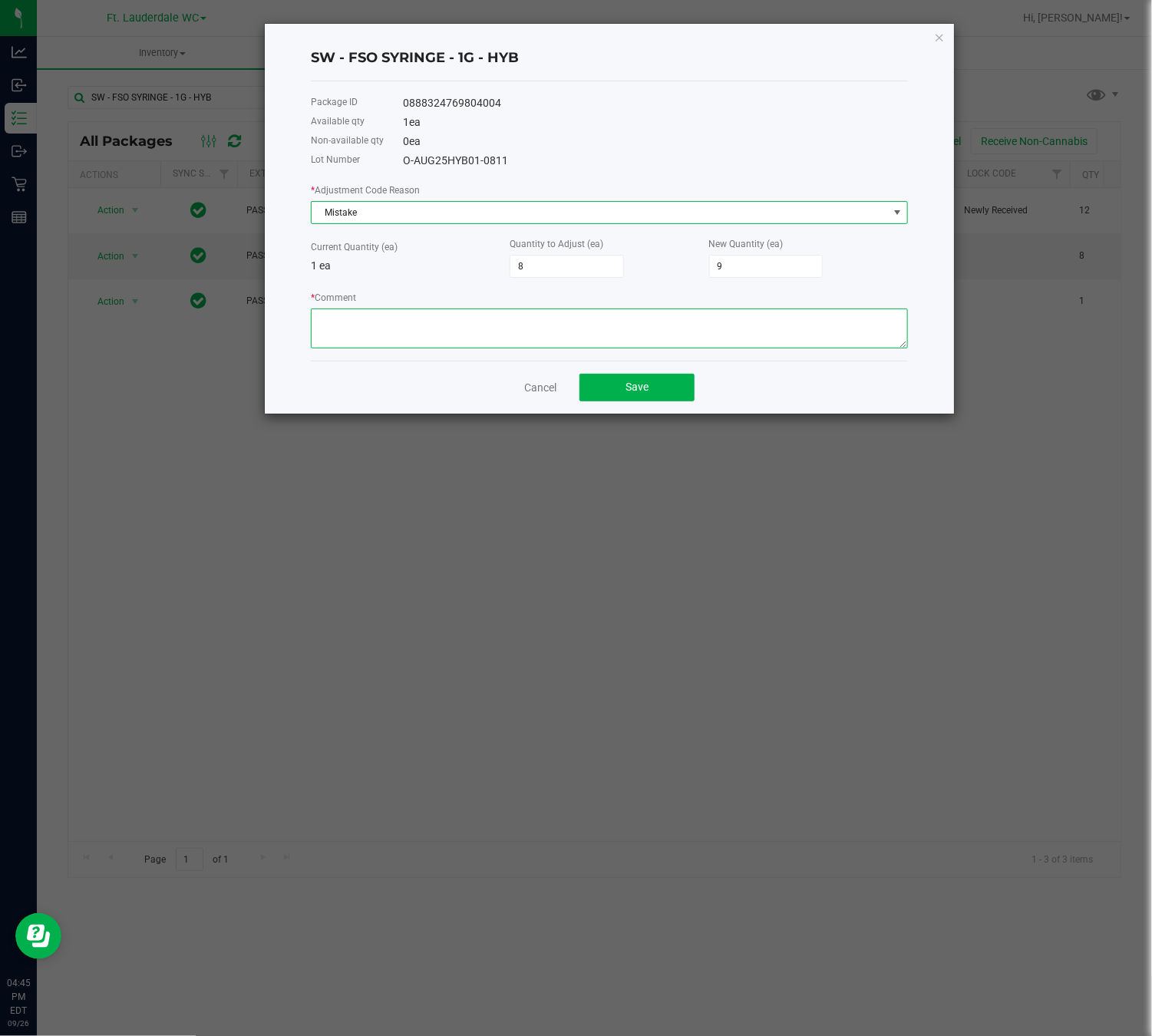
click at [410, 321] on textarea "* Comment" at bounding box center [610, 328] width 598 height 40
type textarea "a"
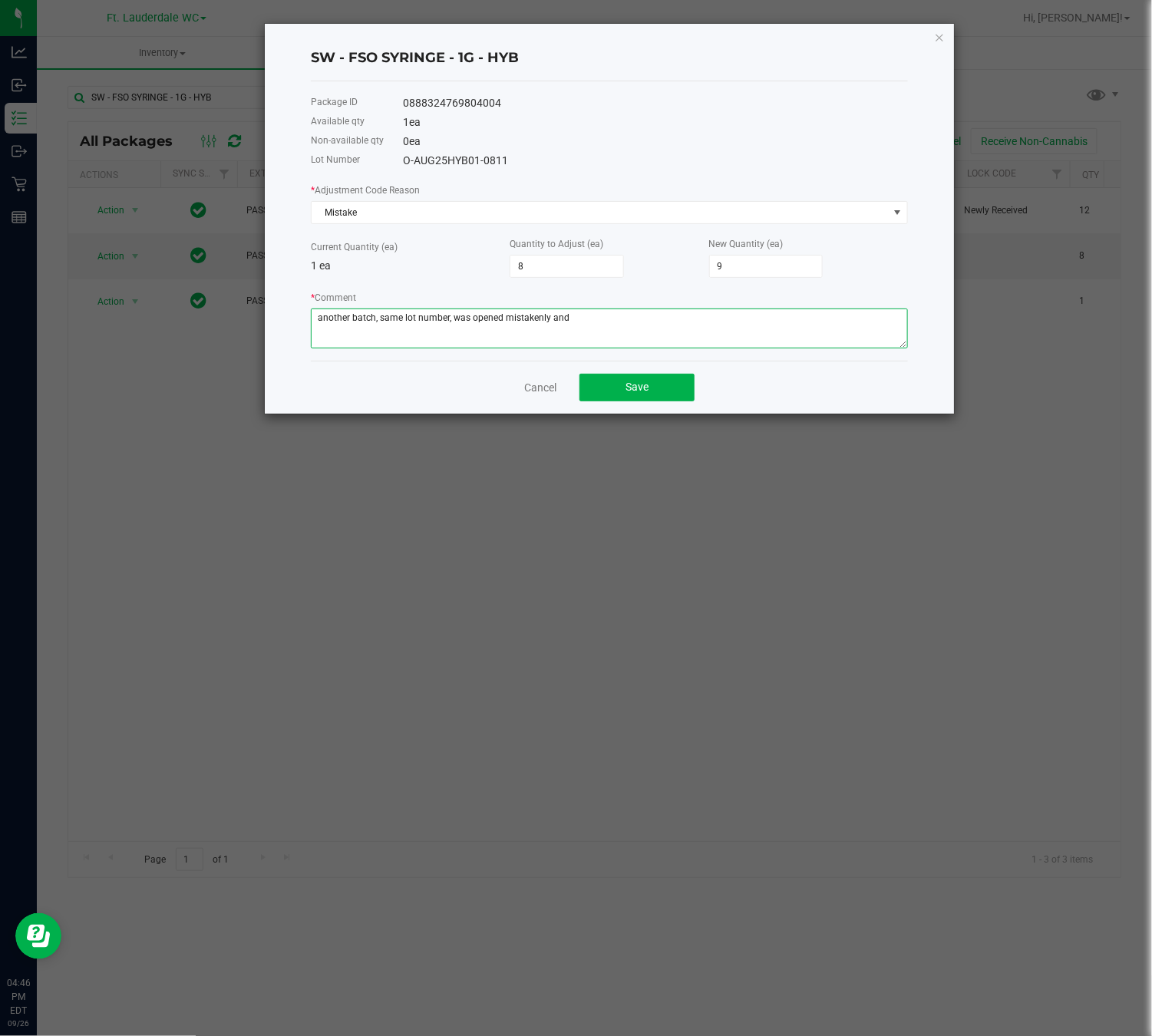
click at [502, 321] on textarea "* Comment" at bounding box center [610, 328] width 598 height 40
click at [644, 320] on textarea "* Comment" at bounding box center [610, 328] width 598 height 40
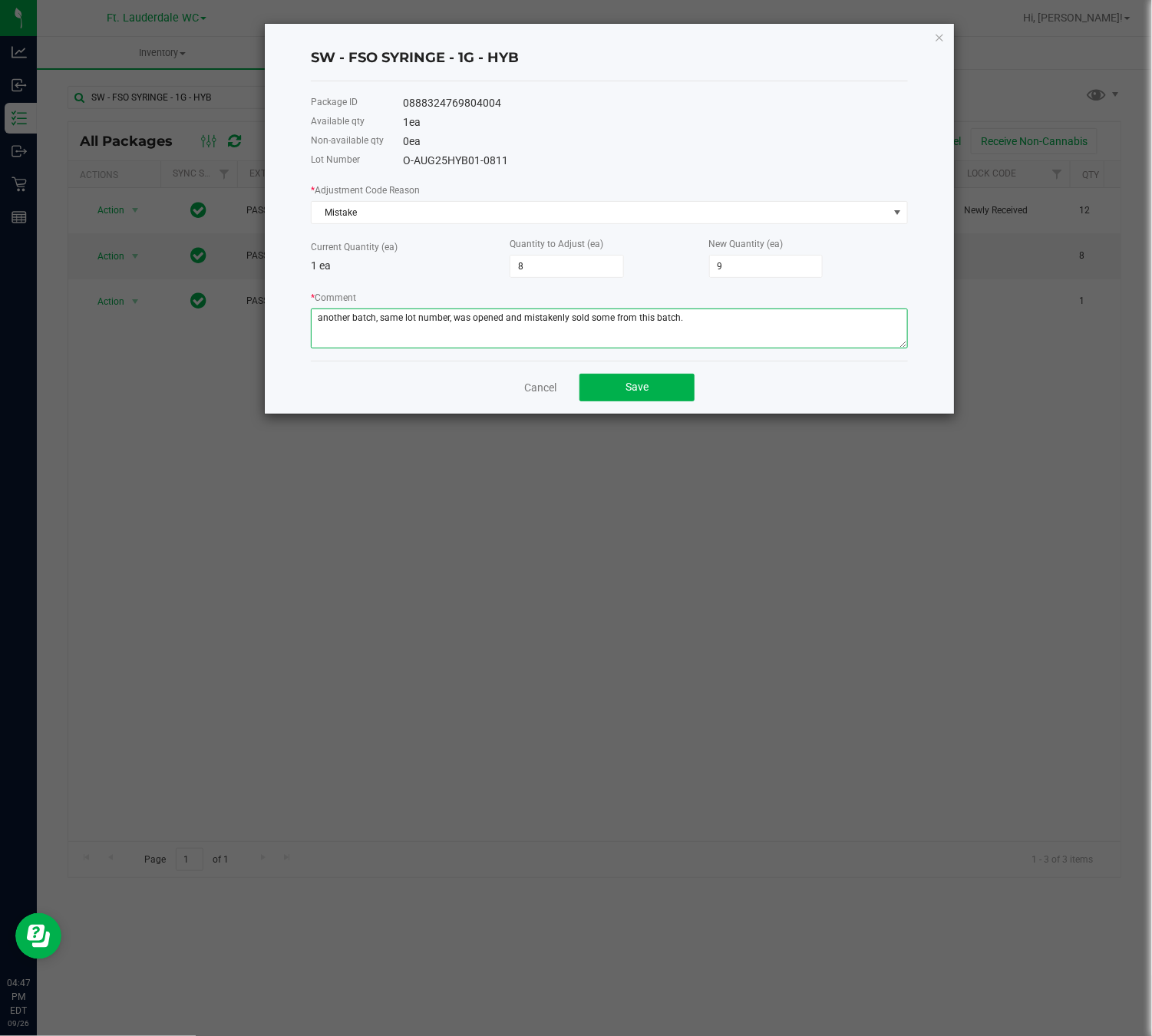
click at [696, 317] on textarea "* Comment" at bounding box center [610, 328] width 598 height 40
type textarea "another batch, same lot number, was opened and mistakenly sold some from this b…"
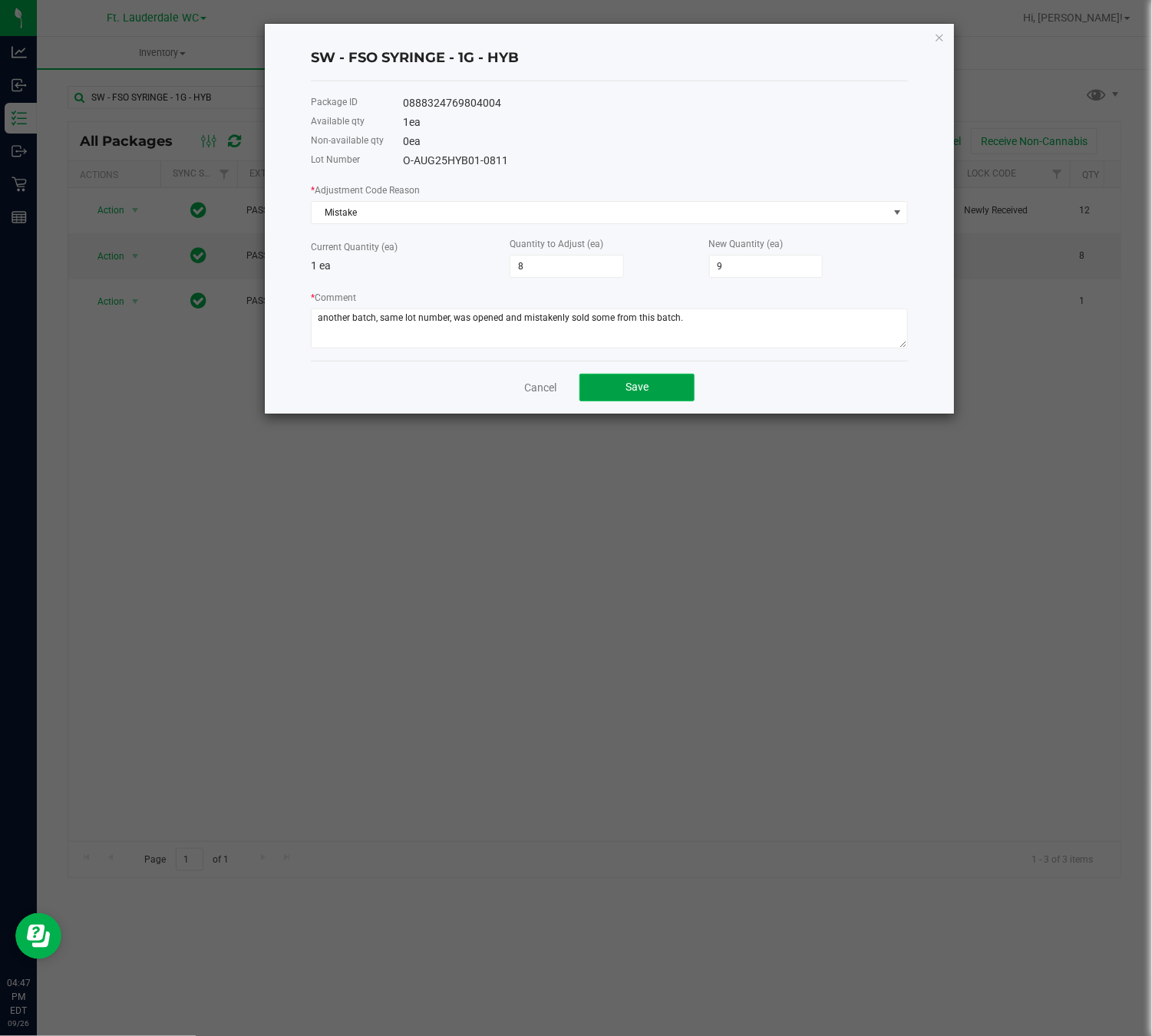
click at [641, 390] on span "Save" at bounding box center [637, 387] width 23 height 12
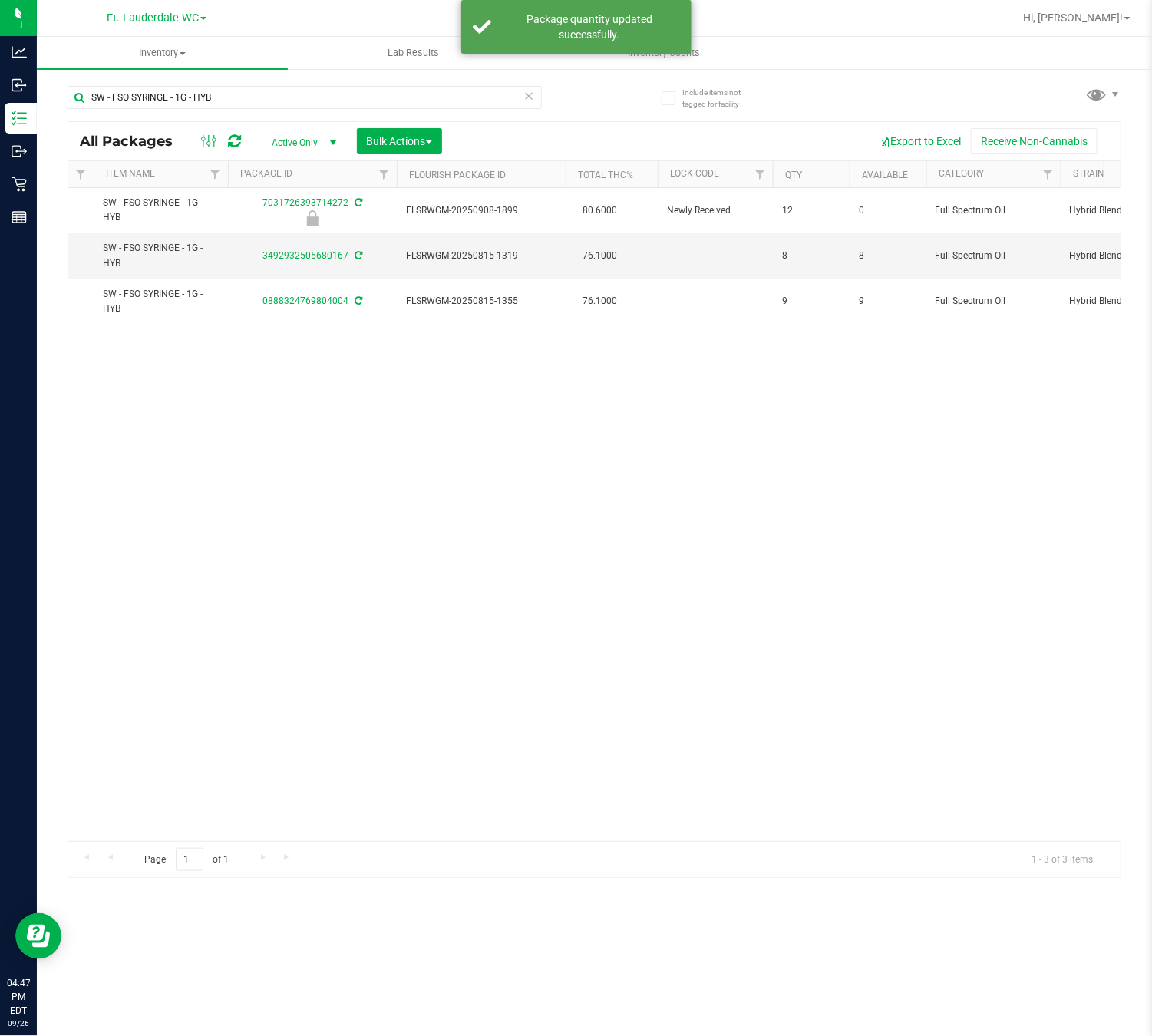
scroll to position [0, 0]
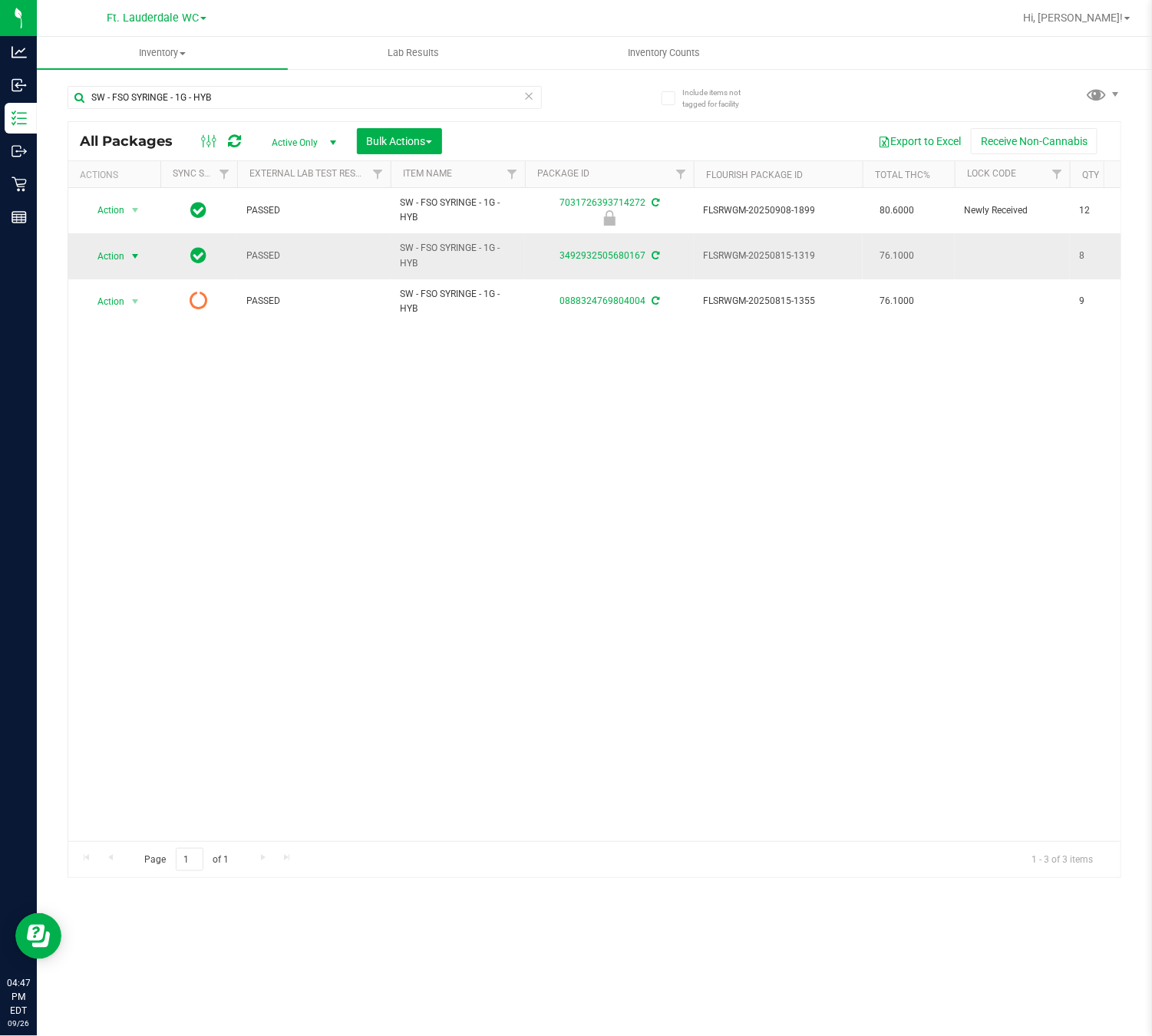
click at [100, 263] on span "Action" at bounding box center [104, 256] width 41 height 22
click at [147, 289] on li "Adjust qty" at bounding box center [143, 283] width 119 height 23
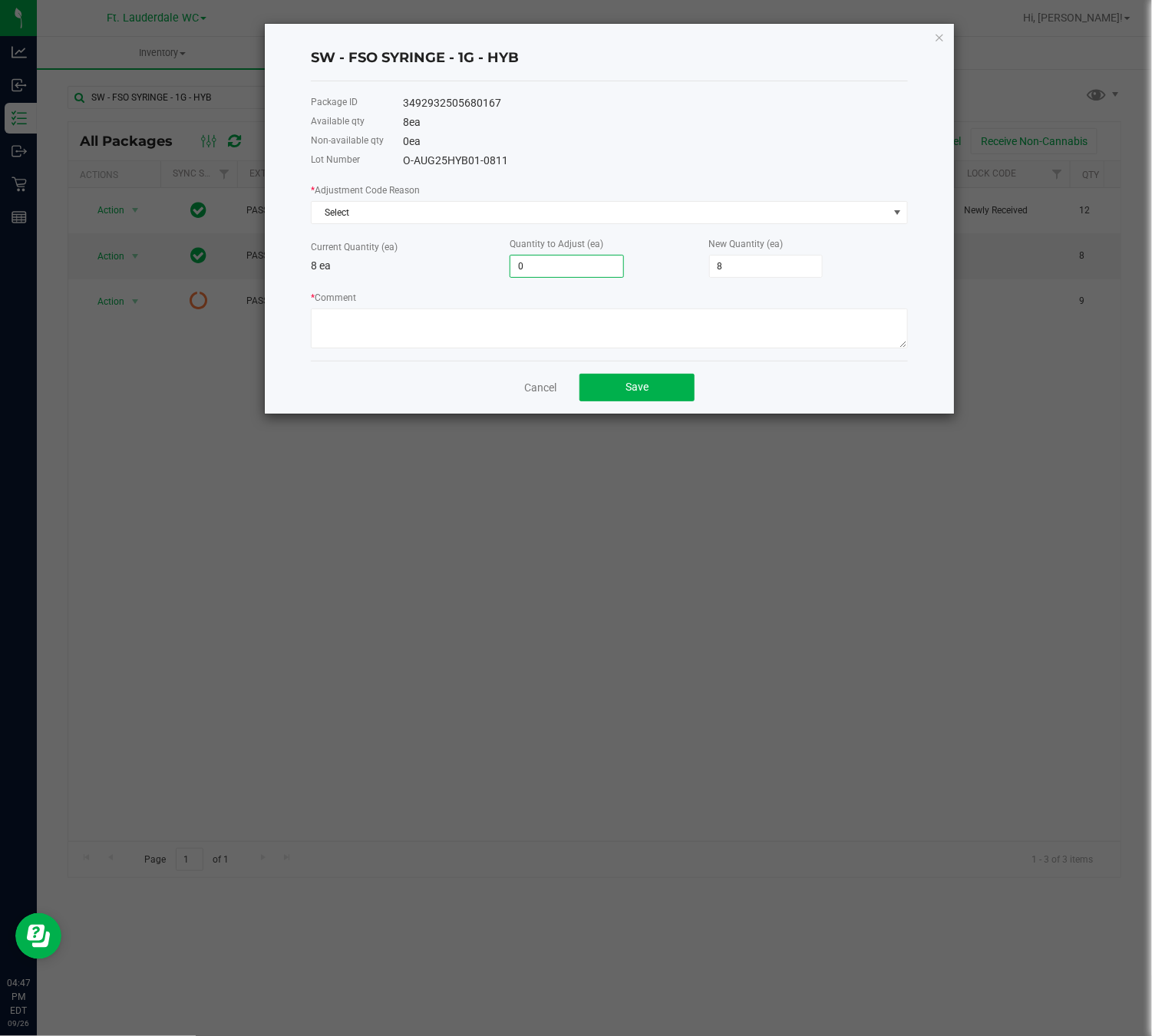
click at [534, 259] on input "0" at bounding box center [567, 266] width 112 height 22
type input "-8"
type input "0"
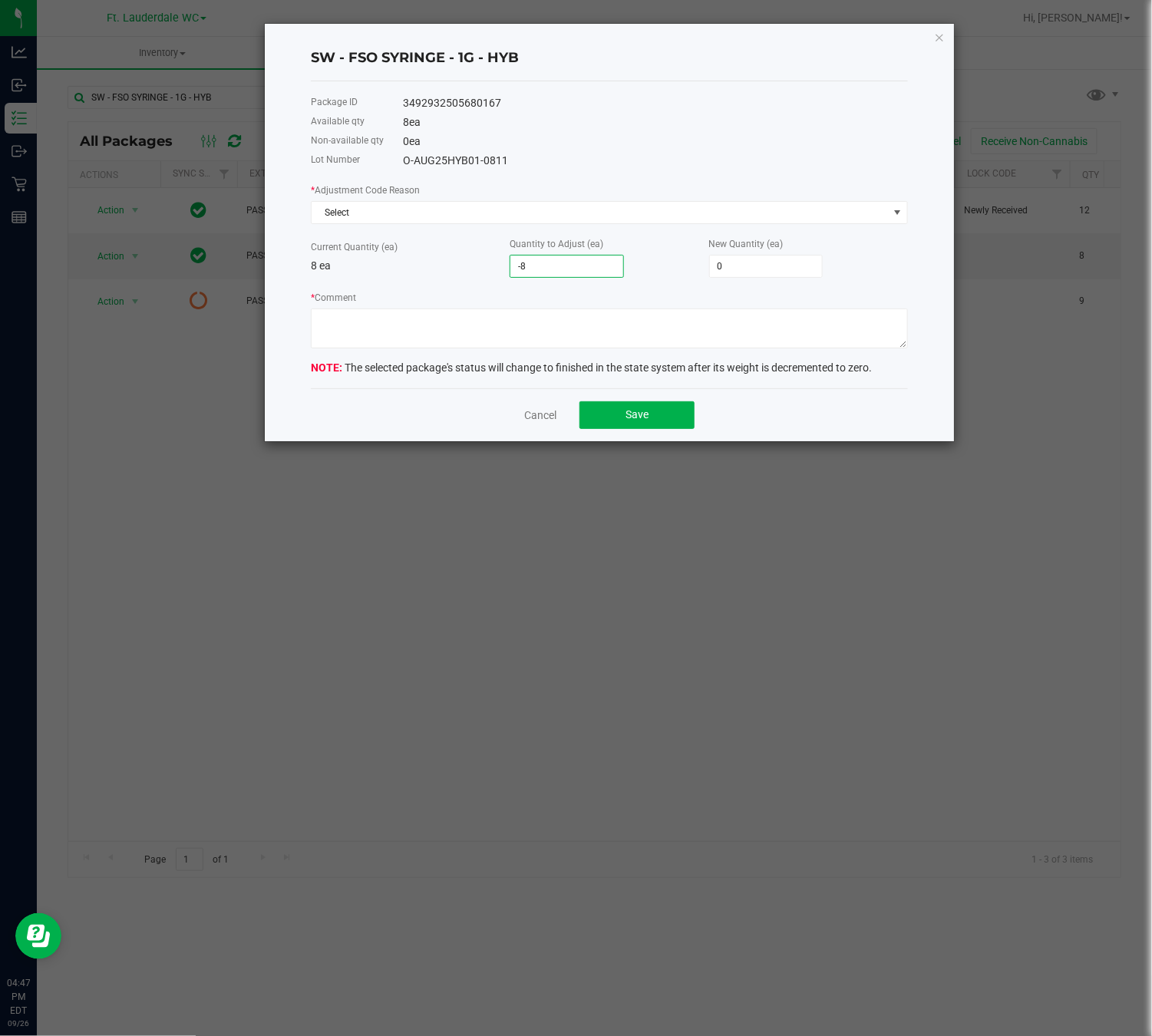
type input "-8"
click at [581, 602] on ngb-modal-window "SW - FSO SYRINGE - 1G - HYB Package ID 3492932505680167 Available qty 8 ea Non-…" at bounding box center [582, 518] width 1164 height 1036
click at [553, 420] on link "Cancel" at bounding box center [540, 415] width 32 height 15
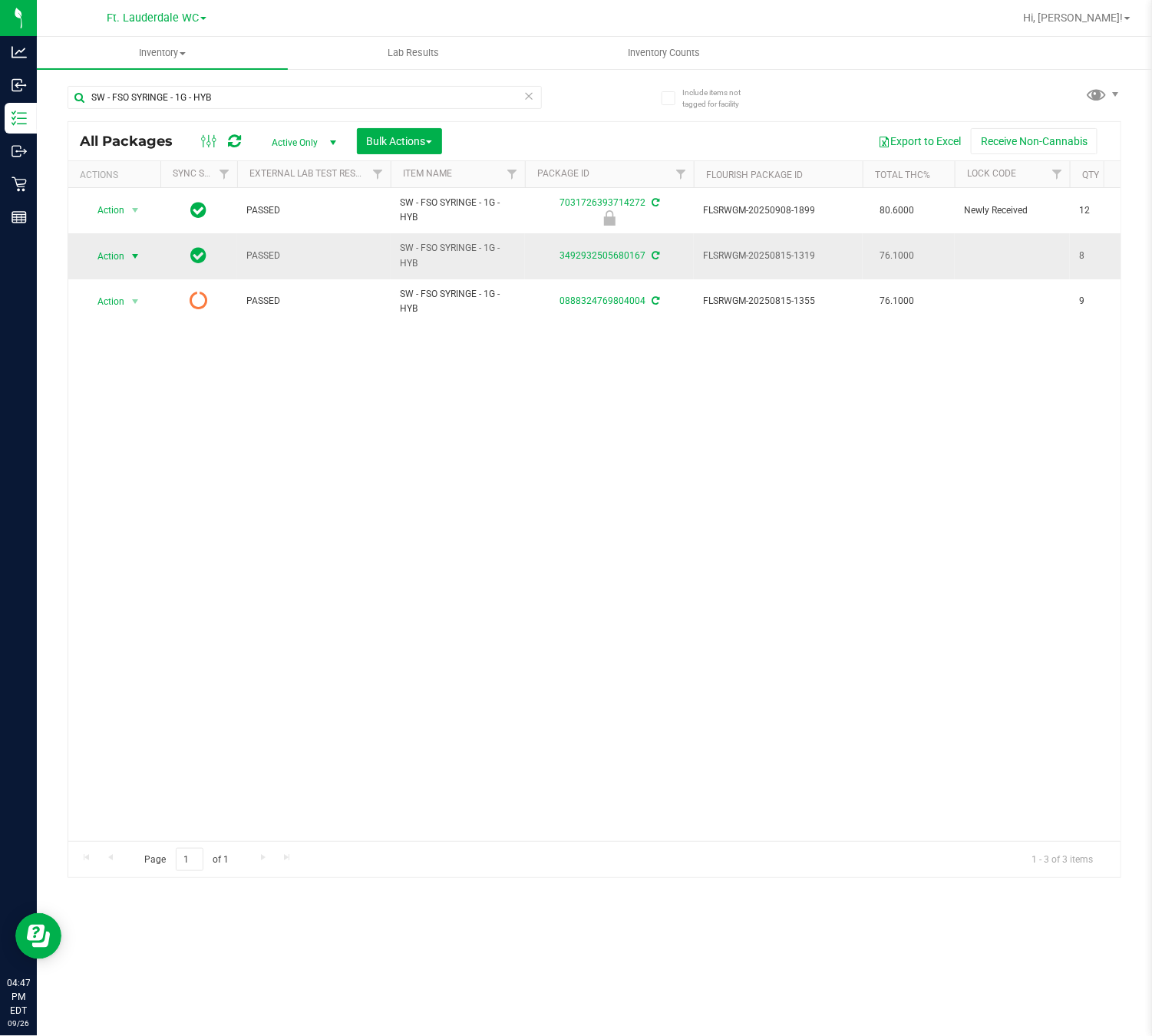
click at [118, 262] on span "Action" at bounding box center [104, 256] width 41 height 22
click at [130, 287] on li "Adjust qty" at bounding box center [143, 283] width 119 height 23
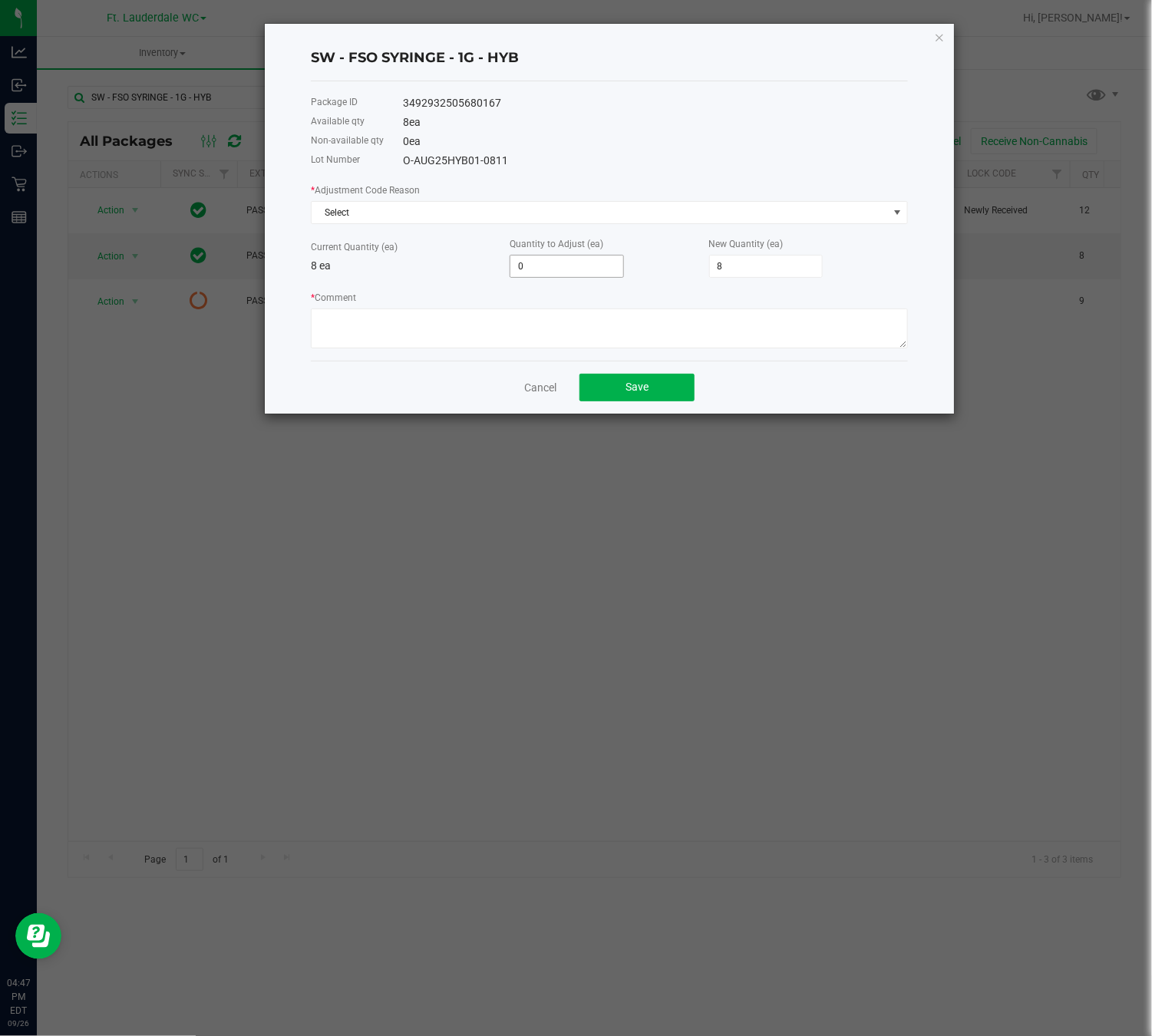
click at [571, 266] on input "0" at bounding box center [567, 266] width 112 height 22
type input "-8"
type input "0"
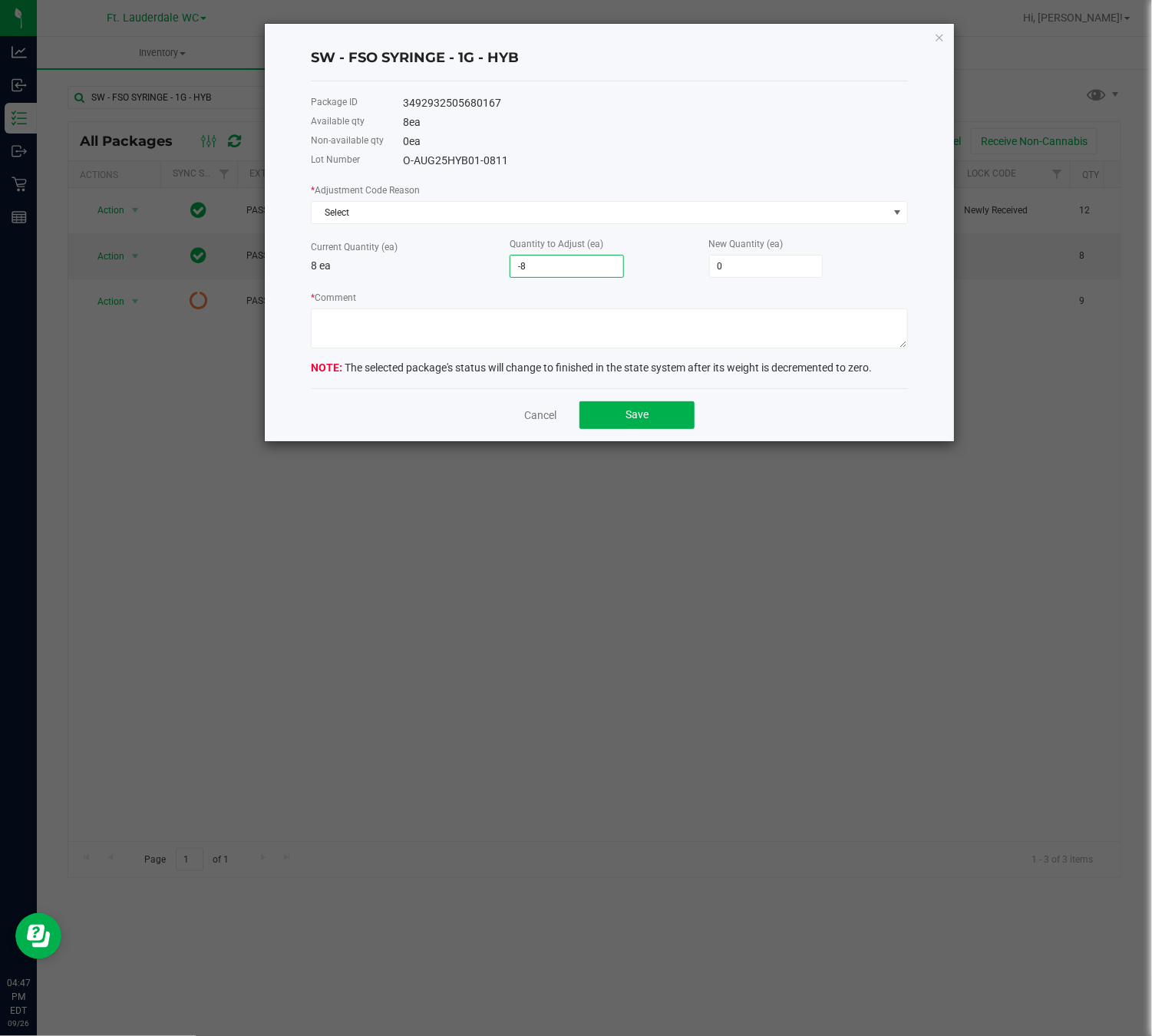
type input "-8"
click at [572, 290] on div "* Comment" at bounding box center [610, 318] width 598 height 59
click at [480, 327] on textarea "* Comment" at bounding box center [610, 328] width 598 height 40
paste textarea "another batch, same lot number, was opened and mistakenly sold some from this b…"
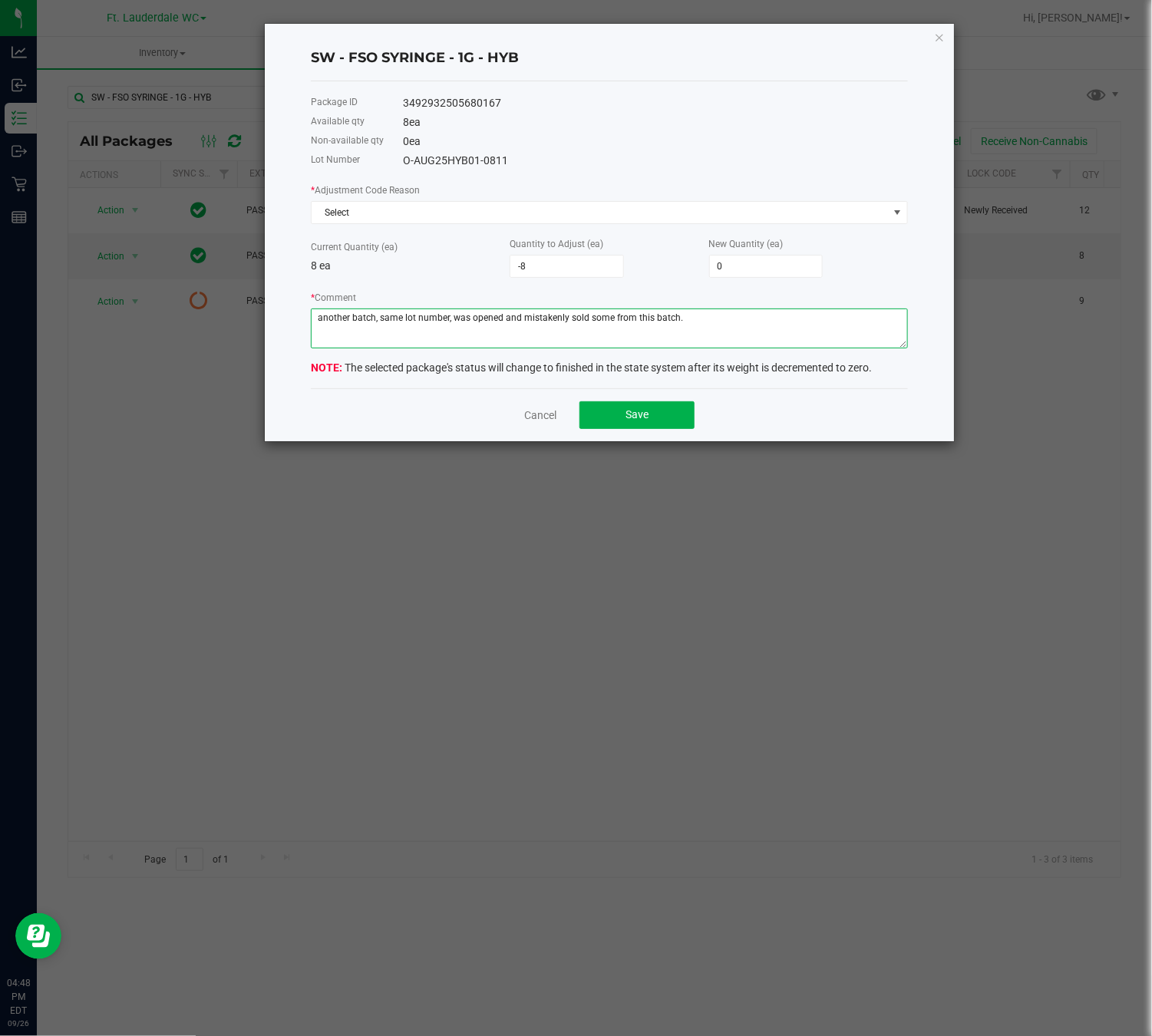
click at [721, 320] on textarea "* Comment" at bounding box center [610, 328] width 598 height 40
type textarea "another batch, same lot number, was opened and mistakenly sold some from this b…"
click at [645, 418] on span "Save" at bounding box center [637, 414] width 23 height 12
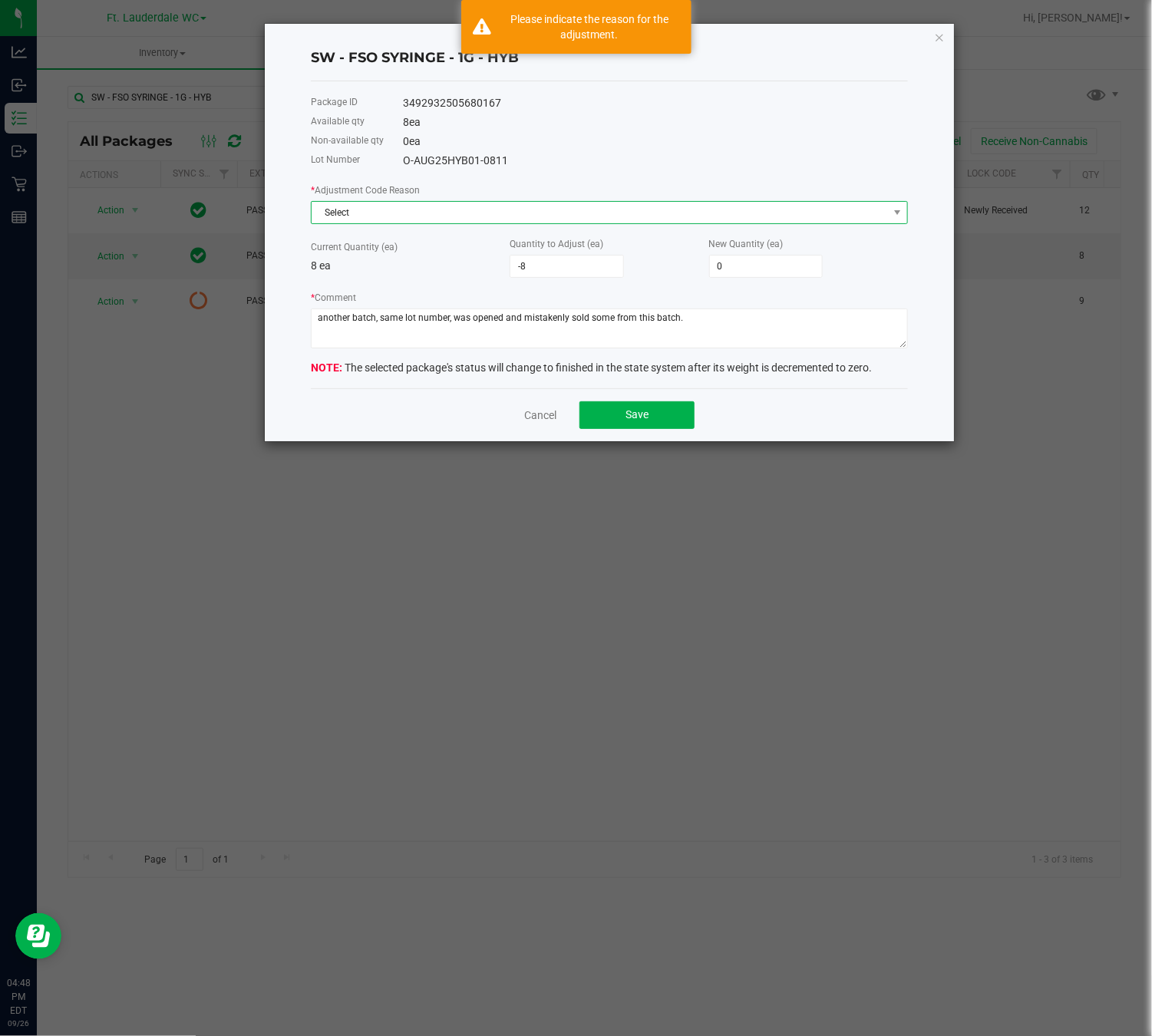
click at [470, 219] on span "Select" at bounding box center [600, 213] width 577 height 22
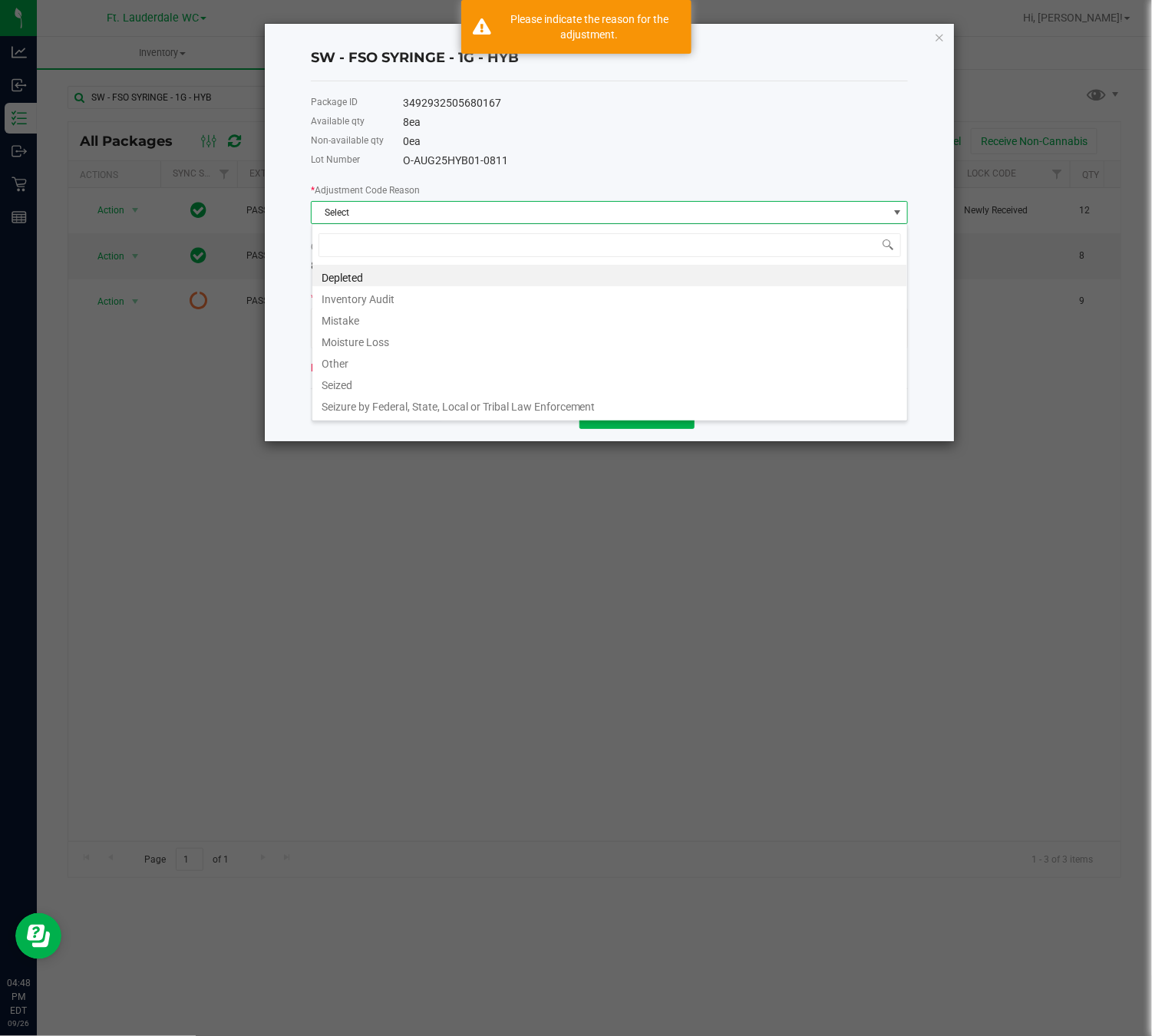
scroll to position [23, 597]
click at [373, 321] on li "Mistake" at bounding box center [610, 318] width 595 height 22
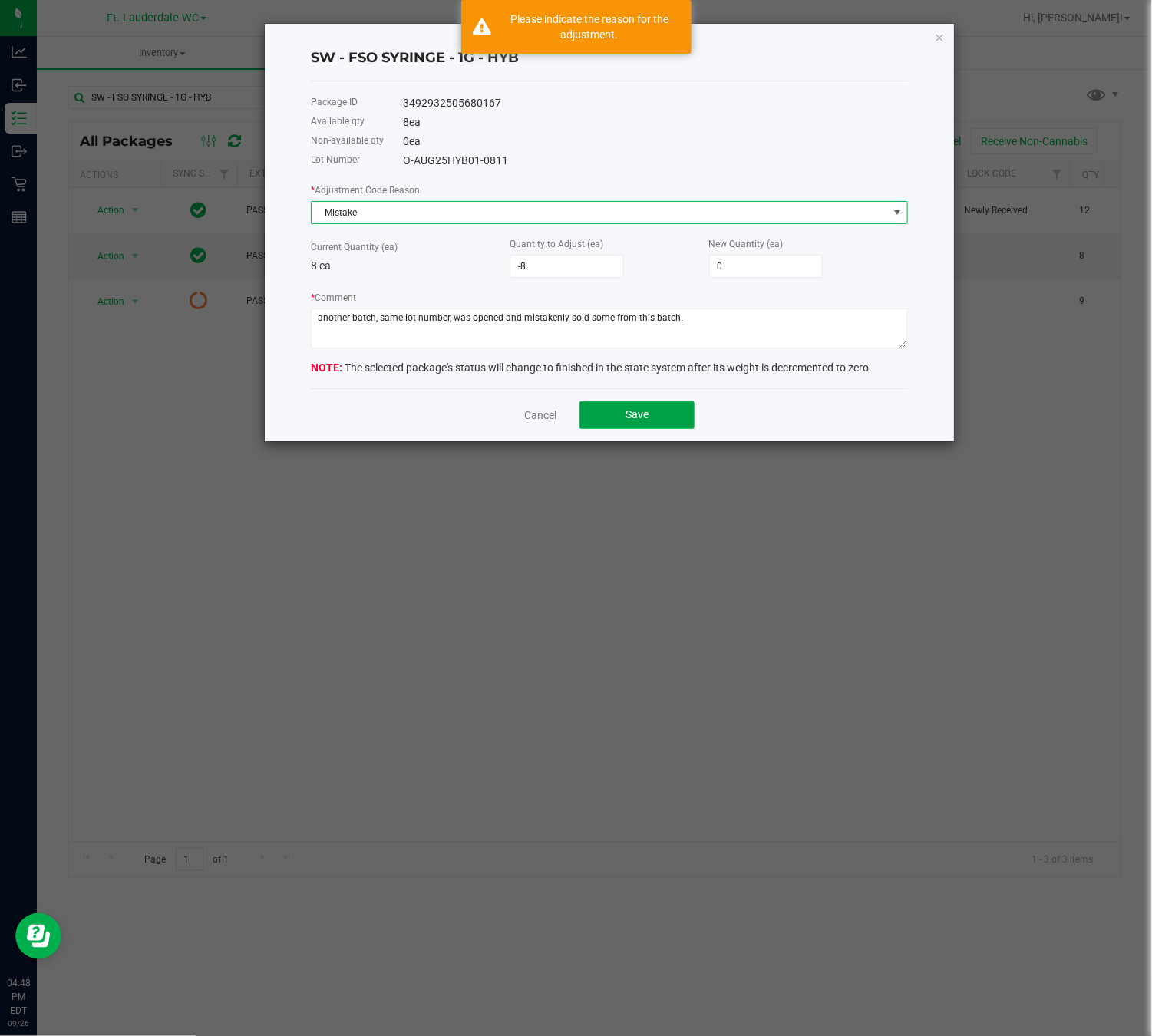
click at [655, 417] on button "Save" at bounding box center [637, 416] width 115 height 28
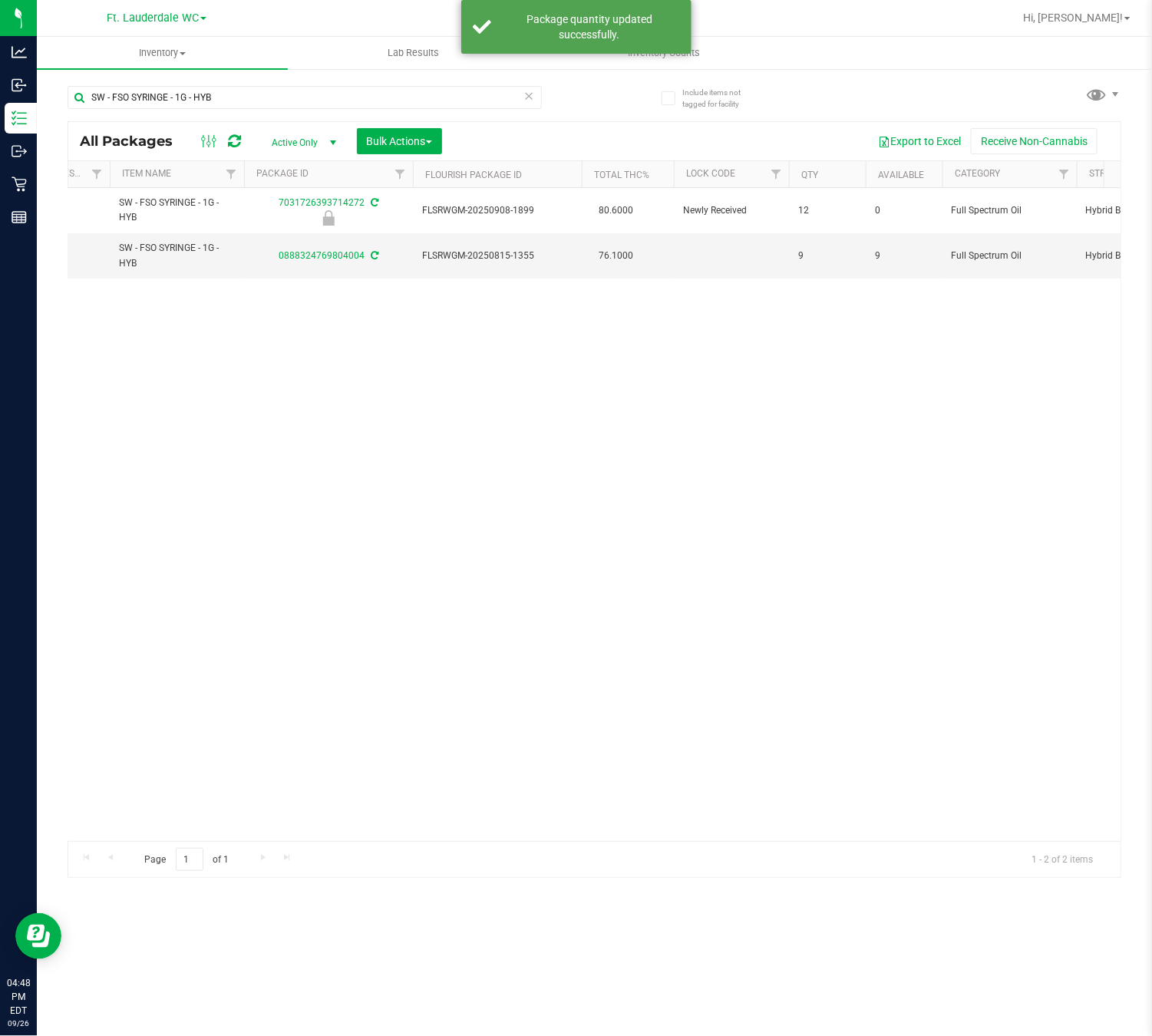
scroll to position [0, 77]
